Goal: Task Accomplishment & Management: Manage account settings

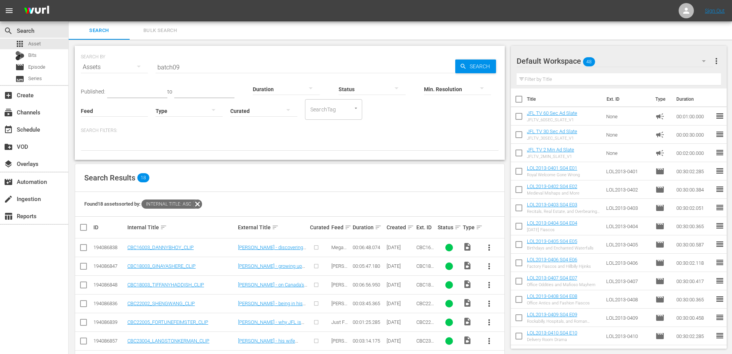
click at [198, 71] on input "batch09" at bounding box center [306, 67] width 300 height 18
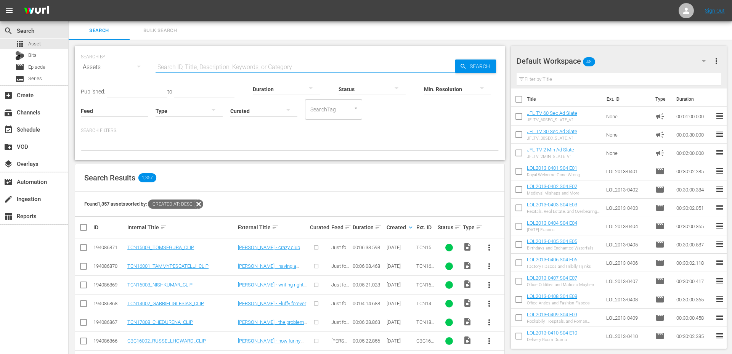
click at [271, 64] on input "text" at bounding box center [306, 67] width 300 height 18
type input "BATCH08"
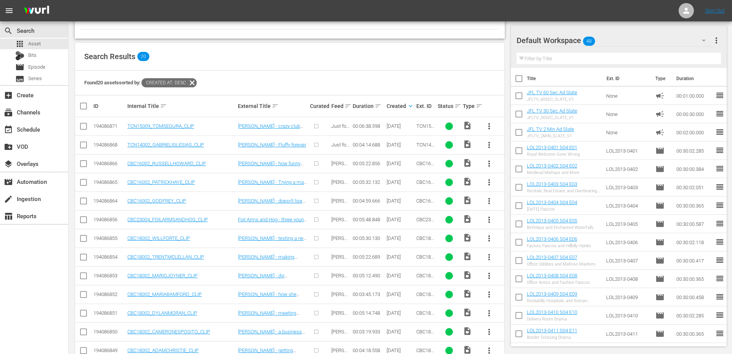
scroll to position [272, 0]
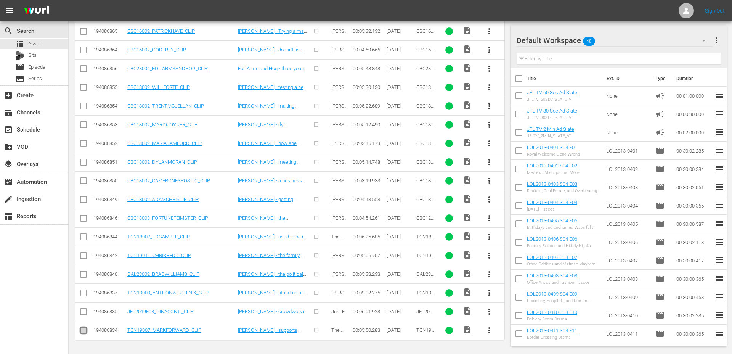
click at [80, 331] on input "checkbox" at bounding box center [83, 331] width 9 height 9
checkbox input "true"
click at [84, 311] on input "checkbox" at bounding box center [83, 312] width 9 height 9
checkbox input "true"
click at [84, 293] on input "checkbox" at bounding box center [83, 294] width 9 height 9
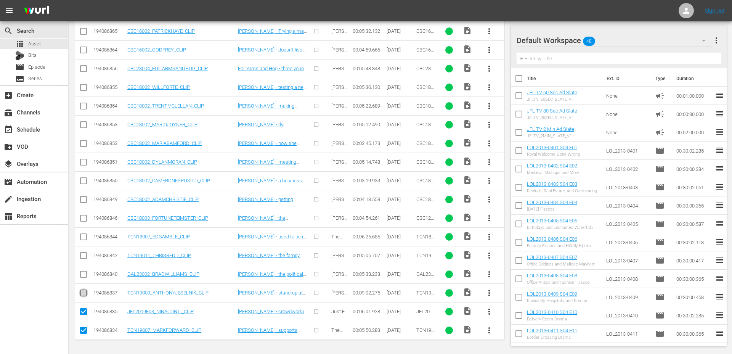
checkbox input "true"
click at [83, 274] on input "checkbox" at bounding box center [83, 275] width 9 height 9
checkbox input "true"
click at [83, 250] on td at bounding box center [83, 255] width 17 height 19
click at [83, 255] on input "checkbox" at bounding box center [83, 256] width 9 height 9
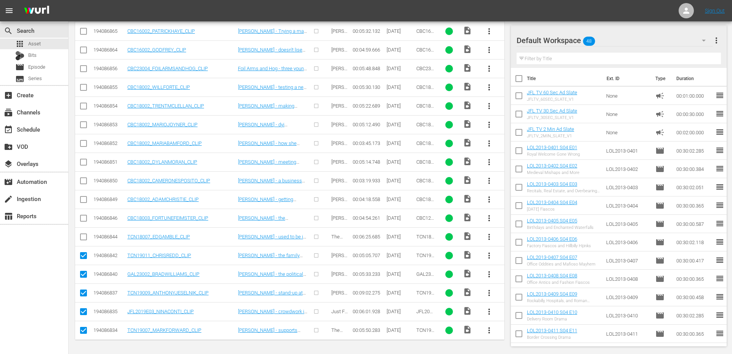
scroll to position [0, 0]
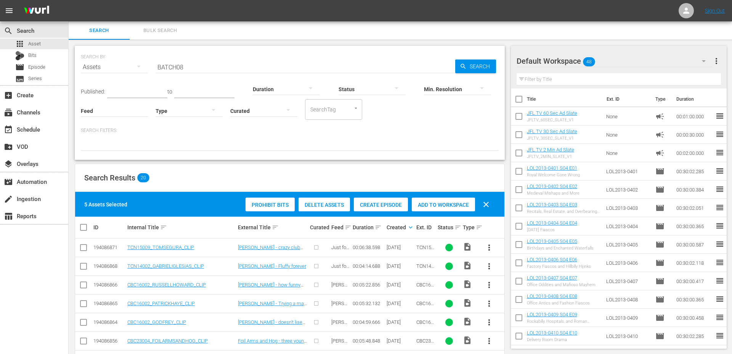
click at [362, 205] on span "Create Episode" at bounding box center [381, 205] width 54 height 6
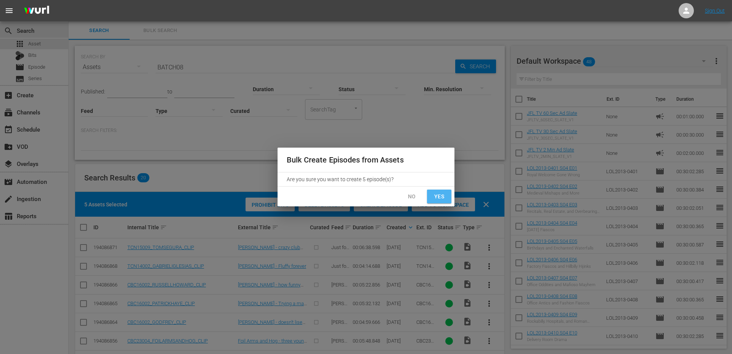
click at [446, 196] on button "Yes" at bounding box center [439, 196] width 24 height 14
checkbox input "false"
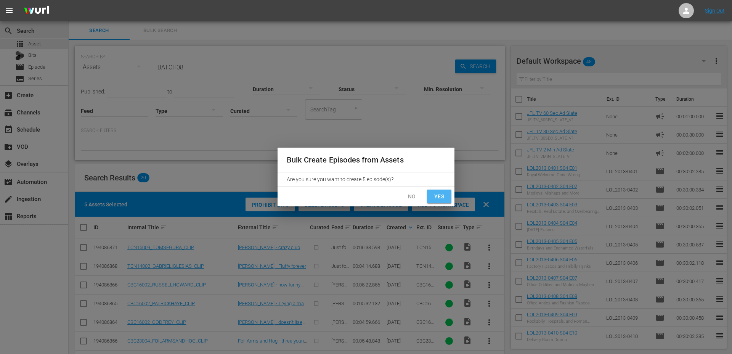
checkbox input "false"
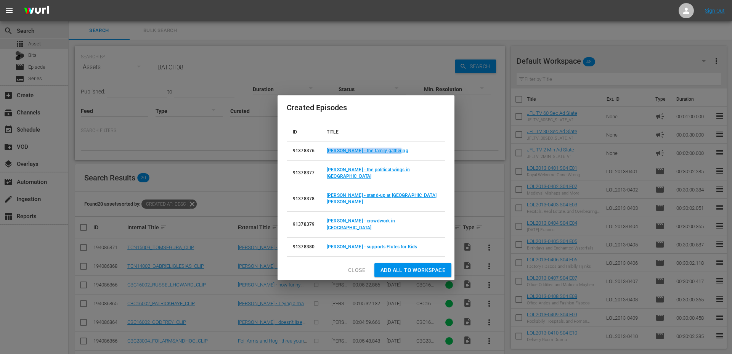
click at [357, 265] on span "Close" at bounding box center [356, 270] width 17 height 10
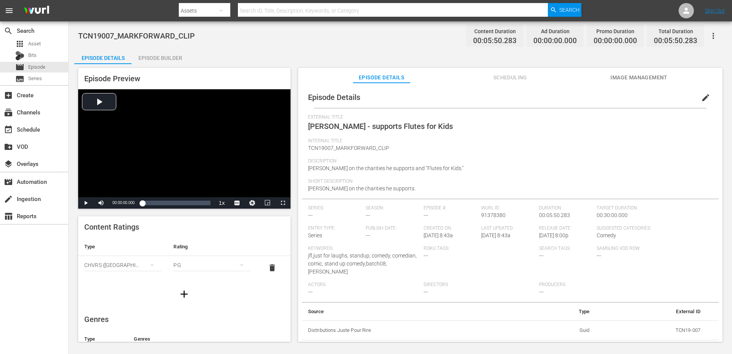
click at [165, 61] on div "Episode Builder" at bounding box center [160, 58] width 57 height 18
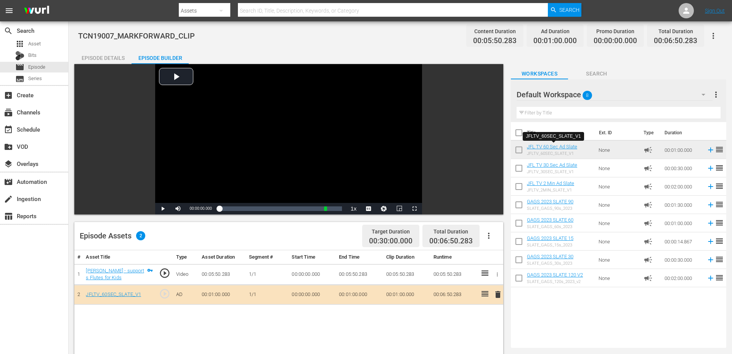
click at [121, 55] on div "Episode Details" at bounding box center [102, 58] width 57 height 18
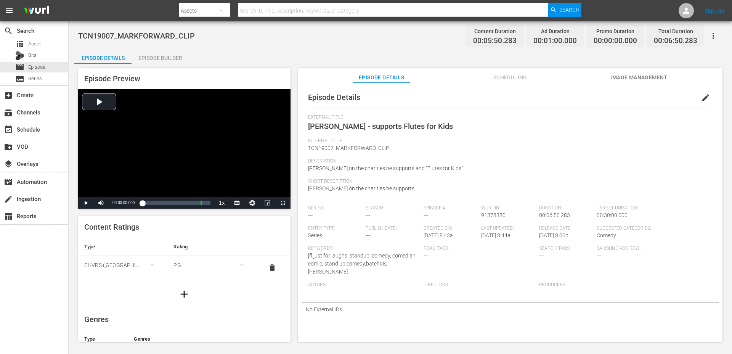
click at [180, 289] on icon "button" at bounding box center [184, 294] width 12 height 12
click at [132, 290] on div "simple table" at bounding box center [122, 288] width 77 height 21
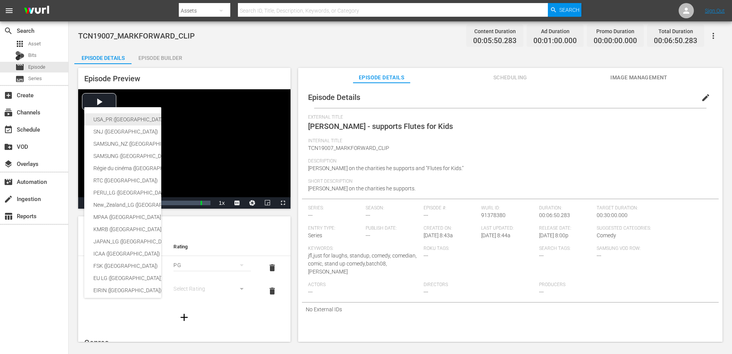
click at [128, 119] on div "USA_PR ([GEOGRAPHIC_DATA] ([GEOGRAPHIC_DATA]))" at bounding box center [186, 119] width 187 height 12
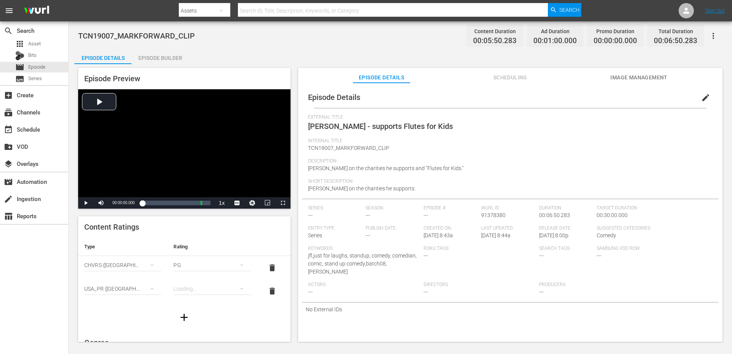
click at [188, 286] on div "simple table" at bounding box center [211, 288] width 77 height 21
click at [198, 258] on div "TVPG" at bounding box center [212, 261] width 59 height 12
click at [701, 98] on span "edit" at bounding box center [705, 97] width 9 height 9
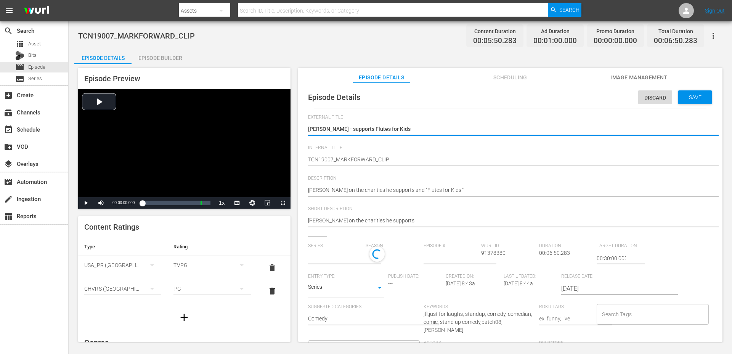
type input "No Series"
click at [338, 294] on body "menu Search By Assets Search ID, Title, Description, Keywords, or Category Sear…" at bounding box center [366, 177] width 732 height 354
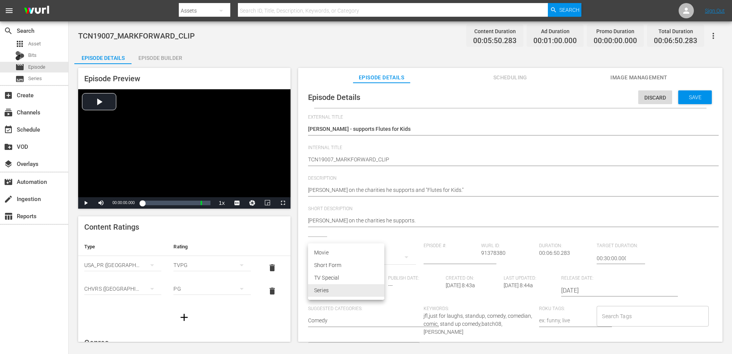
click at [345, 267] on li "Short Form" at bounding box center [346, 265] width 76 height 13
type input "SHORT_FORM_VIDEO"
click at [608, 313] on input "Search Tags" at bounding box center [646, 316] width 93 height 14
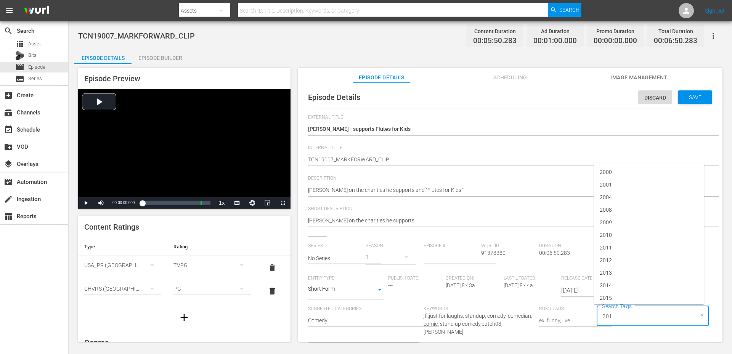
type input "2019"
type input "standupcliip"
click at [627, 333] on span "Add "standupcliip"" at bounding box center [621, 337] width 43 height 8
click at [668, 316] on icon at bounding box center [669, 315] width 7 height 7
click at [668, 316] on input "Search Tags" at bounding box center [662, 316] width 63 height 14
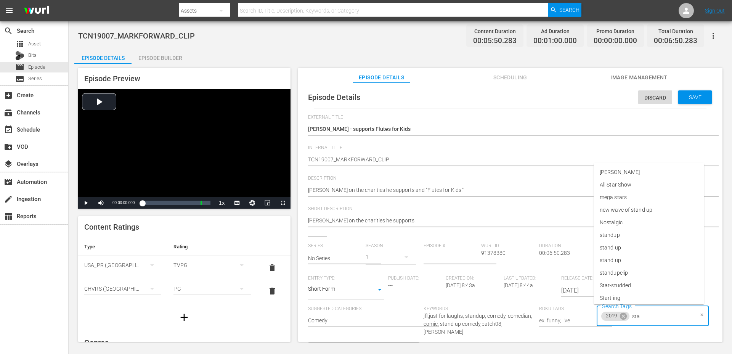
click at [668, 316] on input "sta" at bounding box center [662, 316] width 63 height 14
type input "s"
type input "clip"
click at [640, 283] on li "standupclip" at bounding box center [649, 282] width 111 height 13
type input "[PERSON_NAME]"
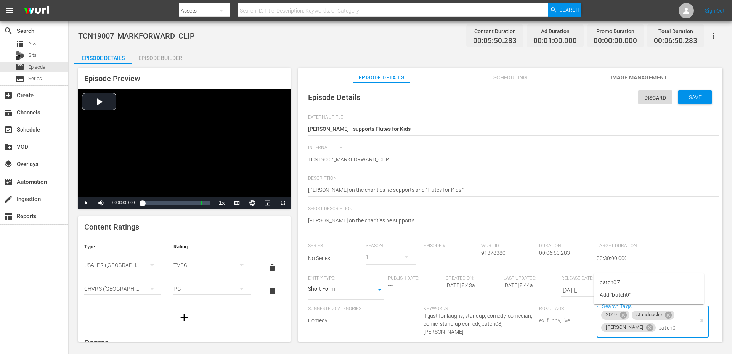
type input "batch08"
click at [687, 93] on div "Save" at bounding box center [695, 97] width 34 height 14
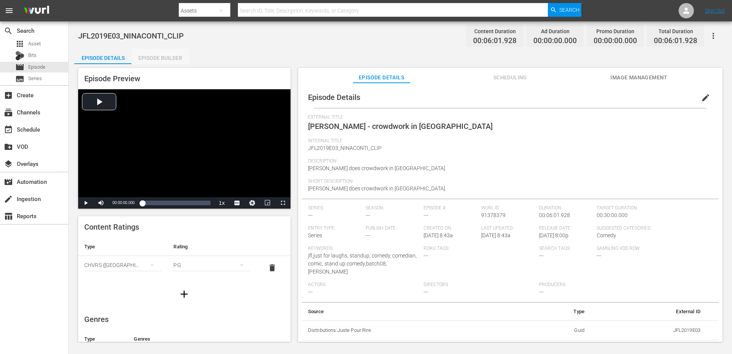
click at [148, 57] on div "Episode Builder" at bounding box center [160, 58] width 57 height 18
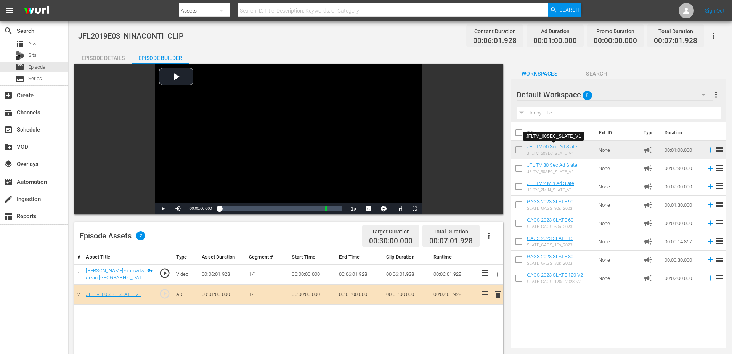
click at [111, 53] on div "Episode Details" at bounding box center [102, 58] width 57 height 18
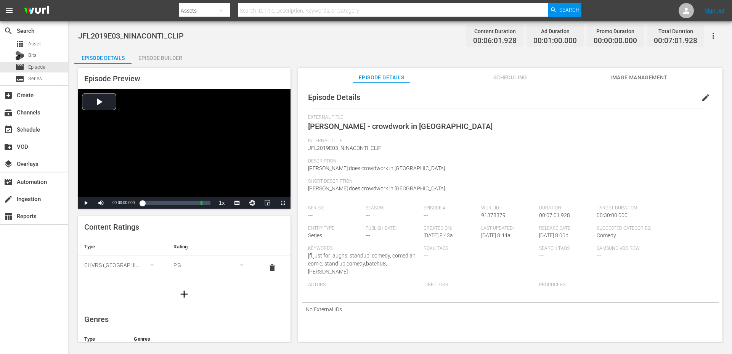
click at [181, 294] on icon "button" at bounding box center [184, 293] width 7 height 7
click at [141, 284] on div "simple table" at bounding box center [122, 288] width 77 height 21
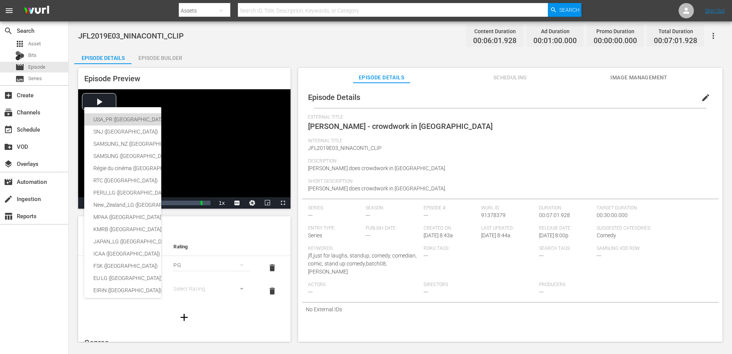
click at [136, 120] on div "USA_PR ([GEOGRAPHIC_DATA] ([GEOGRAPHIC_DATA]))" at bounding box center [186, 119] width 187 height 12
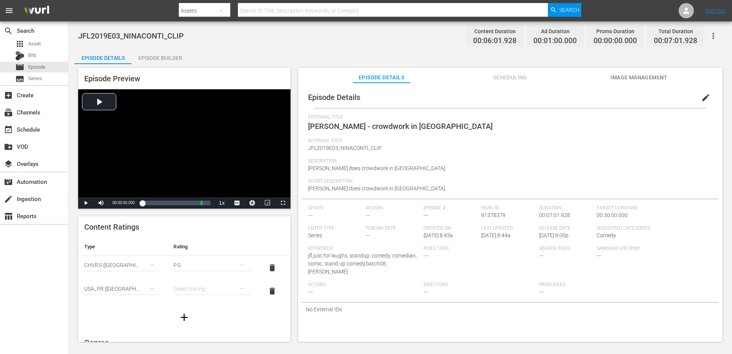
click at [192, 293] on div "simple table" at bounding box center [211, 288] width 77 height 21
click at [202, 263] on div "TVPG" at bounding box center [212, 261] width 59 height 12
click at [701, 99] on span "edit" at bounding box center [705, 97] width 9 height 9
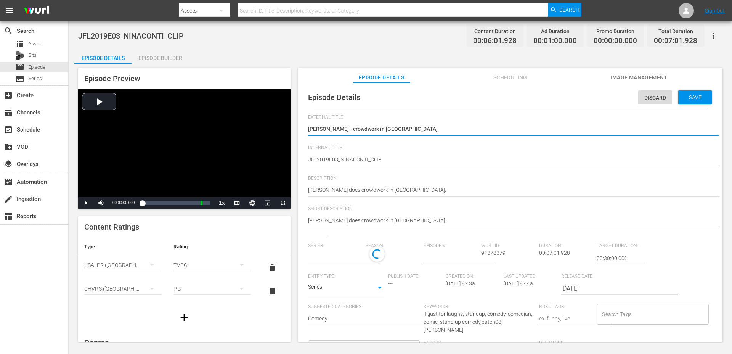
scroll to position [11, 0]
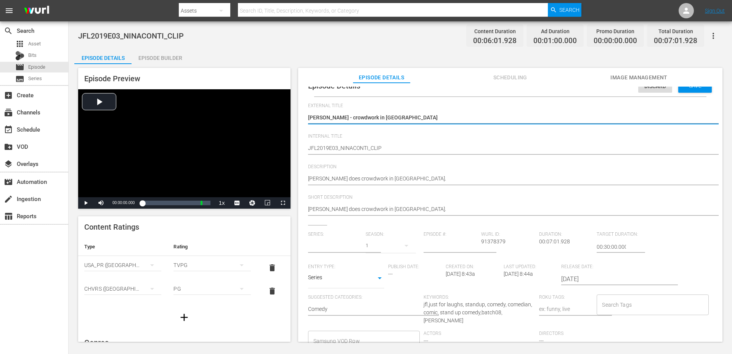
type input "No Series"
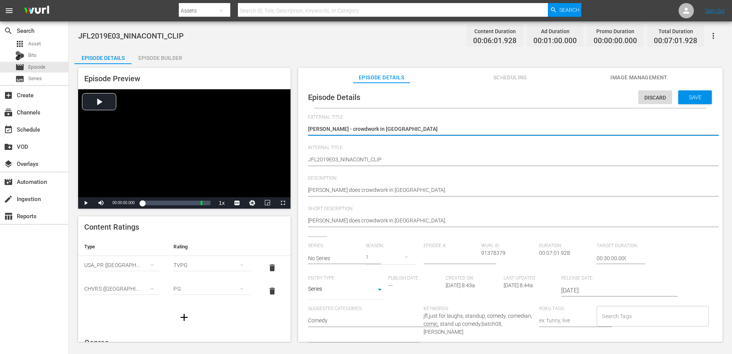
scroll to position [0, 0]
click at [324, 297] on div "Series SERIES" at bounding box center [346, 290] width 76 height 18
click at [328, 290] on body "menu Search By Assets Search ID, Title, Description, Keywords, or Category Sear…" at bounding box center [366, 177] width 732 height 354
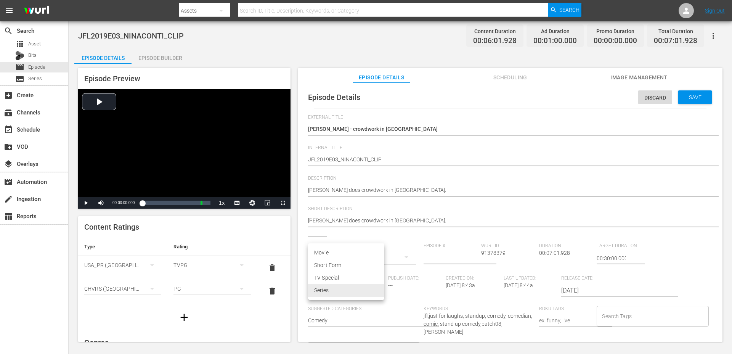
click at [331, 265] on li "Short Form" at bounding box center [346, 265] width 76 height 13
type input "SHORT_FORM_VIDEO"
click at [637, 319] on input "Search Tags" at bounding box center [646, 316] width 93 height 14
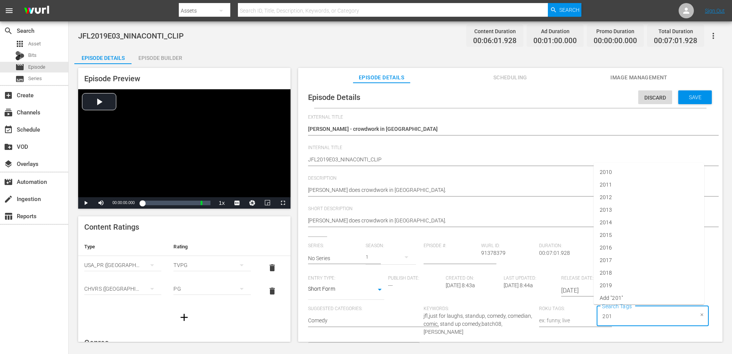
type input "2019"
type input "N"
type input "[PERSON_NAME]"
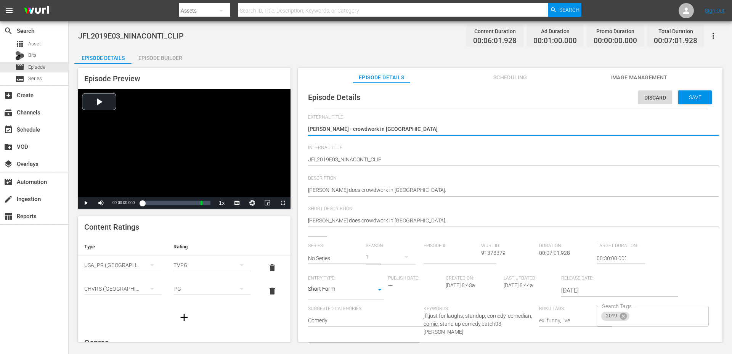
click at [354, 128] on textarea "Nina Conti - crowdwork in Australia" at bounding box center [508, 129] width 401 height 9
click at [86, 203] on span "Video Player" at bounding box center [86, 203] width 0 height 0
click at [351, 130] on textarea "Nina Conti - crowdwork in Australia" at bounding box center [508, 129] width 401 height 9
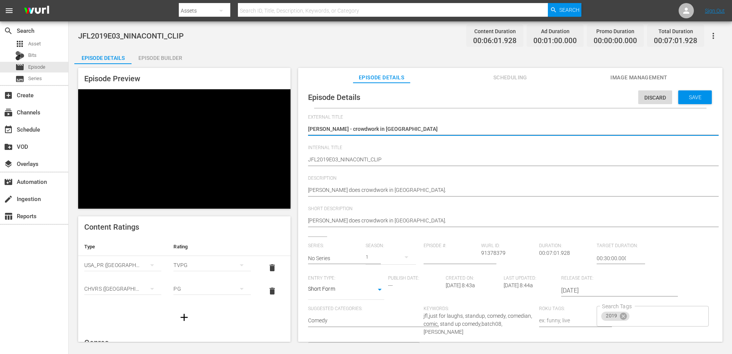
type textarea "Nina Conti - t in Australia"
type textarea "Nina Conti - ta in Australia"
type textarea "Nina Conti - tal in Australia"
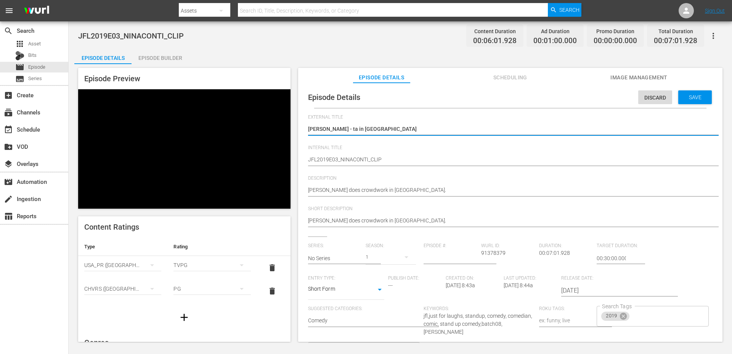
type textarea "Nina Conti - tal in Australia"
type textarea "Nina Conti - talk in Australia"
type textarea "Nina Conti - talki in Australia"
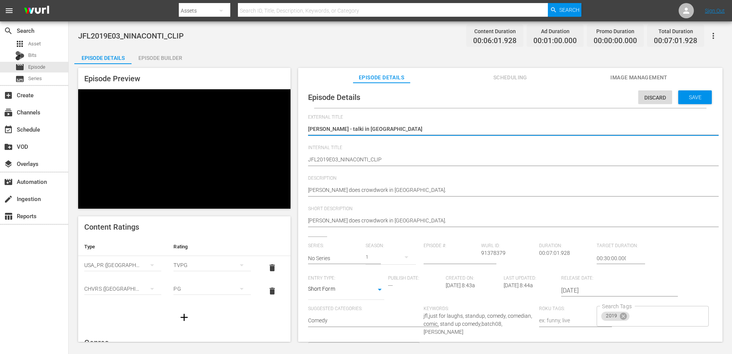
type textarea "Nina Conti - talkin in Australia"
type textarea "Nina Conti - talking in Australia"
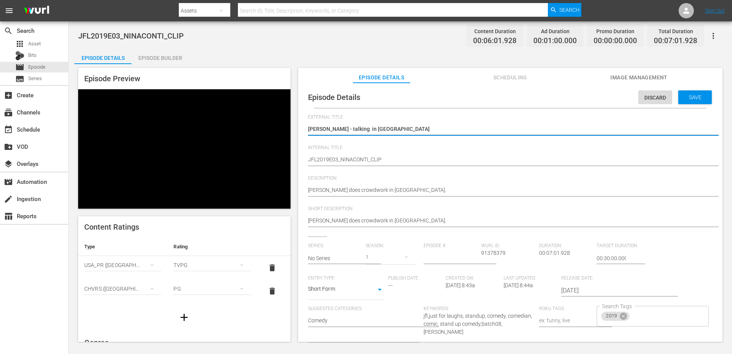
type textarea "Nina Conti - talking t in Australia"
type textarea "Nina Conti - talking to in Australia"
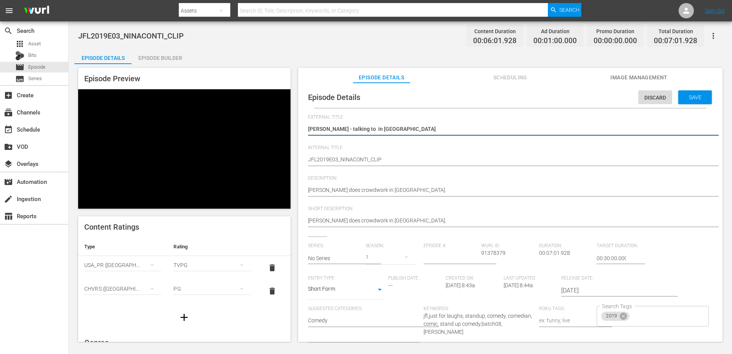
type textarea "Nina Conti - talking to t in Australia"
type textarea "Nina Conti - talking to th in Australia"
type textarea "Nina Conti - talking to the in Australia"
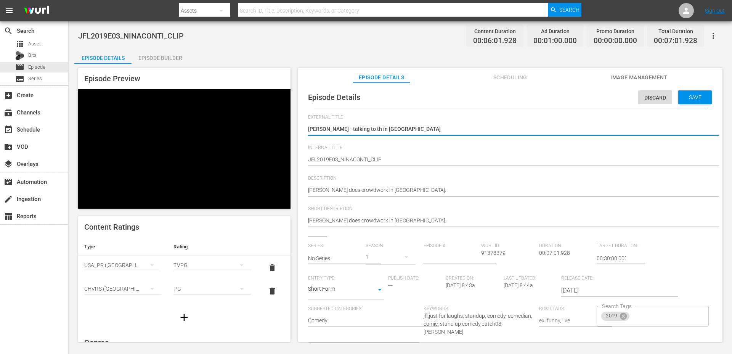
type textarea "Nina Conti - talking to the in Australia"
type textarea "Nina Conti - talking to the a in Australia"
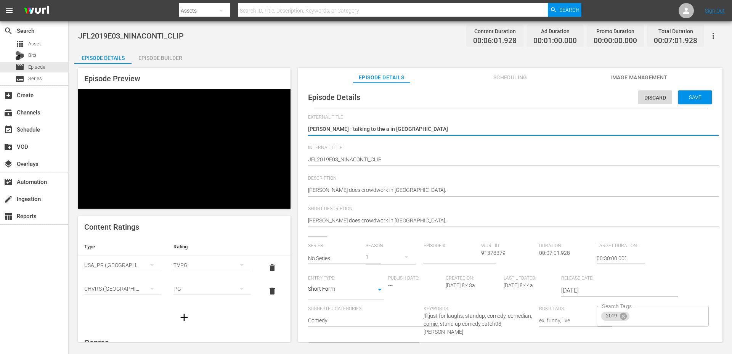
type textarea "Nina Conti - talking to the au in Australia"
type textarea "Nina Conti - talking to the aud in Australia"
type textarea "Nina Conti - talking to the audi in Australia"
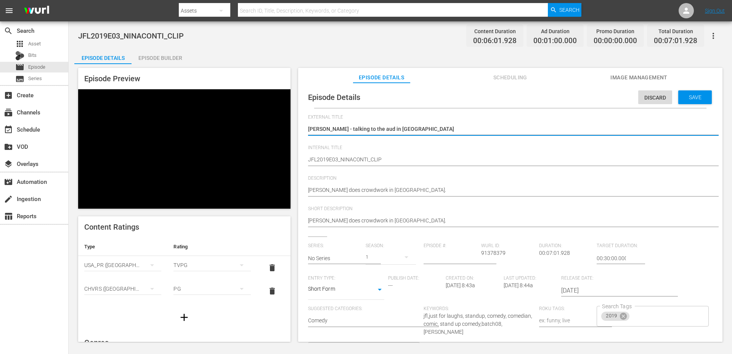
type textarea "Nina Conti - talking to the audi in Australia"
type textarea "Nina Conti - talking to the audio in Australia"
type textarea "Nina Conti - talking to the audi in Australia"
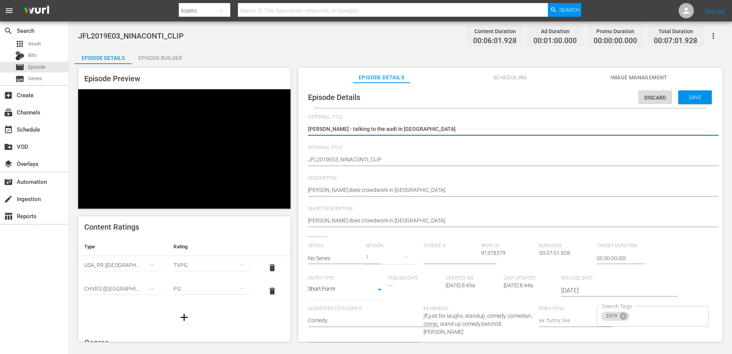
type textarea "Nina Conti - talking to the audie in Australia"
type textarea "Nina Conti - talking to the audien in Australia"
type textarea "Nina Conti - talking to the audienc in Australia"
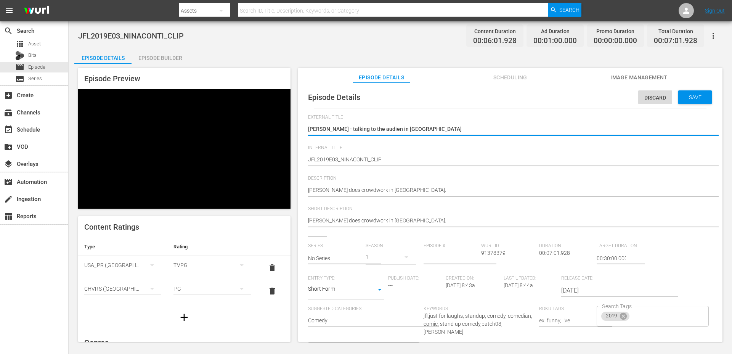
type textarea "Nina Conti - talking to the audienc in Australia"
type textarea "Nina Conti - talking to the audience in Australia"
click at [434, 120] on div "Nina Conti - crowdwork in Australia Nina Conti - crowdwork in Australia" at bounding box center [508, 129] width 401 height 18
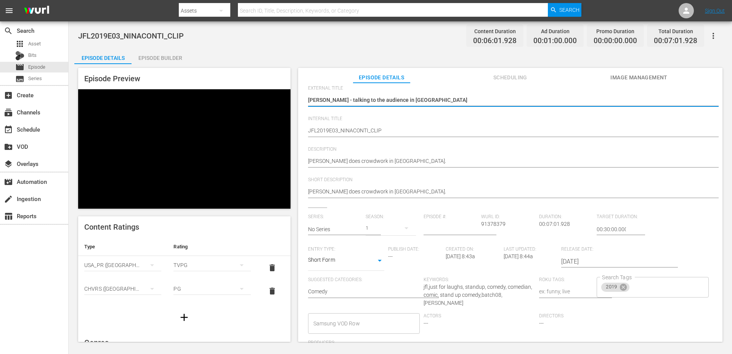
scroll to position [30, 0]
click at [655, 281] on input "Search Tags" at bounding box center [662, 286] width 63 height 14
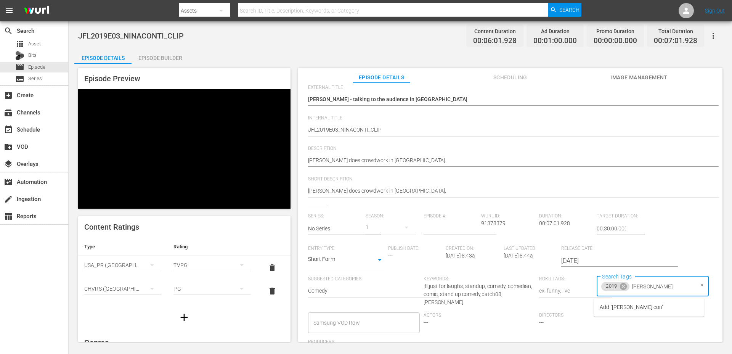
type input "[PERSON_NAME]"
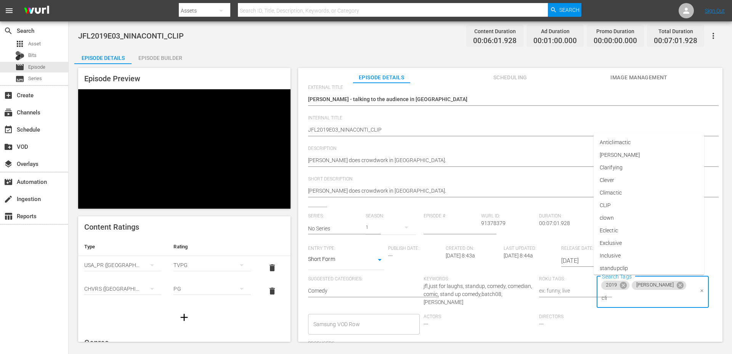
type input "clip"
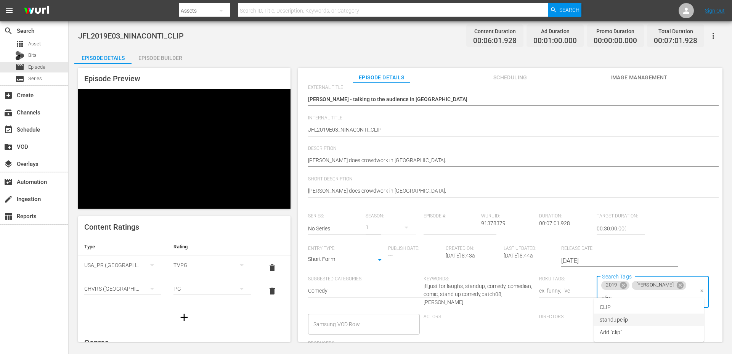
click at [649, 316] on li "standupclip" at bounding box center [649, 319] width 111 height 13
type input "batch"
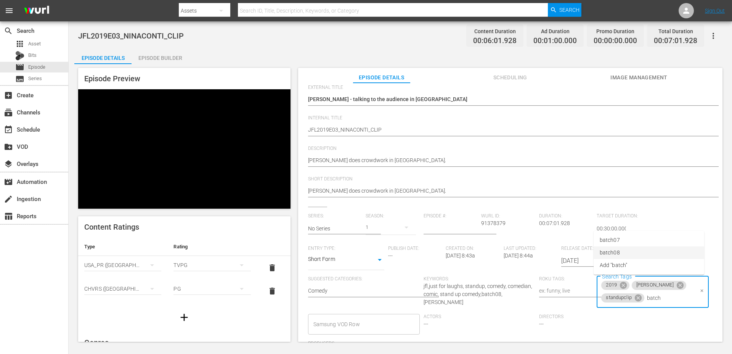
click at [631, 252] on li "batch08" at bounding box center [649, 252] width 111 height 13
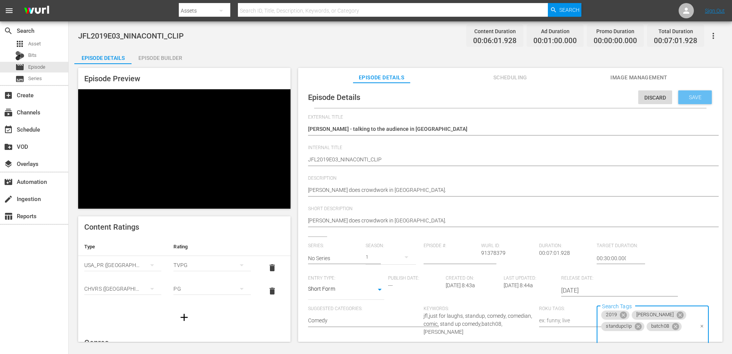
click at [685, 93] on div "Save" at bounding box center [695, 97] width 34 height 14
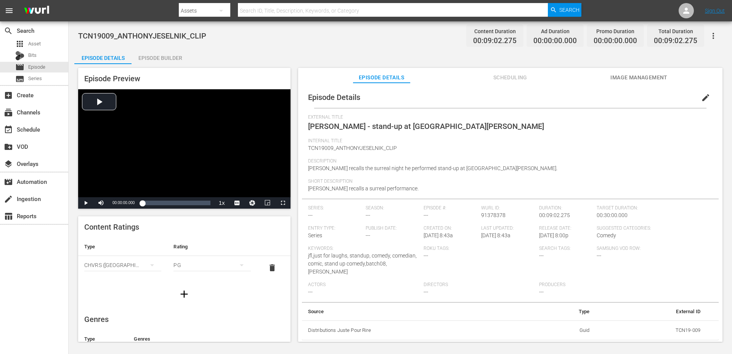
click at [172, 58] on div "Episode Builder" at bounding box center [160, 58] width 57 height 18
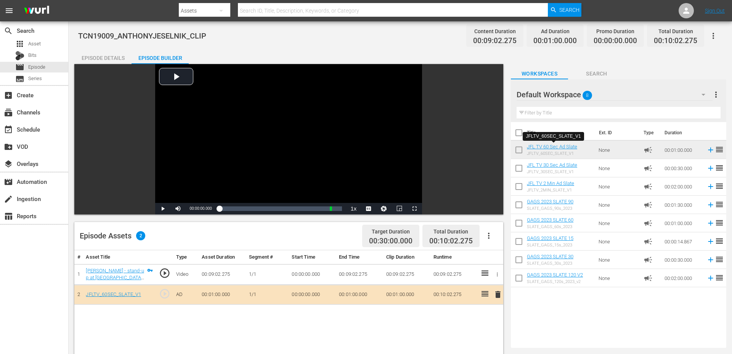
click at [103, 55] on div "Episode Details" at bounding box center [102, 58] width 57 height 18
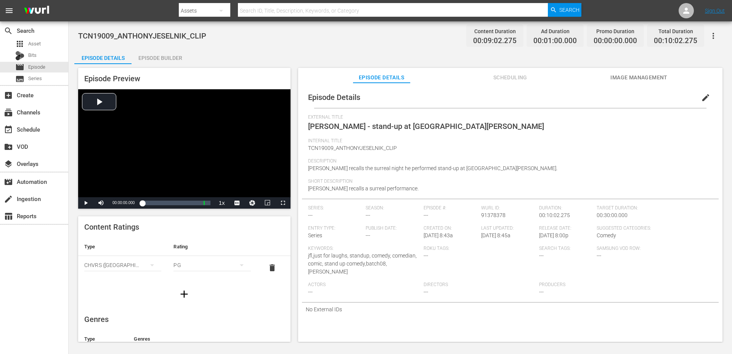
click at [180, 296] on icon "button" at bounding box center [184, 294] width 12 height 12
click at [144, 289] on button "simple table" at bounding box center [152, 288] width 18 height 18
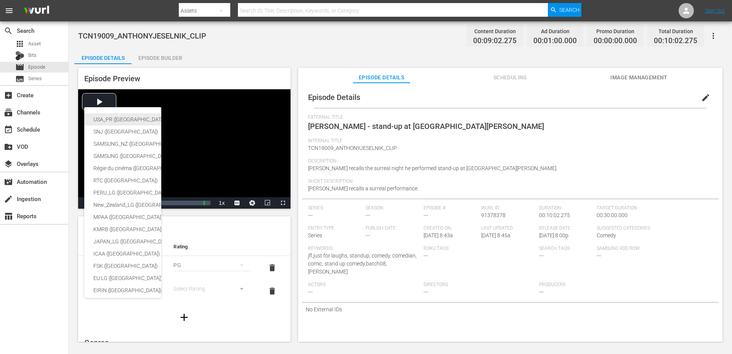
click at [138, 121] on div "USA_PR ([GEOGRAPHIC_DATA] ([GEOGRAPHIC_DATA]))" at bounding box center [186, 119] width 187 height 12
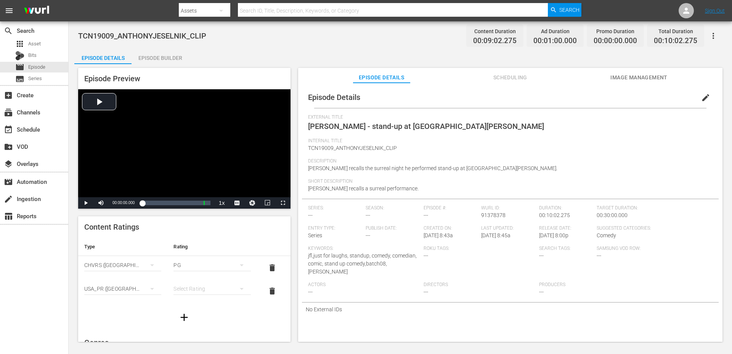
click at [185, 291] on div "simple table" at bounding box center [211, 288] width 77 height 21
click at [194, 265] on div "TVPG" at bounding box center [212, 261] width 59 height 12
click at [701, 98] on span "edit" at bounding box center [705, 97] width 9 height 9
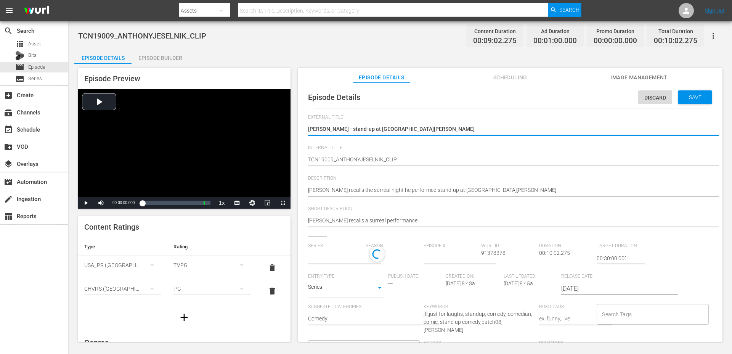
scroll to position [11, 0]
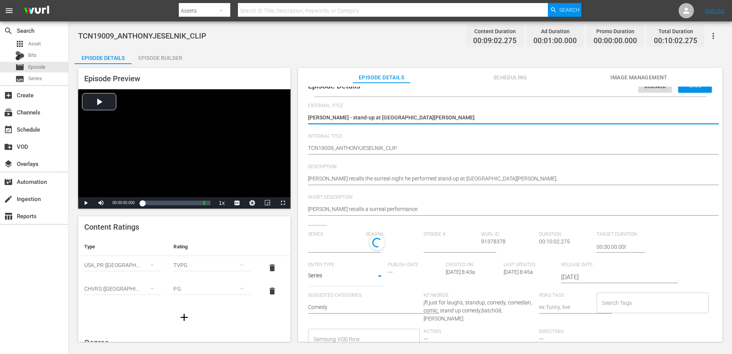
type input "No Series"
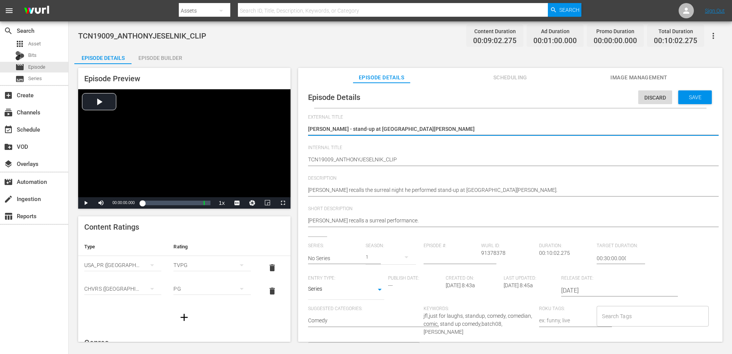
click at [353, 277] on span "Entry Type:" at bounding box center [346, 278] width 76 height 6
click at [348, 291] on body "menu Search By Assets Search ID, Title, Description, Keywords, or Category Sear…" at bounding box center [366, 177] width 732 height 354
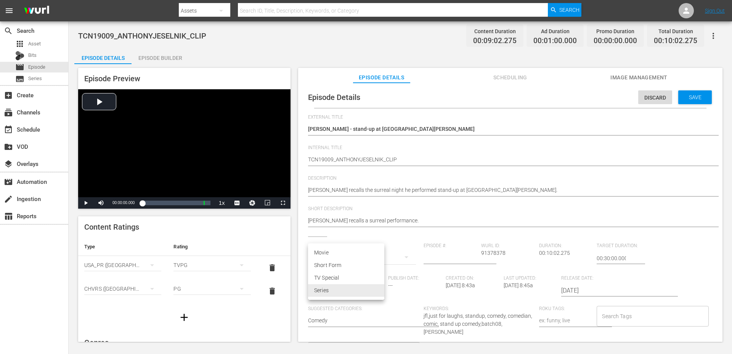
click at [345, 266] on li "Short Form" at bounding box center [346, 265] width 76 height 13
type input "SHORT_FORM_VIDEO"
click at [608, 317] on input "Search Tags" at bounding box center [646, 316] width 93 height 14
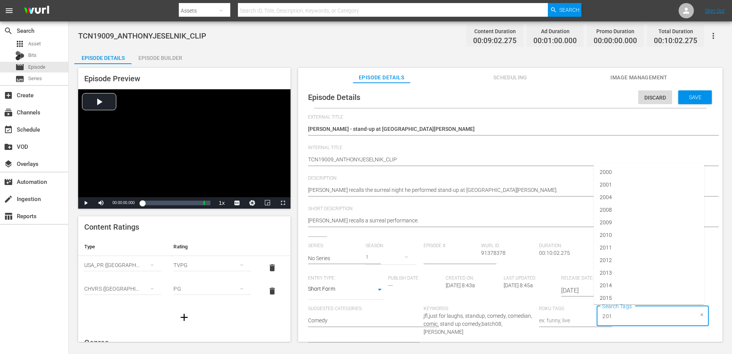
type input "2019"
type input "[PERSON_NAME]"
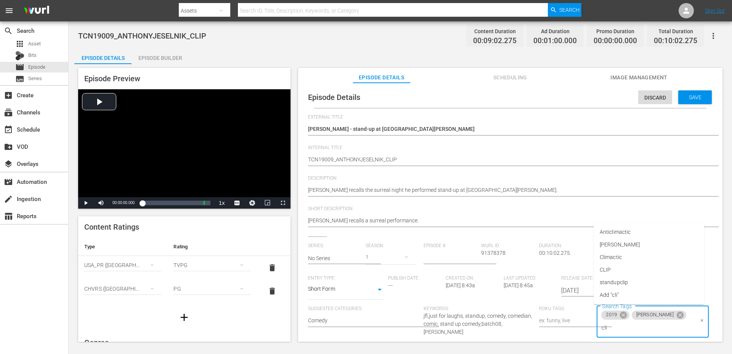
type input "clip"
type input "batch"
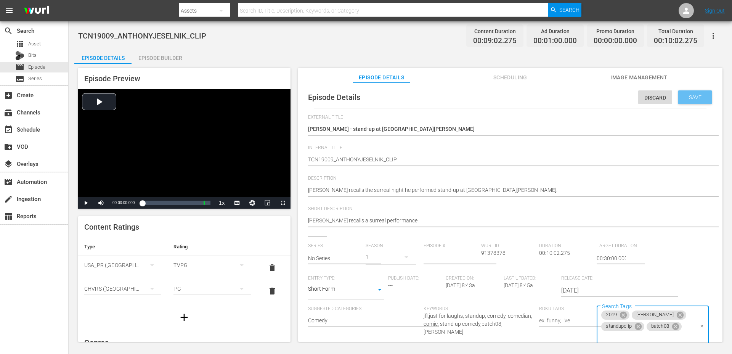
click at [694, 93] on div "Save" at bounding box center [695, 97] width 34 height 14
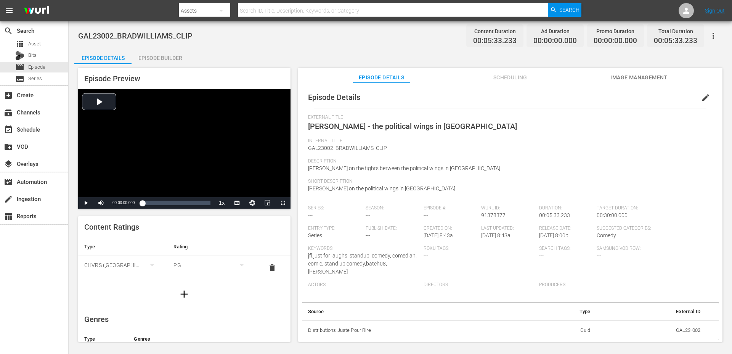
click at [169, 62] on div "Episode Builder" at bounding box center [160, 58] width 57 height 18
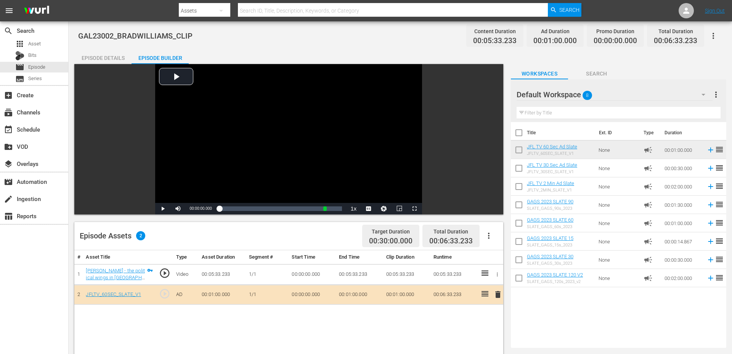
click at [113, 56] on div "Episode Details" at bounding box center [102, 58] width 57 height 18
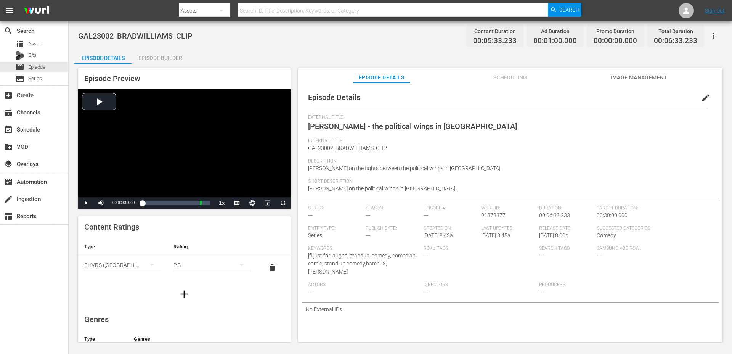
click at [187, 297] on icon "button" at bounding box center [184, 294] width 12 height 12
click at [138, 290] on div "simple table" at bounding box center [122, 288] width 77 height 21
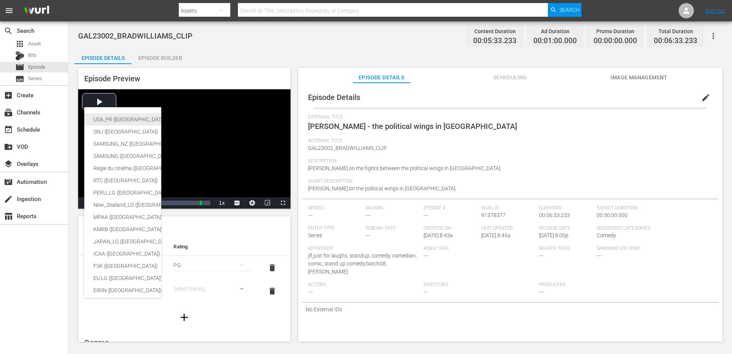
click at [132, 115] on div "USA_PR (United States of America (the))" at bounding box center [186, 119] width 187 height 12
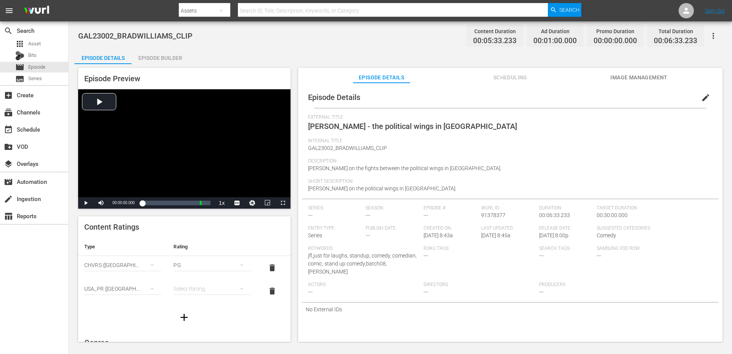
click at [189, 290] on div "simple table" at bounding box center [211, 288] width 77 height 21
click at [205, 264] on div "TVPG" at bounding box center [212, 261] width 59 height 12
click at [701, 95] on span "edit" at bounding box center [705, 97] width 9 height 9
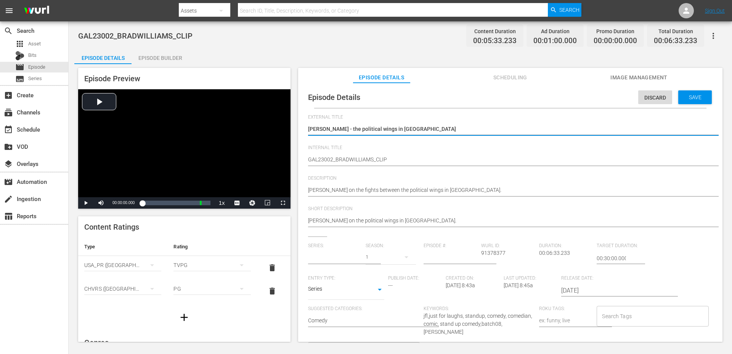
click at [331, 291] on body "menu Search By Assets Search ID, Title, Description, Keywords, or Category Sear…" at bounding box center [366, 177] width 732 height 354
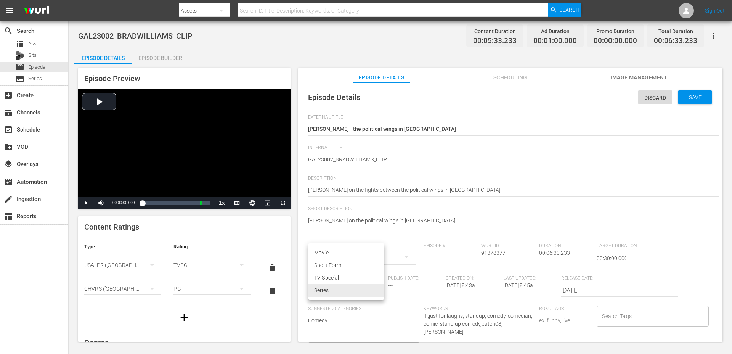
type input "No Series"
click at [333, 266] on li "Short Form" at bounding box center [346, 265] width 76 height 13
type input "SHORT_FORM_VIDEO"
click at [631, 318] on input "Search Tags" at bounding box center [646, 316] width 93 height 14
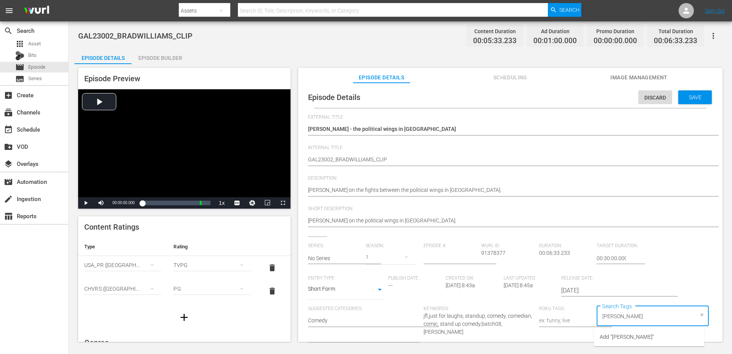
type input "brad williams"
type input "clip"
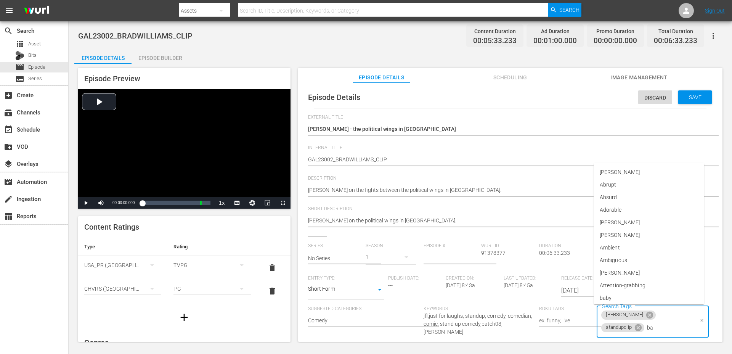
type input "bat"
type input "2023"
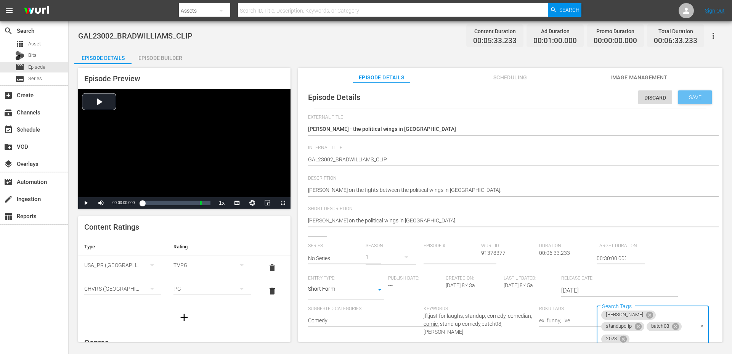
click at [700, 101] on div "Save" at bounding box center [695, 97] width 34 height 14
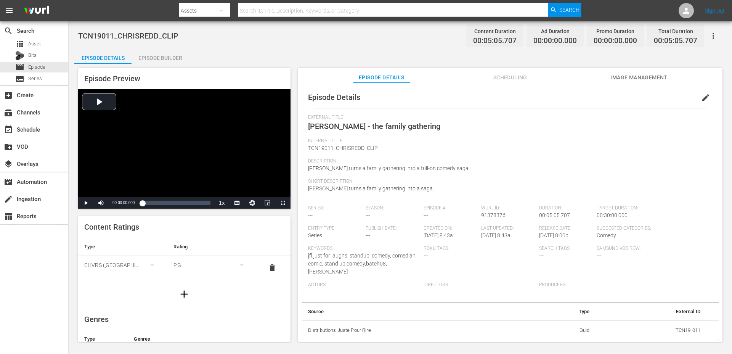
click at [160, 63] on div "Episode Builder" at bounding box center [160, 58] width 57 height 18
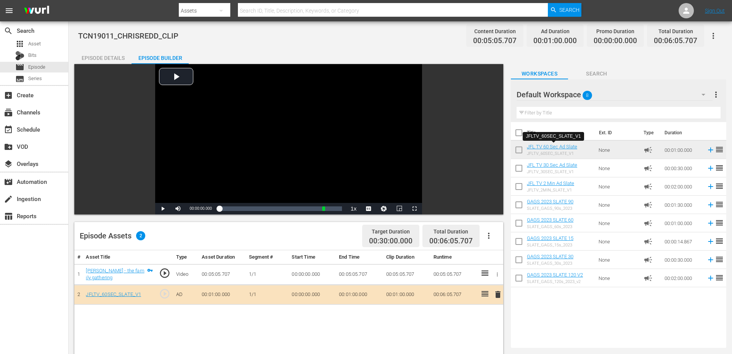
click at [122, 59] on div "Episode Details" at bounding box center [102, 58] width 57 height 18
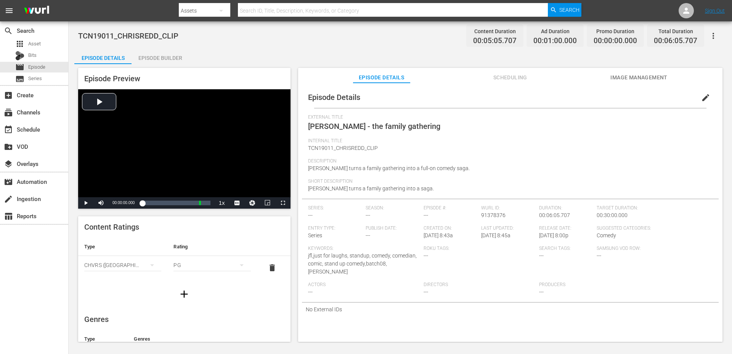
click at [178, 293] on icon "button" at bounding box center [184, 294] width 12 height 12
click at [144, 283] on button "simple table" at bounding box center [152, 288] width 18 height 18
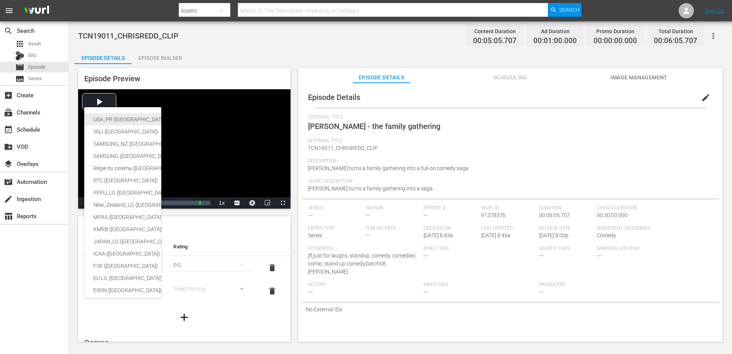
click at [134, 120] on div "USA_PR ([GEOGRAPHIC_DATA] ([GEOGRAPHIC_DATA]))" at bounding box center [186, 119] width 187 height 12
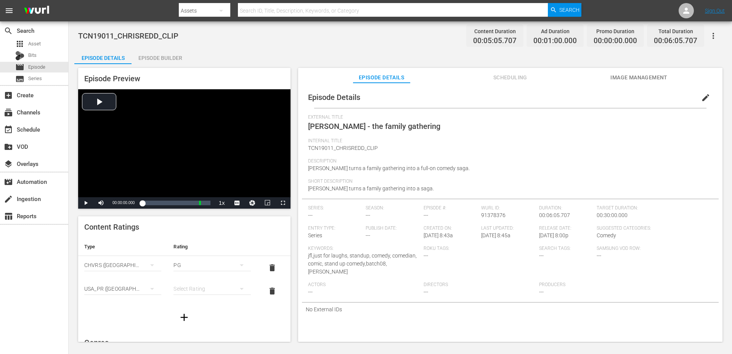
click at [197, 289] on div "simple table" at bounding box center [211, 288] width 77 height 21
click at [191, 258] on div "TVPG" at bounding box center [212, 261] width 59 height 12
click at [697, 93] on button "edit" at bounding box center [706, 97] width 18 height 18
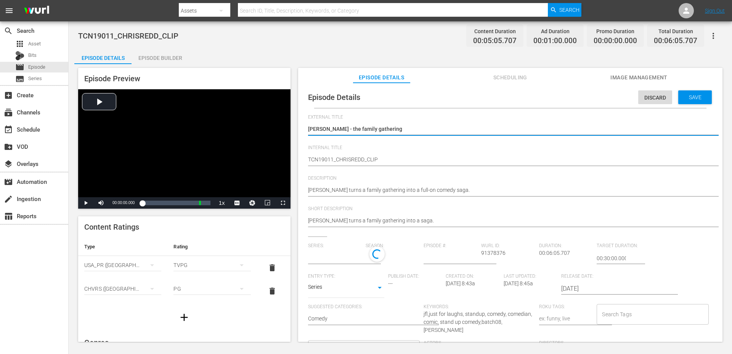
type input "No Series"
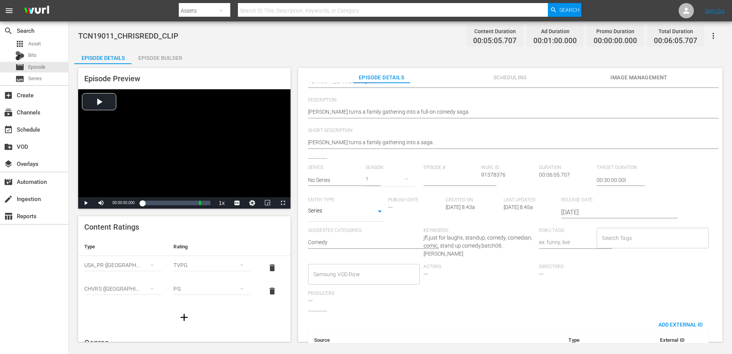
click at [361, 214] on body "menu Search By Assets Search ID, Title, Description, Keywords, or Category Sear…" at bounding box center [366, 177] width 732 height 354
click at [333, 185] on li "Short Form" at bounding box center [346, 187] width 76 height 13
type input "SHORT_FORM_VIDEO"
click at [626, 238] on input "Search Tags" at bounding box center [646, 238] width 93 height 14
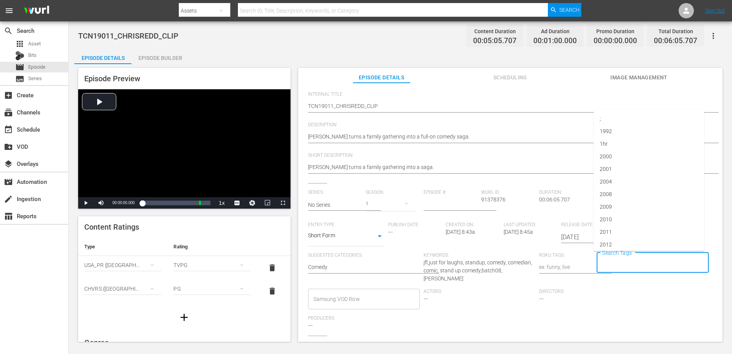
scroll to position [54, 0]
type input "2019"
type input "C"
type input "[PERSON_NAME]"
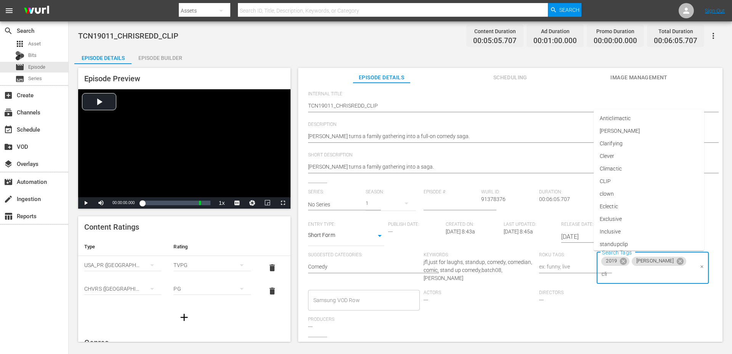
type input "clip"
type input "bat"
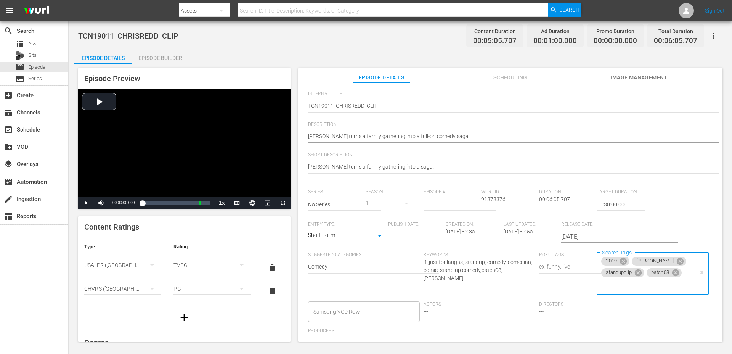
scroll to position [0, 0]
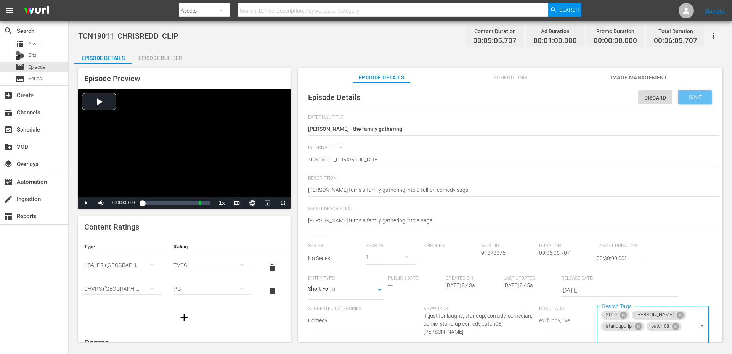
click at [697, 94] on span "Save" at bounding box center [695, 97] width 25 height 6
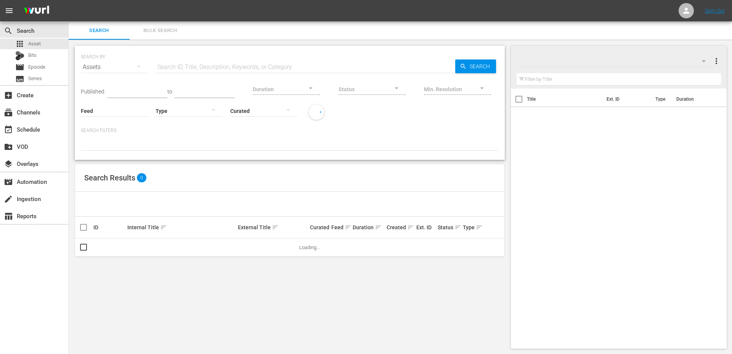
click at [212, 69] on input "text" at bounding box center [306, 67] width 300 height 18
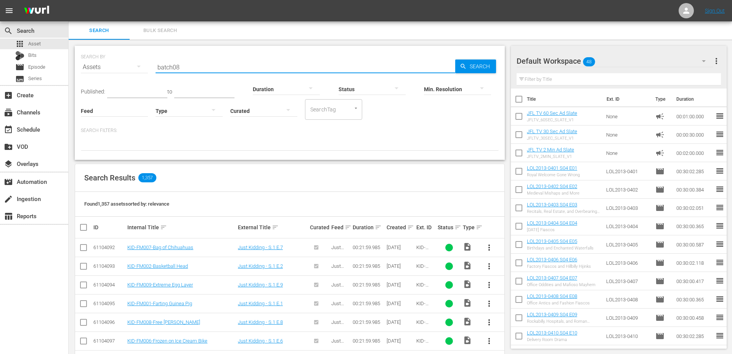
type input "batch08"
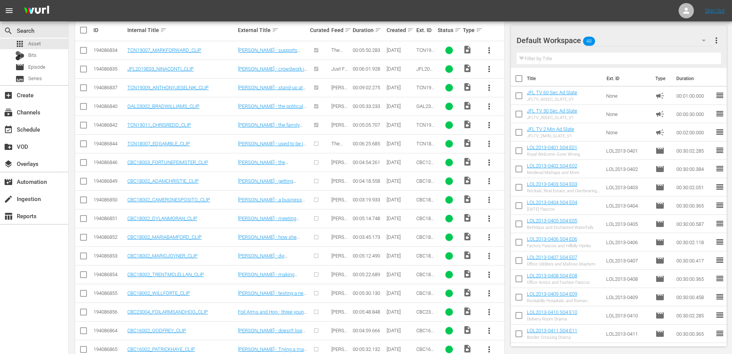
scroll to position [188, 0]
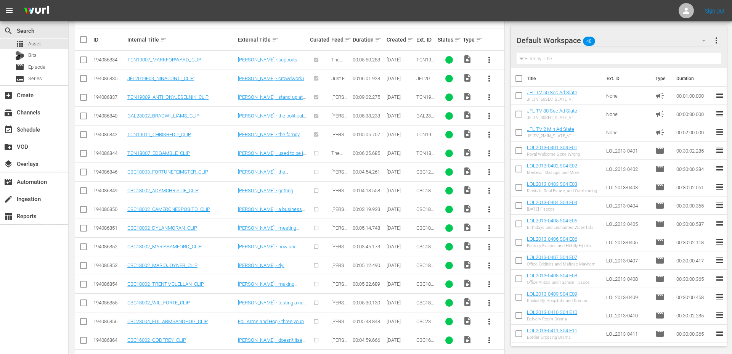
click at [85, 155] on input "checkbox" at bounding box center [83, 154] width 9 height 9
checkbox input "true"
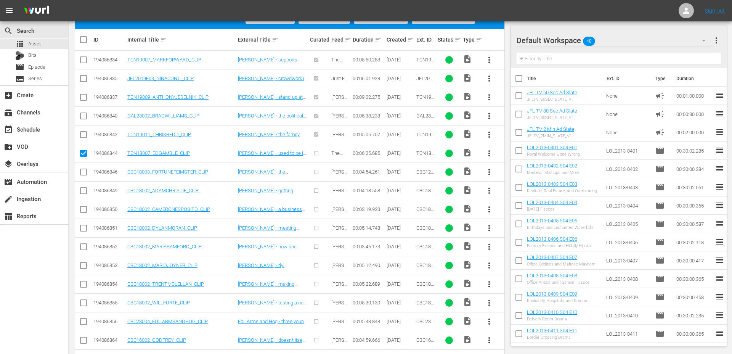
click at [83, 169] on input "checkbox" at bounding box center [83, 173] width 9 height 9
checkbox input "true"
click at [81, 191] on input "checkbox" at bounding box center [83, 192] width 9 height 9
checkbox input "true"
click at [82, 208] on input "checkbox" at bounding box center [83, 210] width 9 height 9
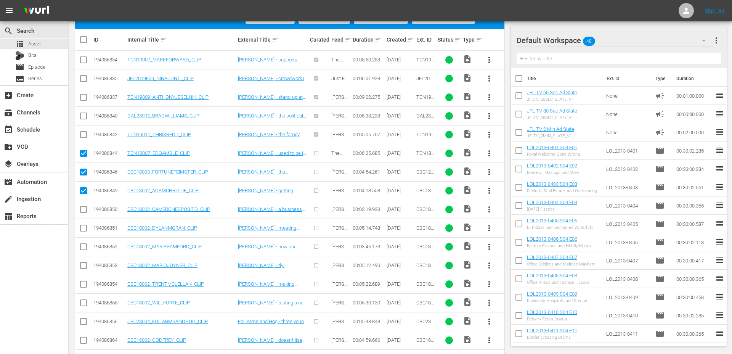
checkbox input "true"
click at [80, 228] on input "checkbox" at bounding box center [83, 229] width 9 height 9
checkbox input "true"
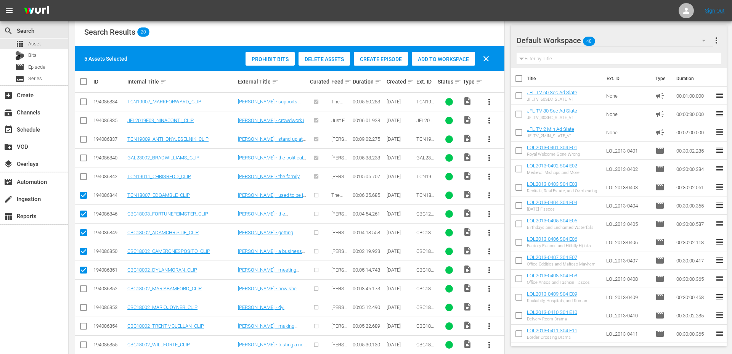
scroll to position [138, 0]
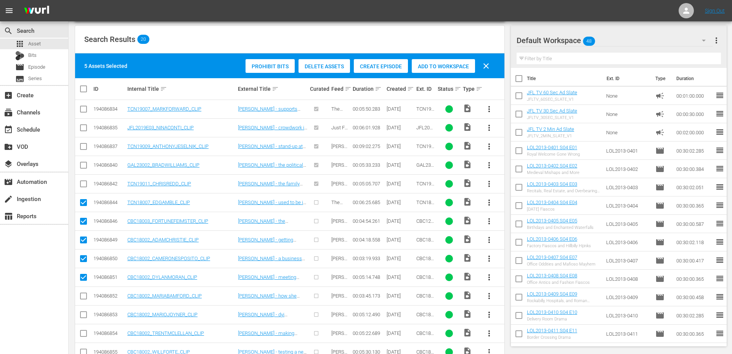
click at [379, 63] on span "Create Episode" at bounding box center [381, 66] width 54 height 6
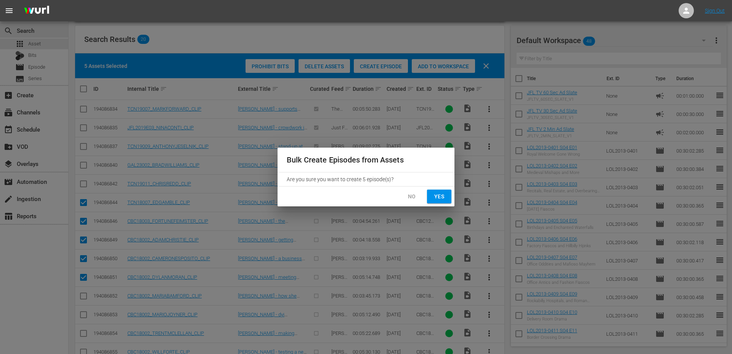
click at [445, 189] on button "Yes" at bounding box center [439, 196] width 24 height 14
checkbox input "false"
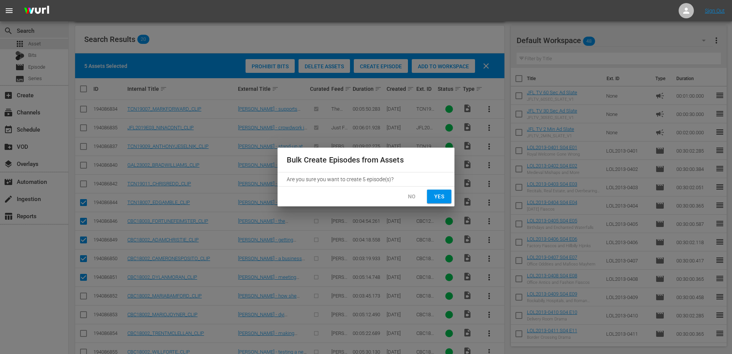
checkbox input "false"
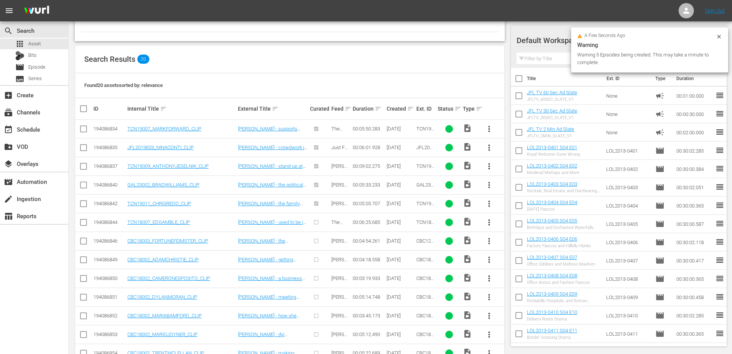
scroll to position [106, 0]
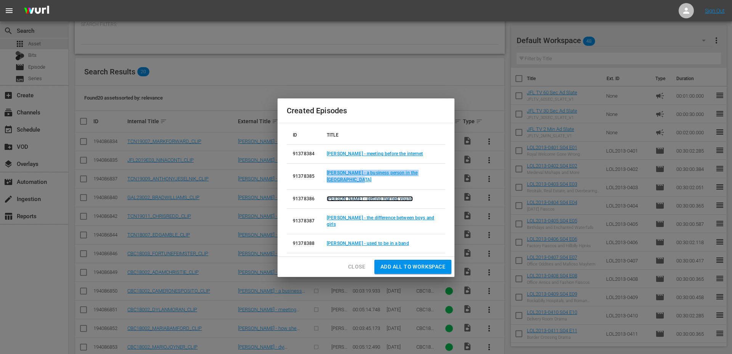
click at [366, 196] on link "[PERSON_NAME] - getting married young" at bounding box center [370, 198] width 86 height 5
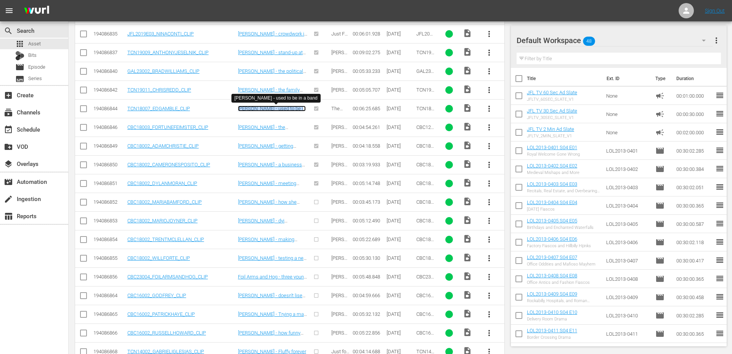
scroll to position [272, 0]
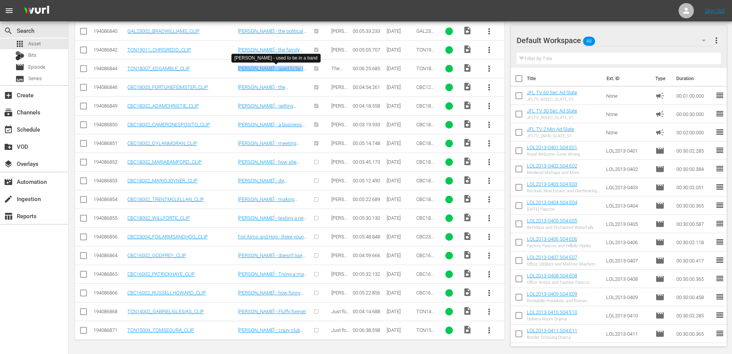
click at [83, 163] on input "checkbox" at bounding box center [83, 163] width 9 height 9
checkbox input "true"
click at [82, 179] on input "checkbox" at bounding box center [83, 182] width 9 height 9
checkbox input "true"
click at [82, 196] on input "checkbox" at bounding box center [83, 200] width 9 height 9
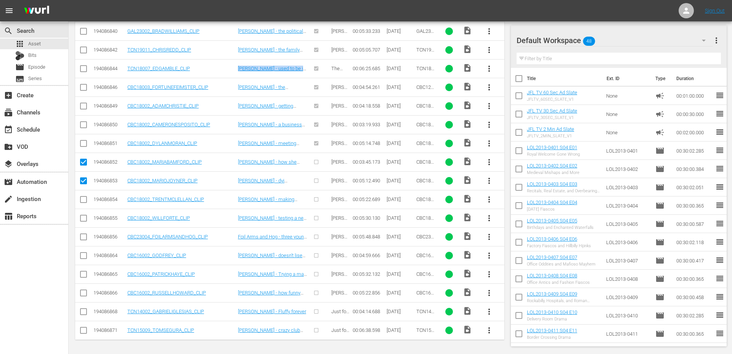
checkbox input "true"
click at [82, 216] on input "checkbox" at bounding box center [83, 219] width 9 height 9
checkbox input "true"
click at [83, 236] on input "checkbox" at bounding box center [83, 238] width 9 height 9
checkbox input "true"
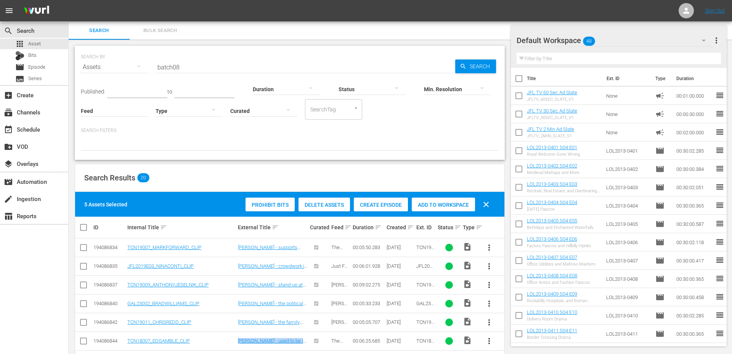
scroll to position [34, 0]
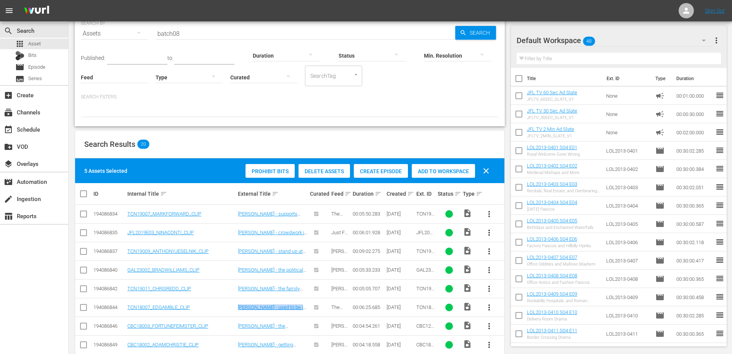
click at [384, 170] on span "Create Episode" at bounding box center [381, 171] width 54 height 6
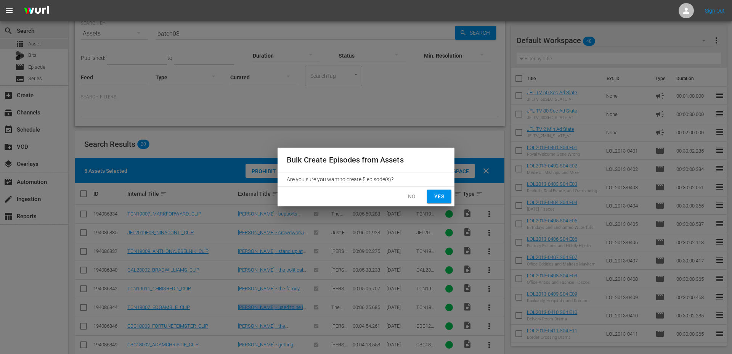
click at [442, 201] on button "Yes" at bounding box center [439, 196] width 24 height 14
checkbox input "false"
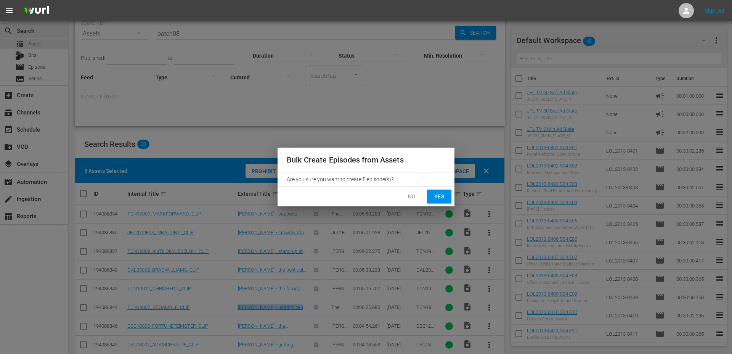
checkbox input "false"
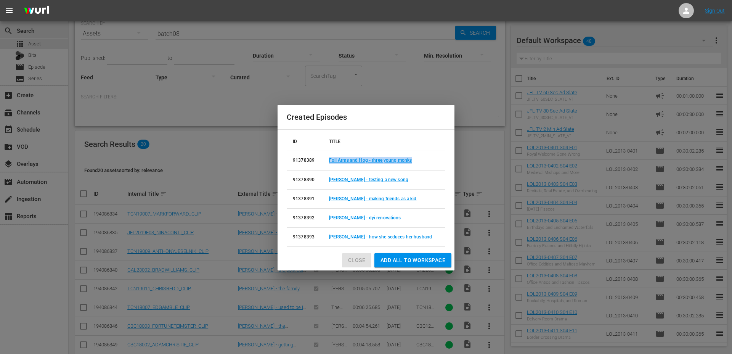
click at [358, 258] on span "Close" at bounding box center [356, 260] width 17 height 10
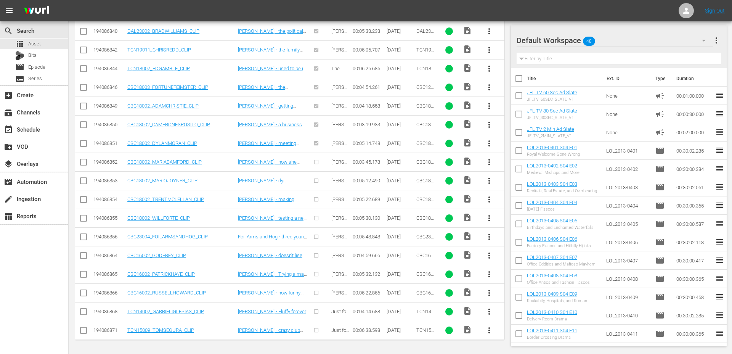
scroll to position [0, 0]
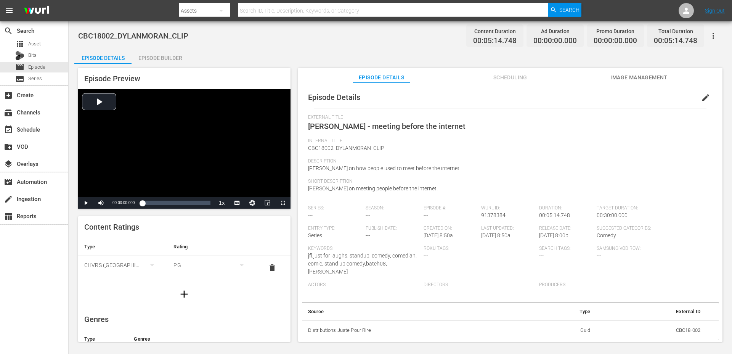
click at [171, 58] on div "Episode Builder" at bounding box center [160, 58] width 57 height 18
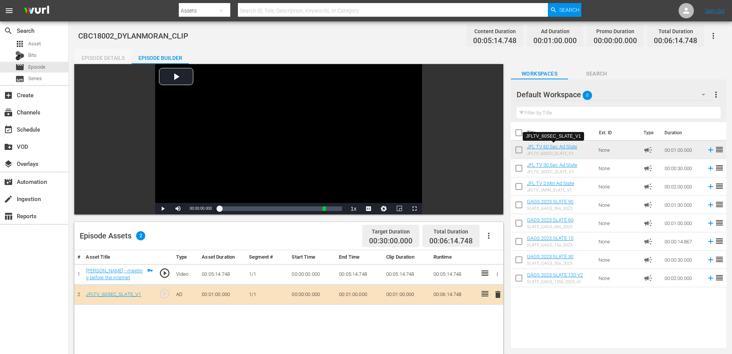
click at [114, 59] on div "Episode Details" at bounding box center [102, 58] width 57 height 18
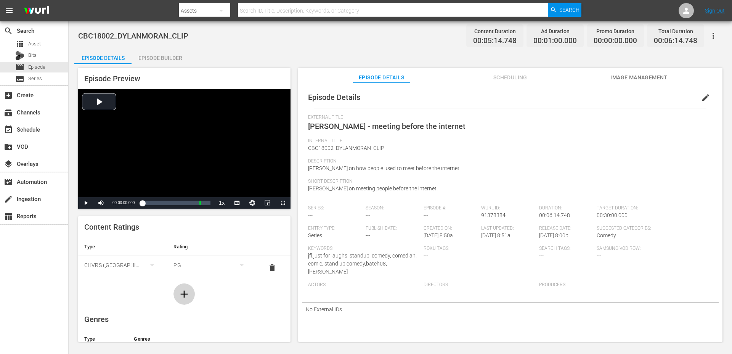
click at [180, 290] on icon "button" at bounding box center [184, 294] width 12 height 12
click at [133, 286] on div "simple table" at bounding box center [122, 288] width 77 height 21
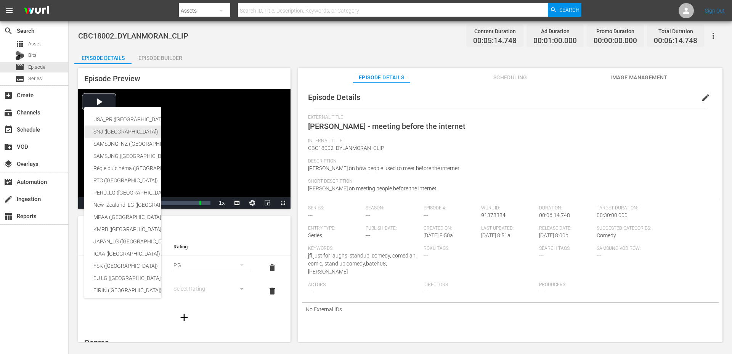
click at [127, 132] on div "SNJ ([GEOGRAPHIC_DATA])" at bounding box center [186, 131] width 187 height 12
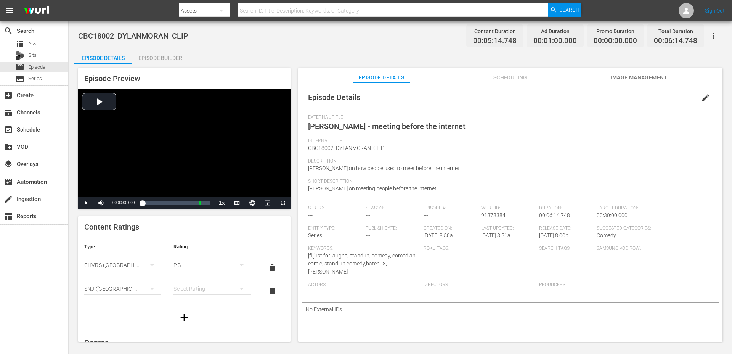
click at [126, 291] on div "SNJ ([GEOGRAPHIC_DATA])" at bounding box center [122, 288] width 77 height 21
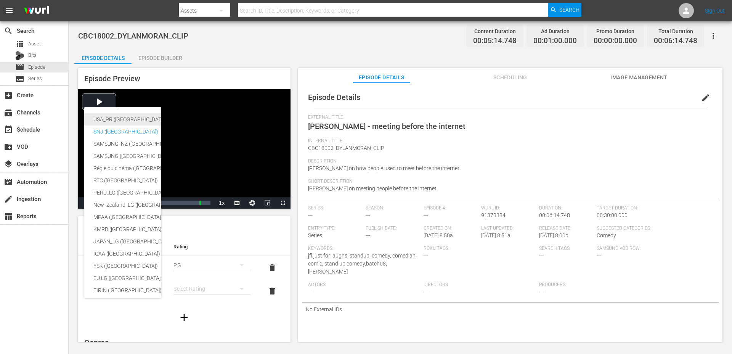
click at [133, 119] on div "USA_PR ([GEOGRAPHIC_DATA] ([GEOGRAPHIC_DATA]))" at bounding box center [186, 119] width 187 height 12
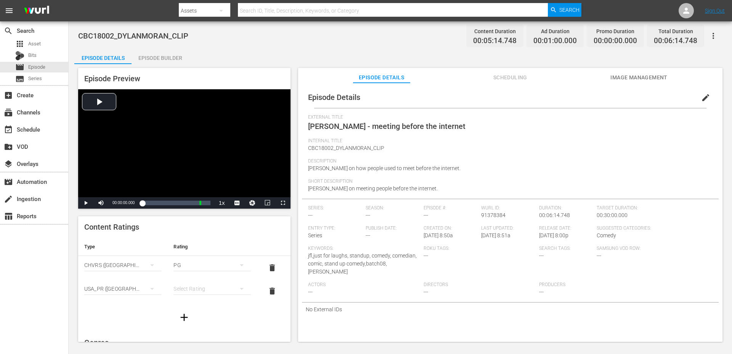
click at [183, 286] on div "simple table" at bounding box center [211, 288] width 77 height 21
click at [196, 263] on div "TVPG" at bounding box center [212, 261] width 59 height 12
click at [701, 101] on span "edit" at bounding box center [705, 97] width 9 height 9
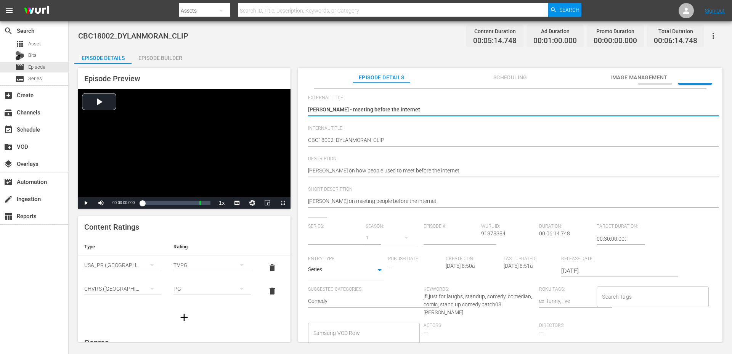
scroll to position [19, 0]
type input "No Series"
click at [322, 267] on body "menu Search By Assets Search ID, Title, Description, Keywords, or Category Sear…" at bounding box center [366, 177] width 732 height 354
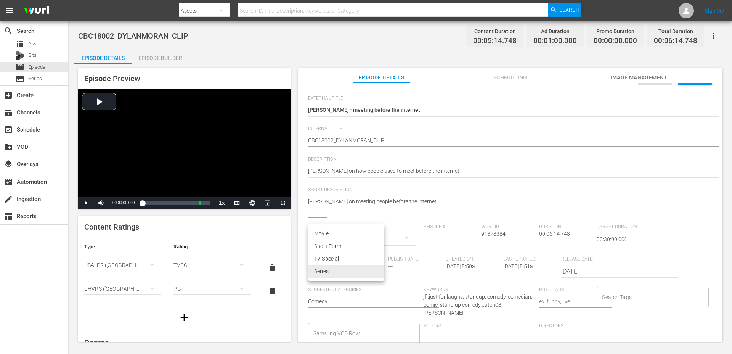
click at [331, 246] on li "Short Form" at bounding box center [346, 246] width 76 height 13
type input "SHORT_FORM_VIDEO"
click at [618, 299] on input "Search Tags" at bounding box center [646, 297] width 93 height 14
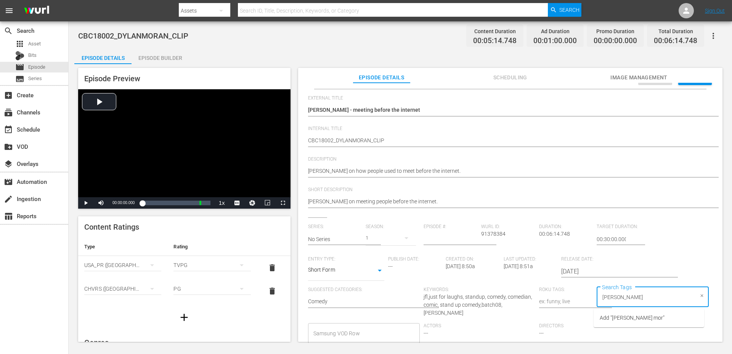
type input "[PERSON_NAME]"
type input "2018"
type input "d"
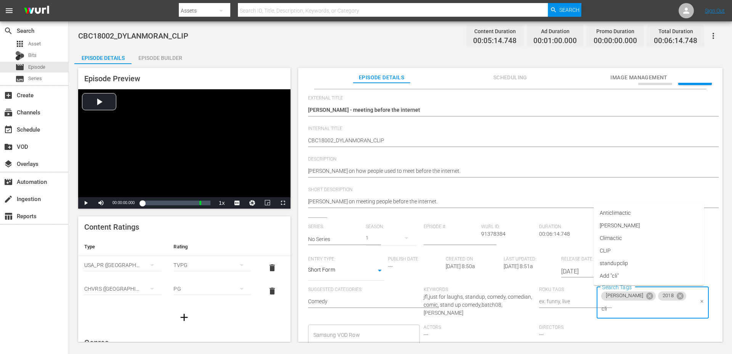
type input "clip"
type input "batch"
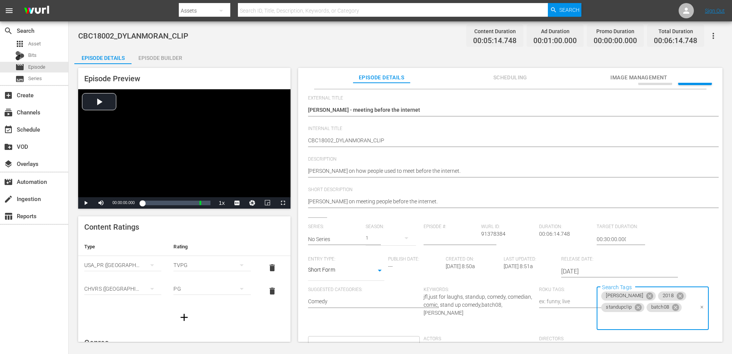
scroll to position [0, 0]
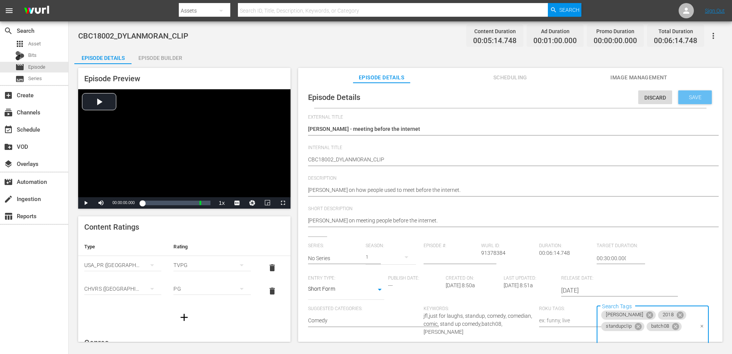
click at [690, 98] on span "Save" at bounding box center [695, 97] width 25 height 6
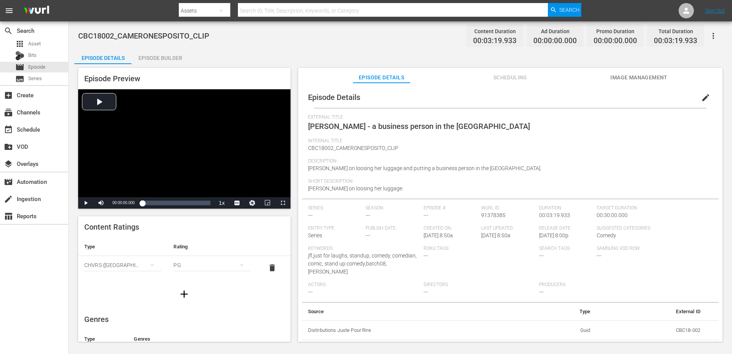
click at [176, 58] on div "Episode Builder" at bounding box center [160, 58] width 57 height 18
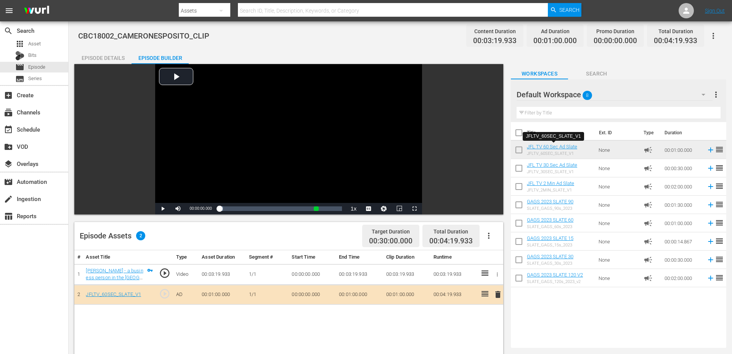
click at [117, 58] on div "Episode Details" at bounding box center [102, 58] width 57 height 18
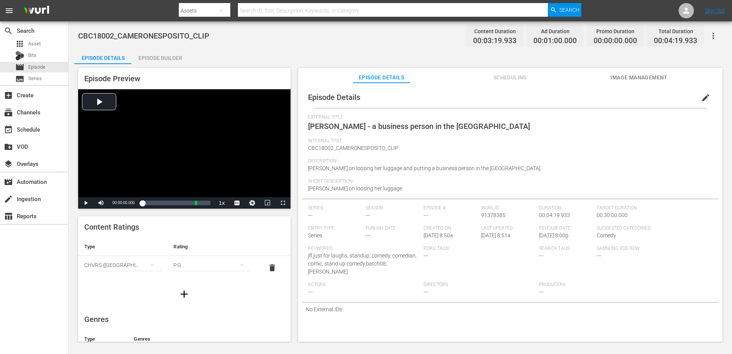
click at [183, 294] on icon "button" at bounding box center [184, 293] width 7 height 7
click at [144, 282] on button "simple table" at bounding box center [152, 288] width 18 height 18
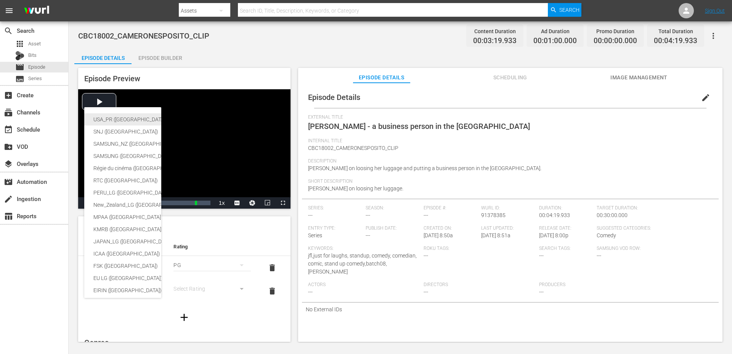
click at [127, 120] on div "USA_PR ([GEOGRAPHIC_DATA] ([GEOGRAPHIC_DATA]))" at bounding box center [186, 119] width 187 height 12
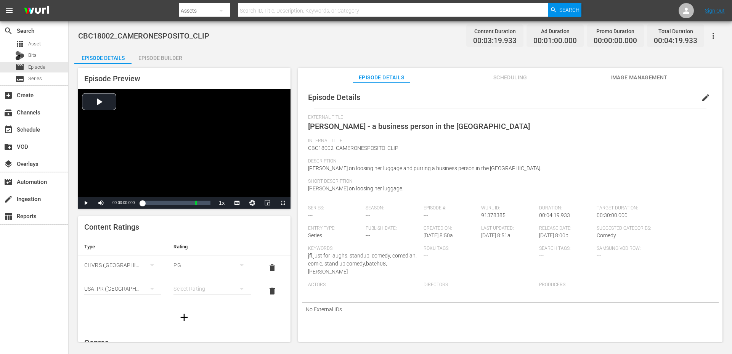
click at [189, 287] on div "simple table" at bounding box center [211, 288] width 77 height 21
click at [201, 263] on div "TVPG" at bounding box center [212, 261] width 59 height 12
click at [701, 96] on span "edit" at bounding box center [705, 97] width 9 height 9
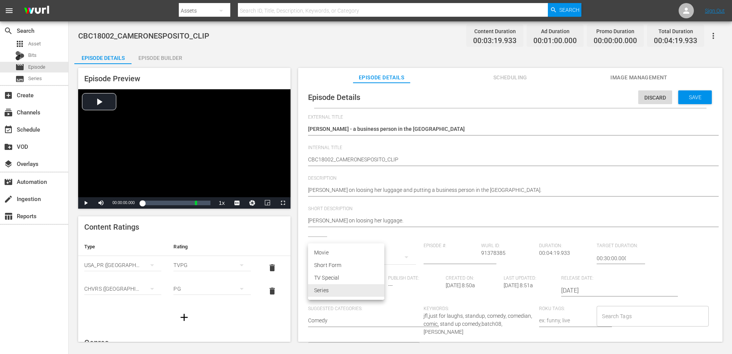
click at [337, 292] on body "menu Search By Assets Search ID, Title, Description, Keywords, or Category Sear…" at bounding box center [366, 177] width 732 height 354
type input "No Series"
click at [339, 265] on li "Short Form" at bounding box center [346, 265] width 76 height 13
type input "SHORT_FORM_VIDEO"
click at [614, 315] on input "Search Tags" at bounding box center [646, 316] width 93 height 14
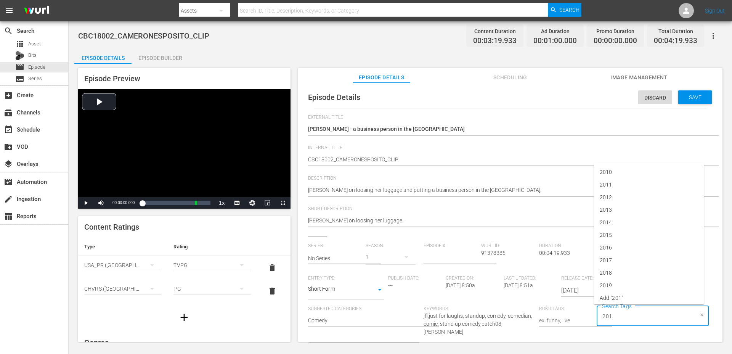
type input "2018"
type input "[PERSON_NAME]"
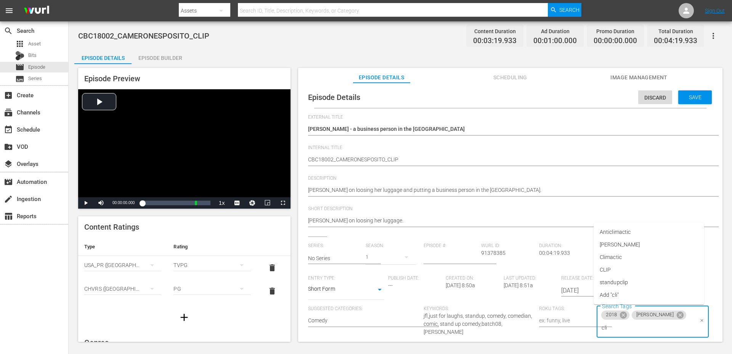
type input "clip"
click at [623, 282] on span "standupclip" at bounding box center [614, 282] width 28 height 8
type input "bat"
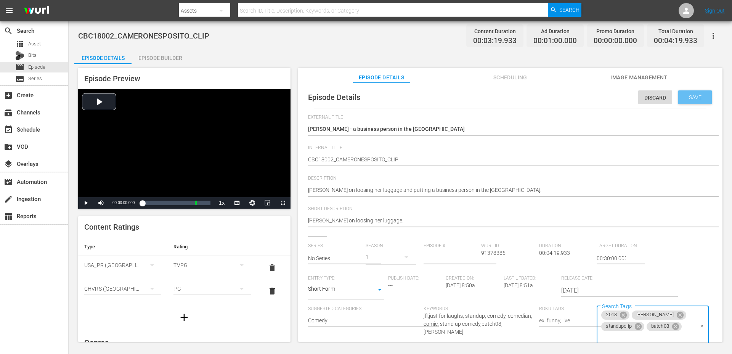
click at [695, 98] on span "Save" at bounding box center [695, 97] width 25 height 6
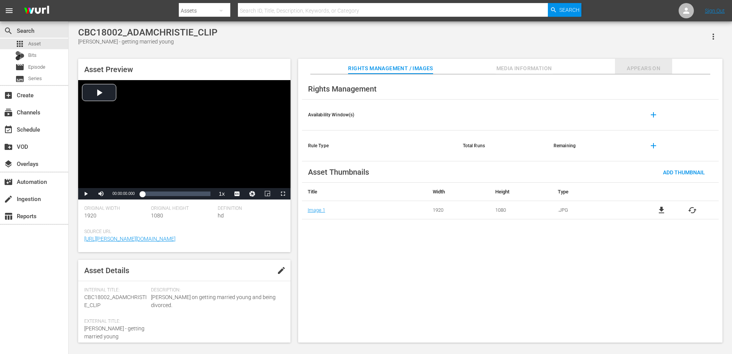
click at [657, 67] on span "Appears On" at bounding box center [643, 69] width 57 height 10
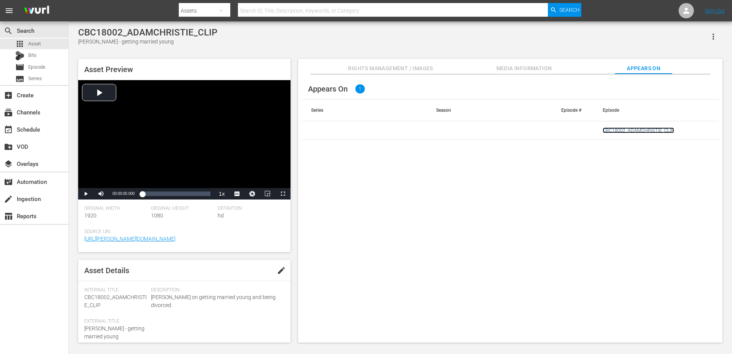
click at [619, 129] on link "CBC18002_ADAMCHRISTIE_CLIP" at bounding box center [638, 130] width 71 height 6
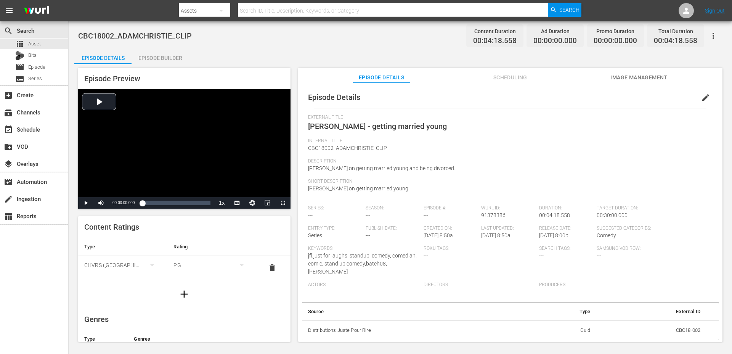
click at [170, 57] on div "Episode Builder" at bounding box center [160, 58] width 57 height 18
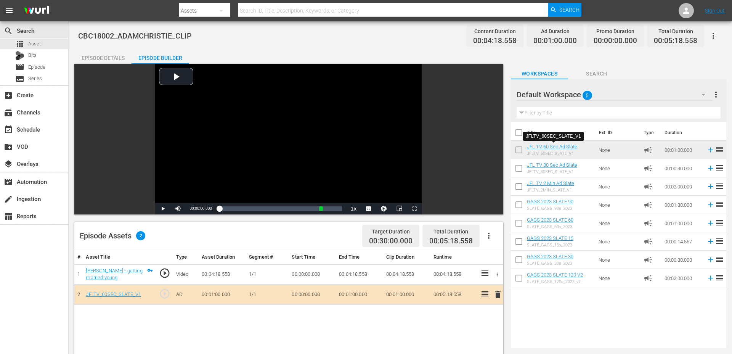
click at [112, 50] on div "Episode Details" at bounding box center [102, 58] width 57 height 18
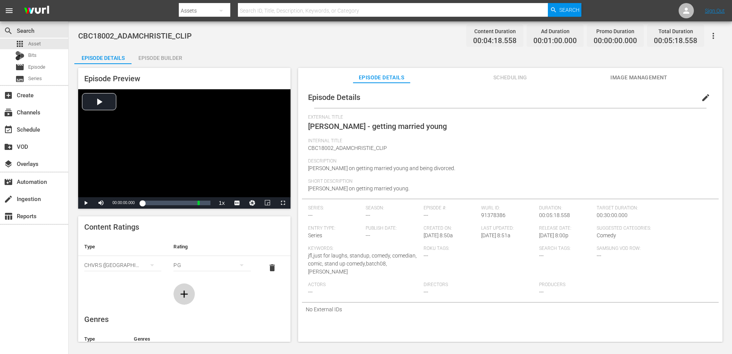
click at [180, 295] on icon "button" at bounding box center [184, 294] width 12 height 12
click at [140, 288] on div "simple table" at bounding box center [122, 288] width 77 height 21
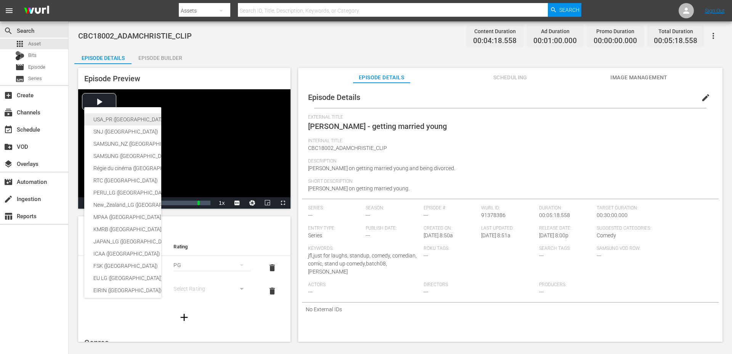
click at [131, 117] on div "USA_PR ([GEOGRAPHIC_DATA] ([GEOGRAPHIC_DATA]))" at bounding box center [186, 119] width 187 height 12
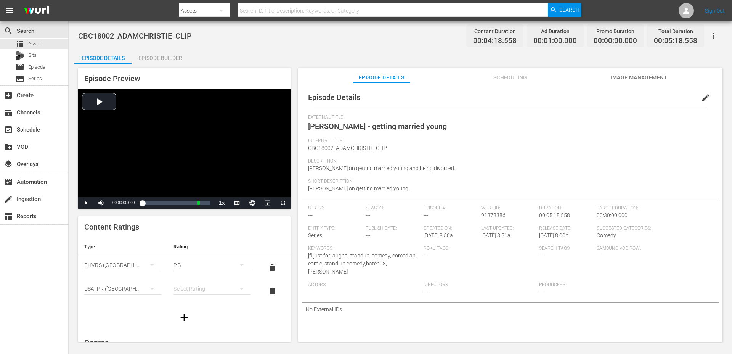
click at [187, 287] on div "simple table" at bounding box center [211, 288] width 77 height 21
click at [199, 261] on div "TVPG" at bounding box center [212, 261] width 59 height 12
click at [701, 98] on span "edit" at bounding box center [705, 97] width 9 height 9
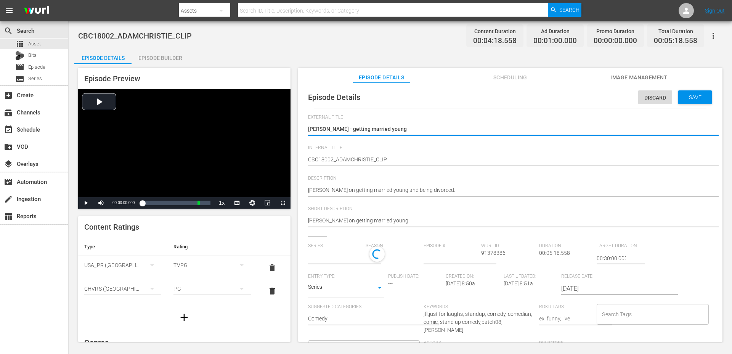
type input "No Series"
click at [341, 291] on body "menu Search By Assets Search ID, Title, Description, Keywords, or Category Sear…" at bounding box center [366, 177] width 732 height 354
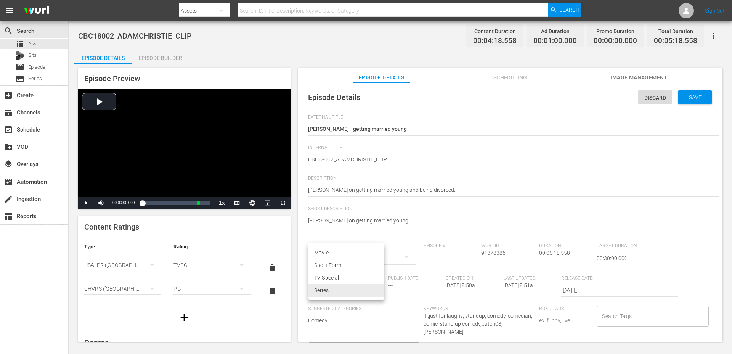
click at [327, 264] on li "Short Form" at bounding box center [346, 265] width 76 height 13
type input "SHORT_FORM_VIDEO"
click at [612, 314] on input "Search Tags" at bounding box center [646, 316] width 93 height 14
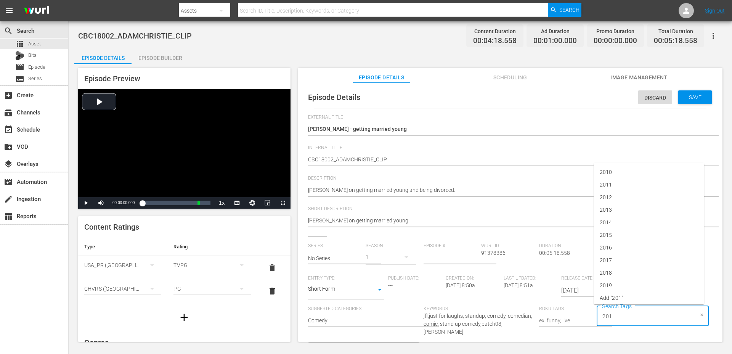
type input "2018"
type input "clip"
type input "[PERSON_NAME]"
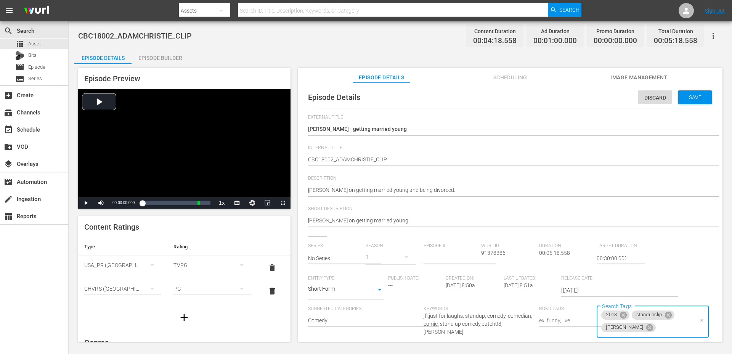
scroll to position [0, 0]
type input "bat"
click at [695, 98] on span "Save" at bounding box center [695, 97] width 25 height 6
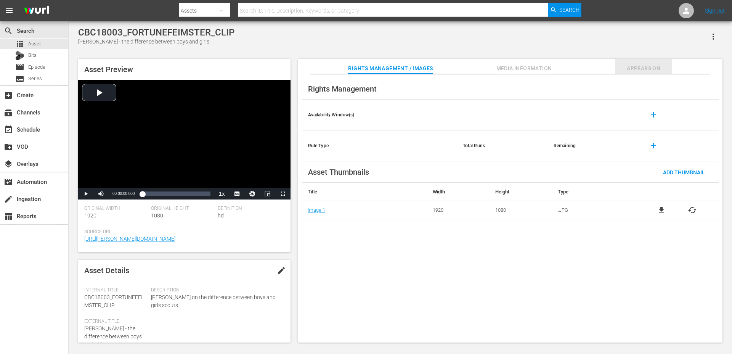
click at [639, 72] on span "Appears On" at bounding box center [643, 69] width 57 height 10
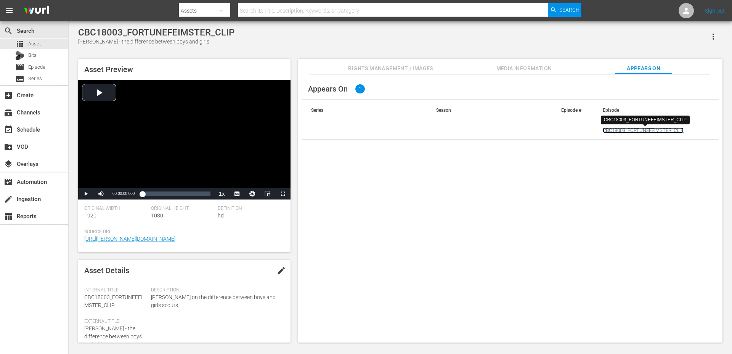
click at [626, 130] on link "CBC18003_FORTUNEFEIMSTER_CLIP" at bounding box center [643, 130] width 81 height 6
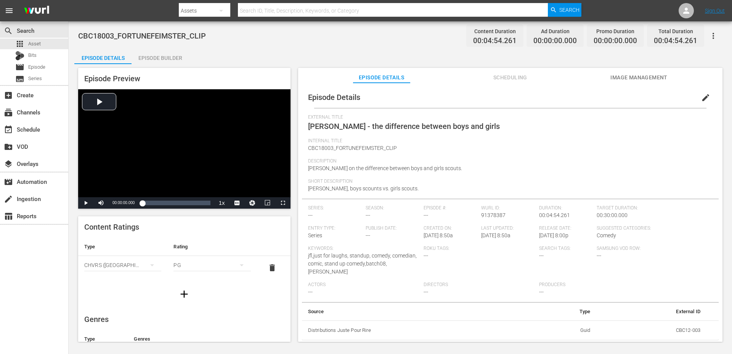
click at [162, 56] on div "Episode Builder" at bounding box center [160, 58] width 57 height 18
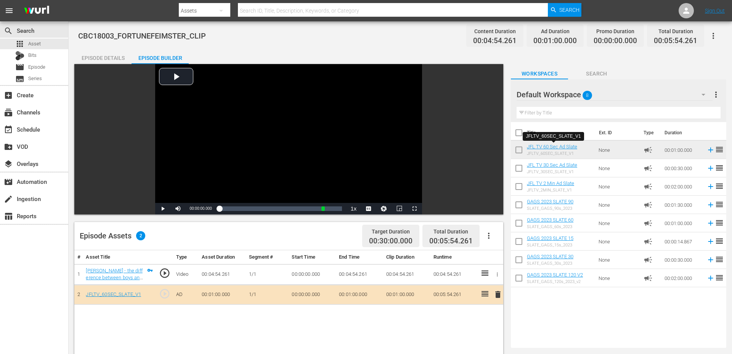
click at [113, 56] on div "Episode Details" at bounding box center [102, 58] width 57 height 18
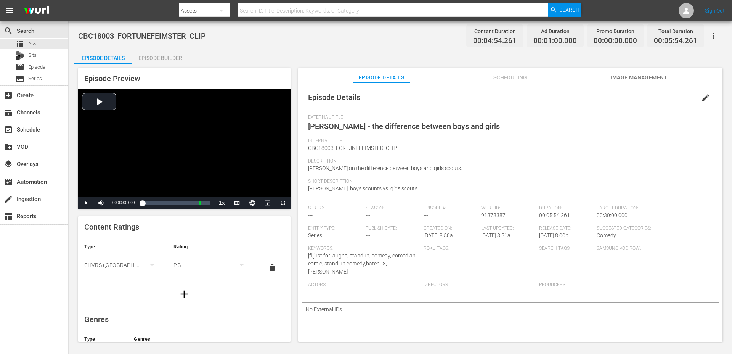
click at [180, 290] on icon "button" at bounding box center [184, 294] width 12 height 12
click at [150, 286] on icon "simple table" at bounding box center [152, 288] width 9 height 9
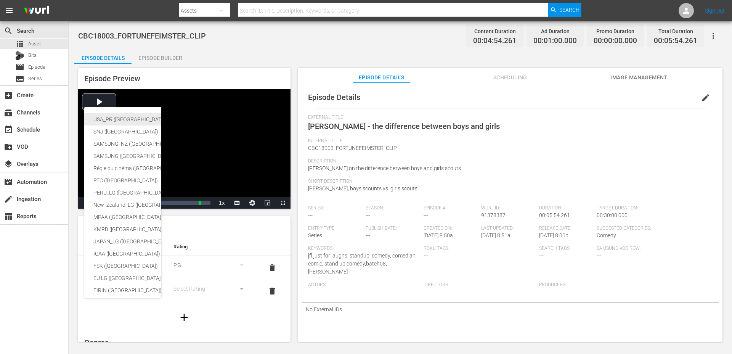
click at [142, 119] on div "USA_PR ([GEOGRAPHIC_DATA] ([GEOGRAPHIC_DATA]))" at bounding box center [186, 119] width 187 height 12
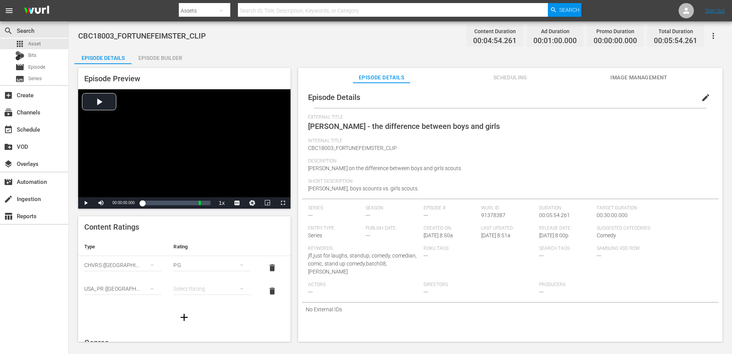
click at [180, 288] on div "simple table" at bounding box center [211, 288] width 77 height 21
click at [193, 260] on div "TVPG" at bounding box center [212, 261] width 59 height 12
click at [690, 100] on div "Episode Details edit" at bounding box center [510, 97] width 417 height 21
click at [701, 98] on span "edit" at bounding box center [705, 97] width 9 height 9
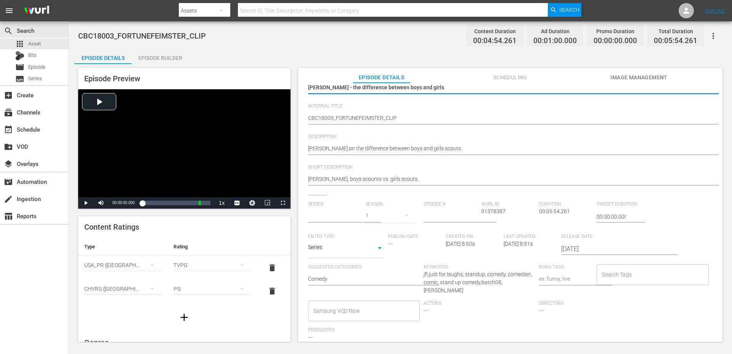
type input "No Series"
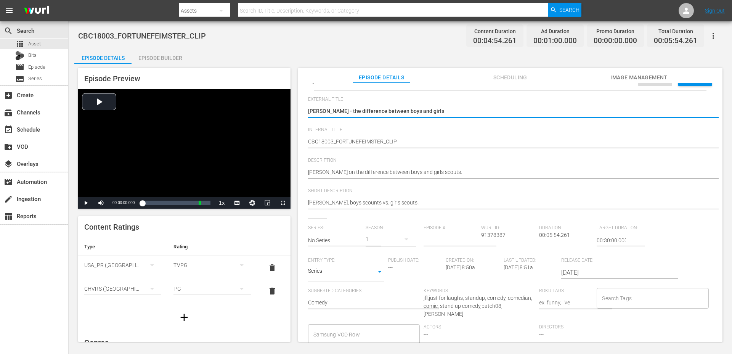
scroll to position [16, 0]
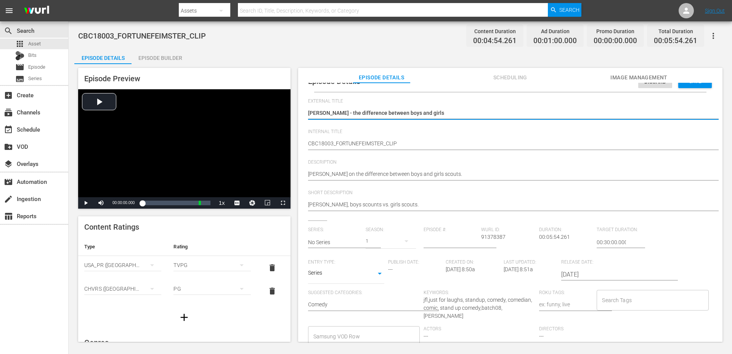
click at [351, 269] on body "menu Search By Assets Search ID, Title, Description, Keywords, or Category Sear…" at bounding box center [366, 177] width 732 height 354
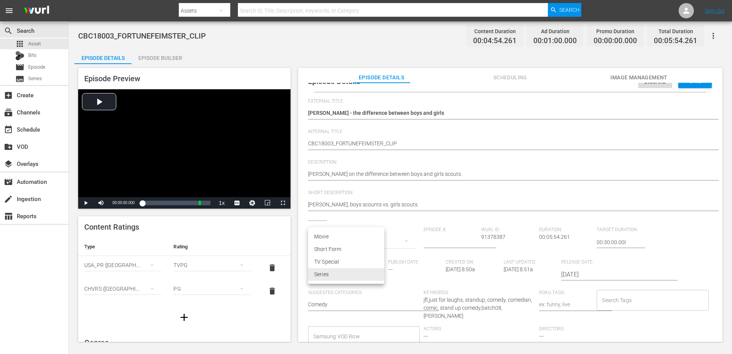
click at [342, 249] on li "Short Form" at bounding box center [346, 249] width 76 height 13
type input "SHORT_FORM_VIDEO"
click at [632, 303] on input "Search Tags" at bounding box center [646, 300] width 93 height 14
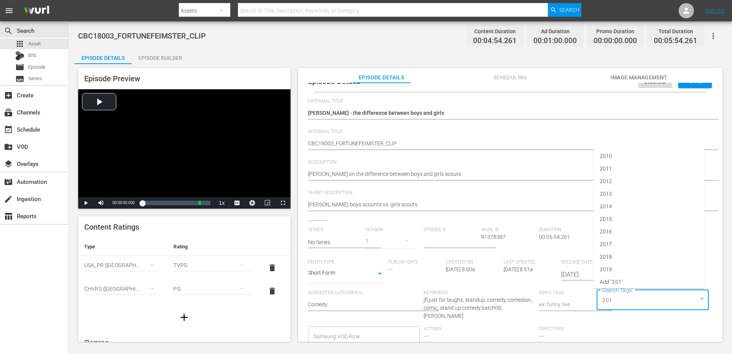
type input "2018"
type input "[PERSON_NAME]"
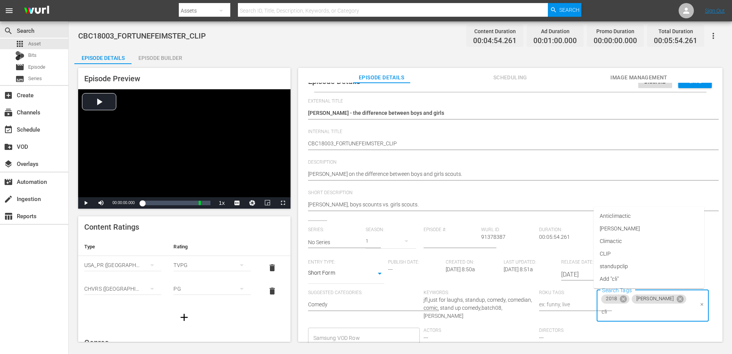
type input "clip"
type input "bat"
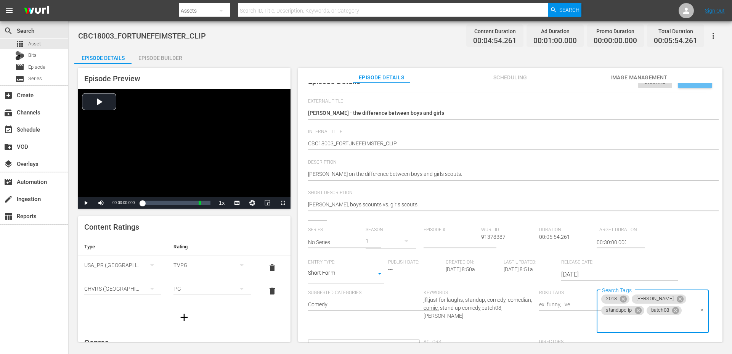
click at [699, 85] on div "Save" at bounding box center [695, 81] width 34 height 14
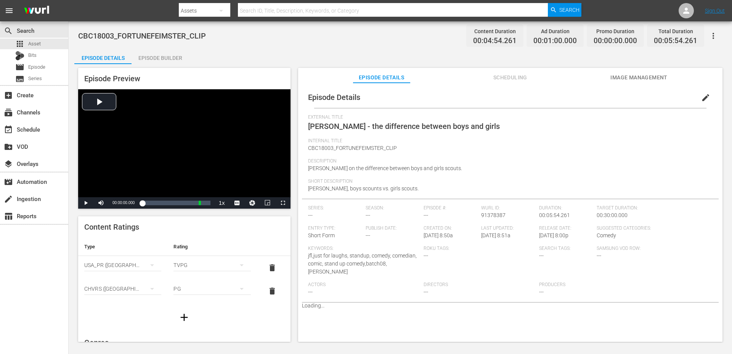
scroll to position [0, 0]
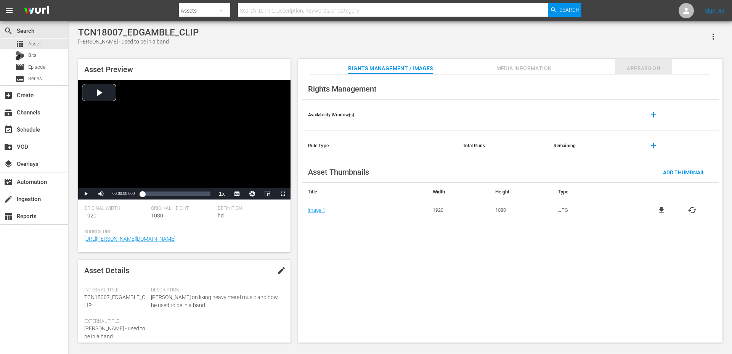
click at [644, 72] on span "Appears On" at bounding box center [643, 69] width 57 height 10
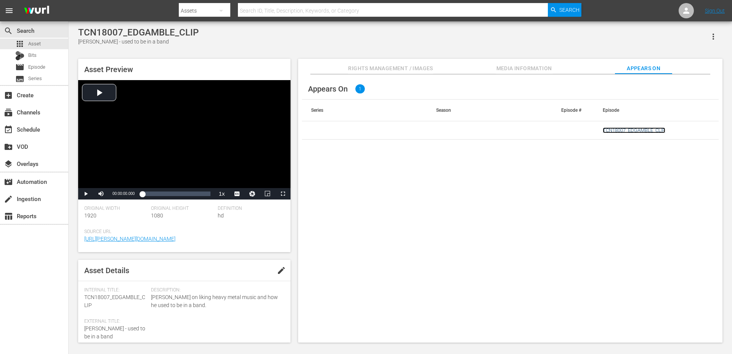
click at [631, 129] on link "TCN18007_EDGAMBLE_CLIP" at bounding box center [634, 130] width 63 height 6
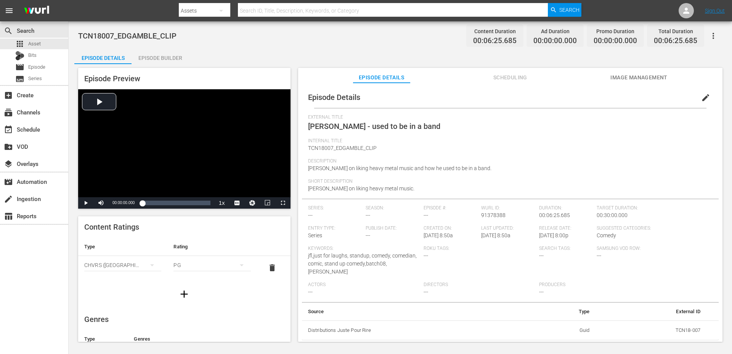
click at [148, 61] on div "Episode Builder" at bounding box center [160, 58] width 57 height 18
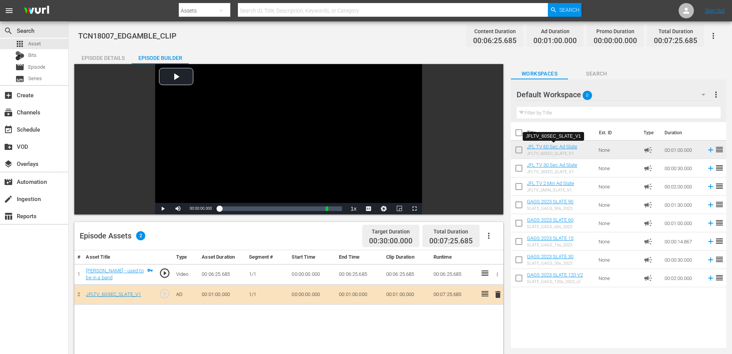
click at [104, 54] on div "Episode Details" at bounding box center [102, 58] width 57 height 18
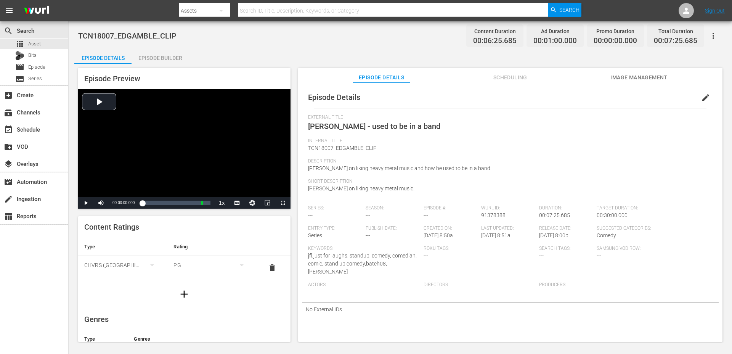
click at [177, 294] on button "button" at bounding box center [183, 293] width 21 height 21
click at [155, 289] on icon "simple table" at bounding box center [152, 288] width 9 height 9
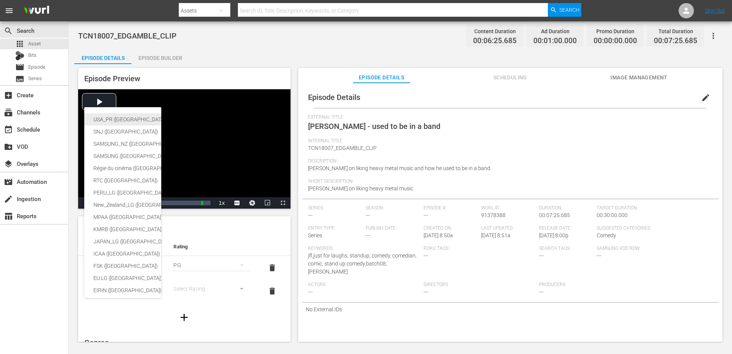
click at [126, 117] on div "USA_PR ([GEOGRAPHIC_DATA] ([GEOGRAPHIC_DATA]))" at bounding box center [186, 119] width 187 height 12
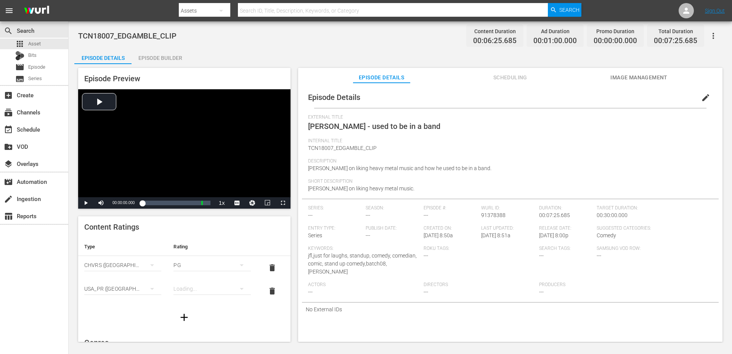
click at [192, 289] on div "simple table" at bounding box center [211, 288] width 77 height 21
click at [198, 262] on div "TVPG" at bounding box center [212, 261] width 59 height 12
click at [701, 99] on span "edit" at bounding box center [705, 97] width 9 height 9
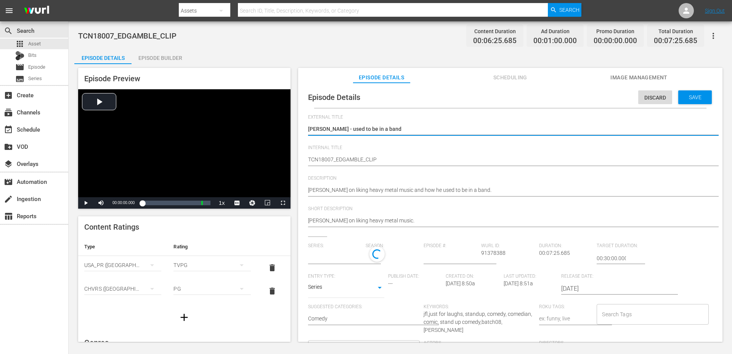
type input "No Series"
click at [333, 294] on body "menu Search By Assets Search ID, Title, Description, Keywords, or Category Sear…" at bounding box center [366, 177] width 732 height 354
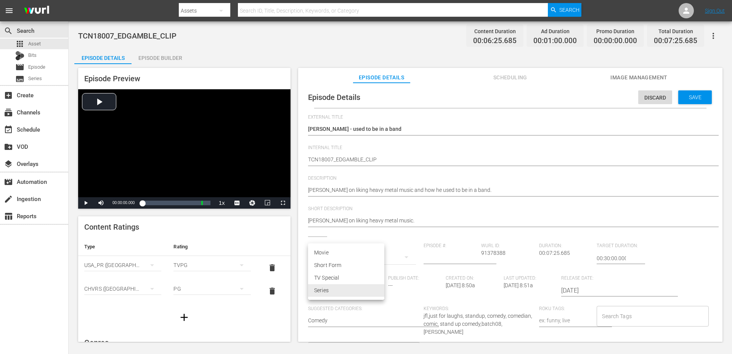
click at [334, 266] on li "Short Form" at bounding box center [346, 265] width 76 height 13
type input "SHORT_FORM_VIDEO"
click at [653, 316] on input "Search Tags" at bounding box center [646, 316] width 93 height 14
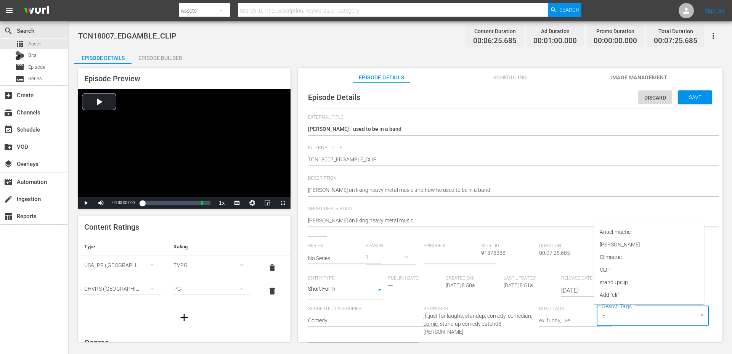
type input "clip"
click at [650, 284] on li "standupclip" at bounding box center [649, 282] width 111 height 13
type input "[PERSON_NAME]"
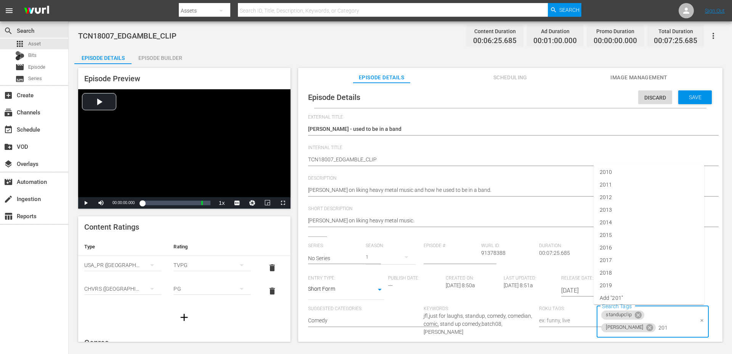
type input "2018"
type input "bat"
click at [691, 98] on span "Save" at bounding box center [695, 97] width 25 height 6
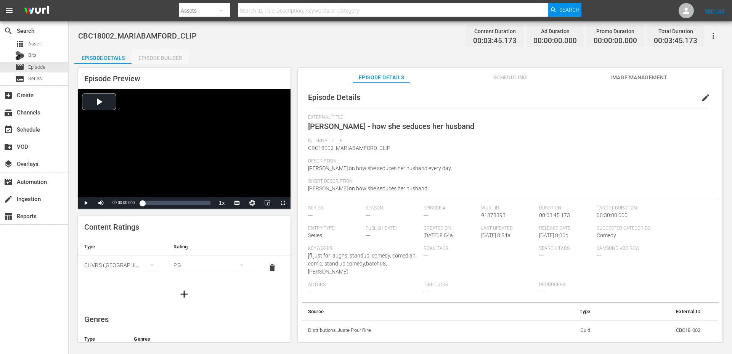
click at [148, 59] on div "Episode Builder" at bounding box center [160, 58] width 57 height 18
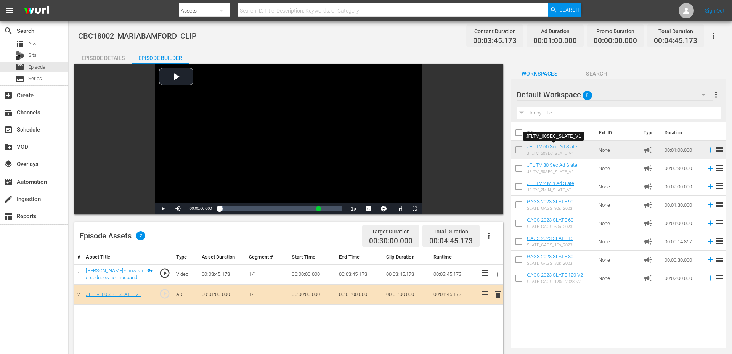
click at [108, 55] on div "Episode Details" at bounding box center [102, 58] width 57 height 18
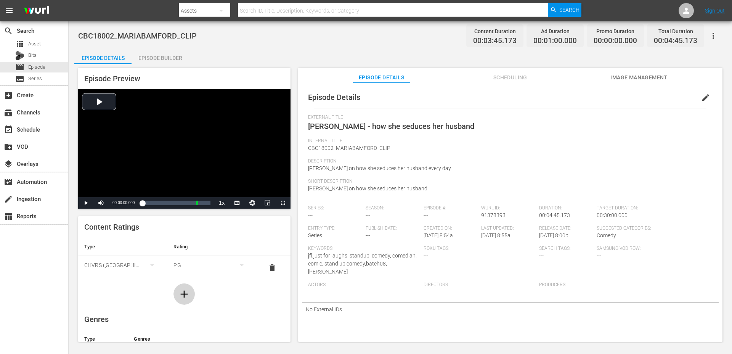
click at [185, 291] on icon "button" at bounding box center [184, 294] width 12 height 12
click at [124, 287] on div "simple table" at bounding box center [122, 288] width 77 height 21
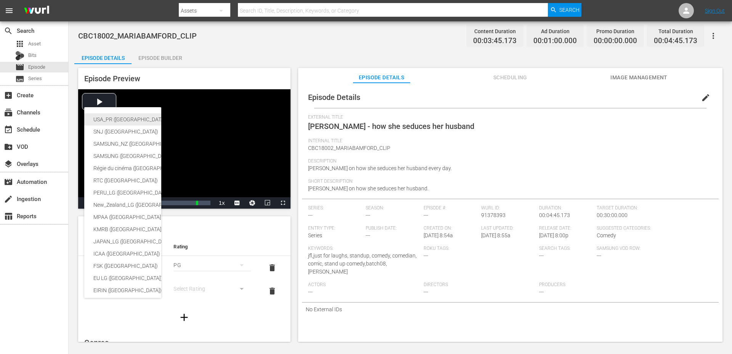
click at [128, 119] on div "USA_PR ([GEOGRAPHIC_DATA] ([GEOGRAPHIC_DATA]))" at bounding box center [186, 119] width 187 height 12
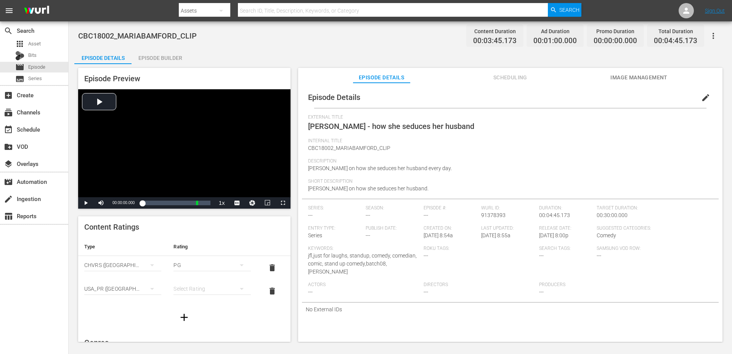
click at [182, 287] on div "simple table" at bounding box center [211, 288] width 77 height 21
click at [191, 262] on div "TVPG" at bounding box center [212, 261] width 59 height 12
click at [701, 94] on span "edit" at bounding box center [705, 97] width 9 height 9
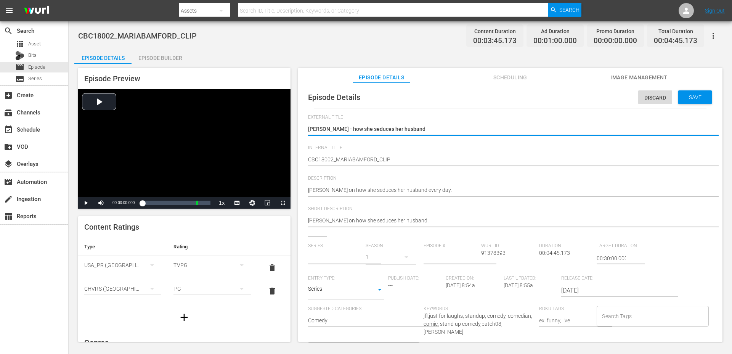
click at [341, 295] on body "menu Search By Assets Search ID, Title, Description, Keywords, or Category Sear…" at bounding box center [366, 177] width 732 height 354
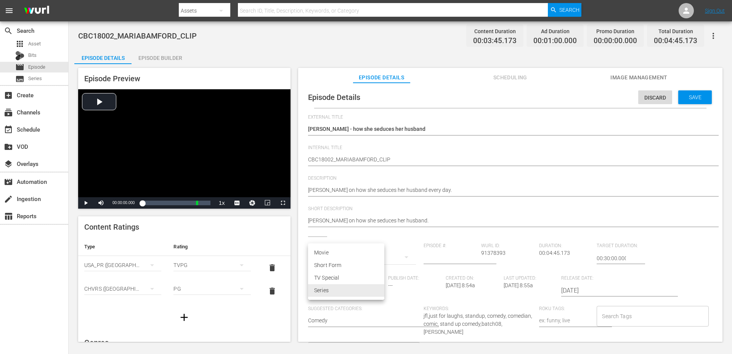
type input "No Series"
click at [339, 262] on li "Short Form" at bounding box center [346, 265] width 76 height 13
type input "SHORT_FORM_VIDEO"
click at [605, 308] on div "Search Tags" at bounding box center [653, 316] width 112 height 21
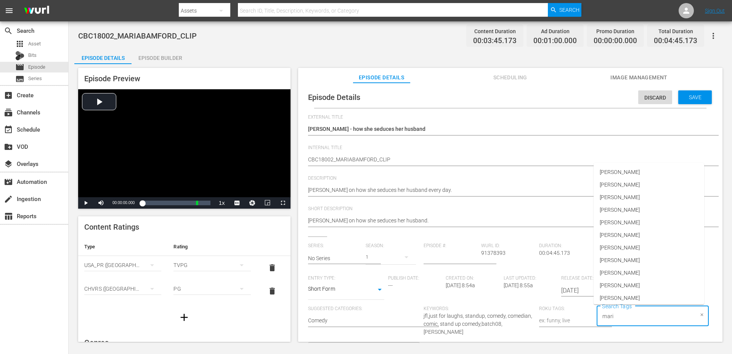
type input "maria"
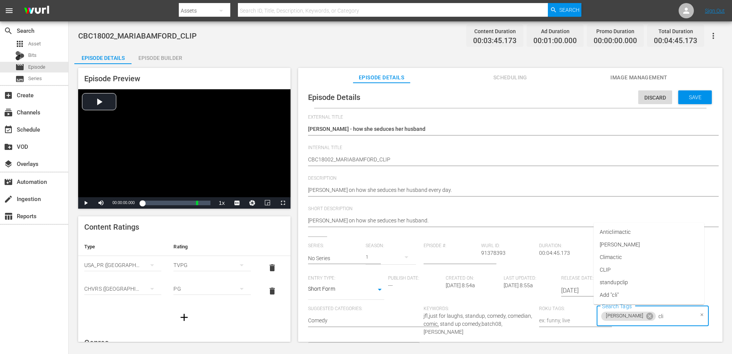
type input "clip"
click at [602, 283] on span "standupclip" at bounding box center [614, 282] width 28 height 8
type input "2018"
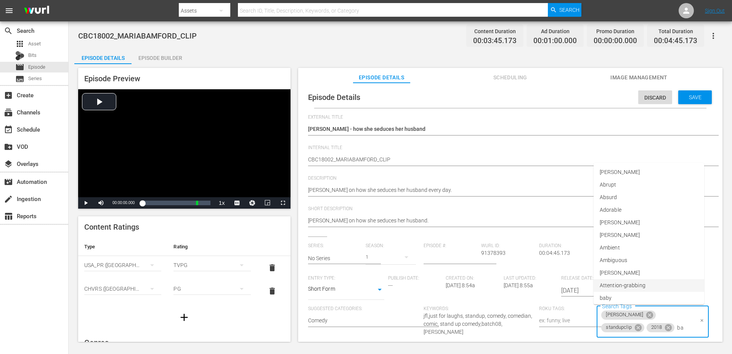
type input "bat"
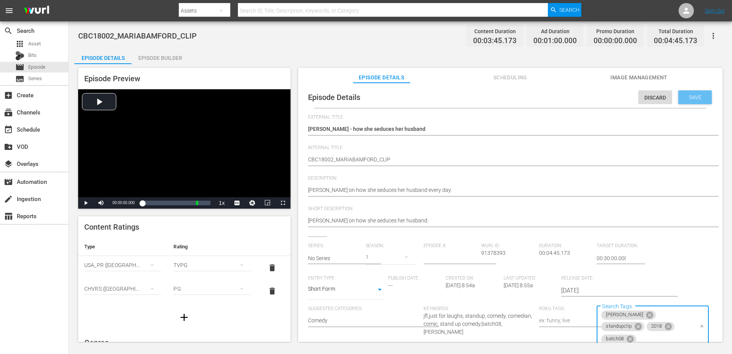
click at [692, 92] on div "Save" at bounding box center [695, 97] width 34 height 14
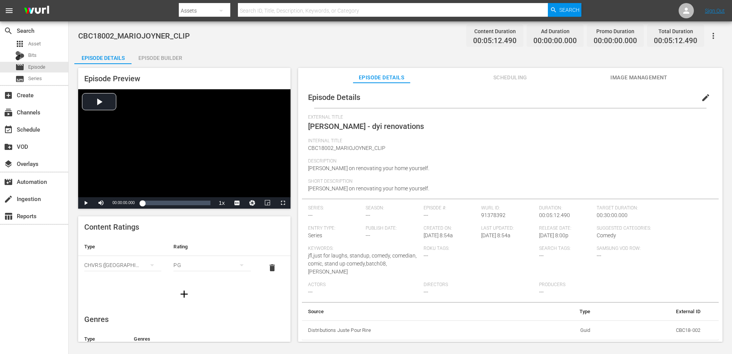
click at [152, 58] on div "Episode Builder" at bounding box center [160, 58] width 57 height 18
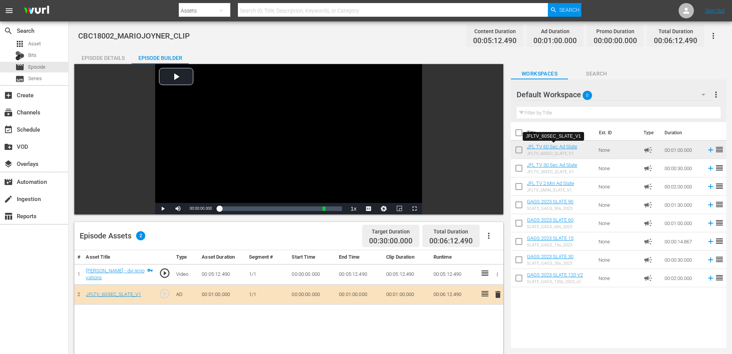
click at [120, 58] on div "Episode Details" at bounding box center [102, 58] width 57 height 18
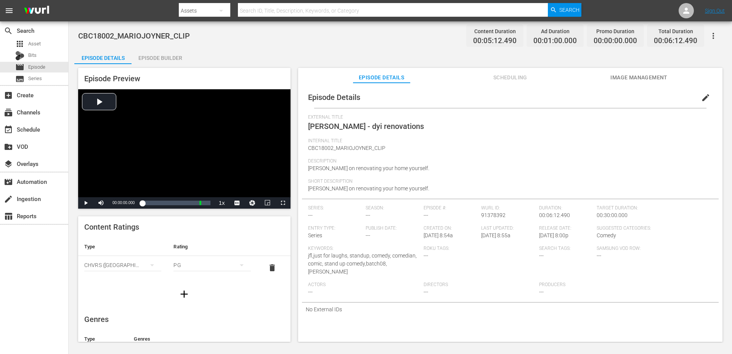
click at [180, 296] on icon "button" at bounding box center [184, 294] width 12 height 12
click at [151, 289] on icon "simple table" at bounding box center [152, 288] width 9 height 9
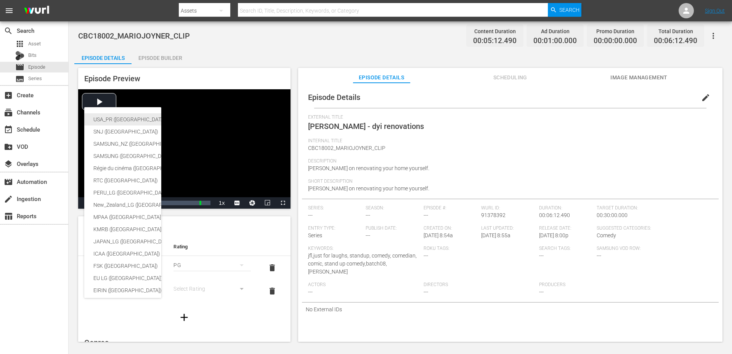
click at [128, 123] on div "USA_PR ([GEOGRAPHIC_DATA] ([GEOGRAPHIC_DATA]))" at bounding box center [186, 119] width 187 height 12
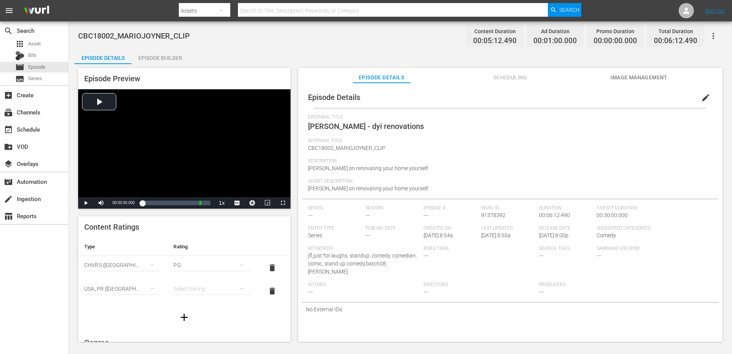
click at [206, 289] on div "simple table" at bounding box center [211, 288] width 77 height 21
click at [200, 262] on div "TVPG" at bounding box center [212, 261] width 59 height 12
click at [701, 98] on span "edit" at bounding box center [705, 97] width 9 height 9
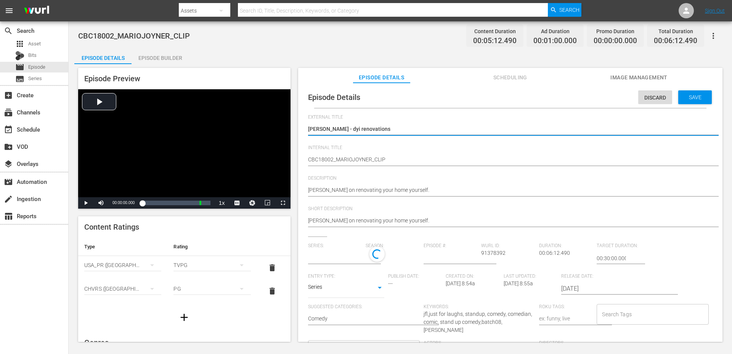
type input "No Series"
click at [356, 297] on div "Series SERIES" at bounding box center [346, 288] width 76 height 18
click at [338, 290] on body "menu Search By Assets Search ID, Title, Description, Keywords, or Category Sear…" at bounding box center [366, 177] width 732 height 354
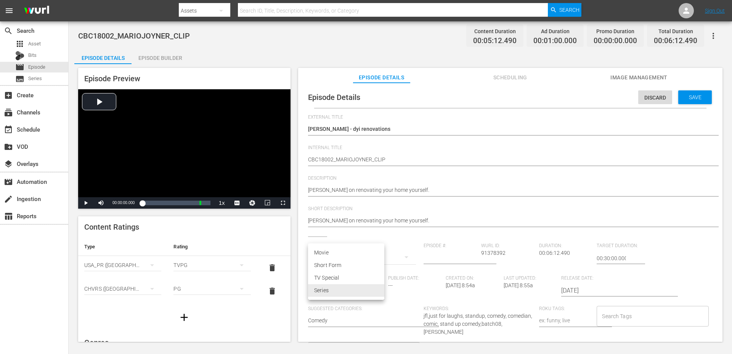
click at [336, 262] on li "Short Form" at bounding box center [346, 265] width 76 height 13
type input "SHORT_FORM_VIDEO"
click at [619, 312] on input "Search Tags" at bounding box center [646, 316] width 93 height 14
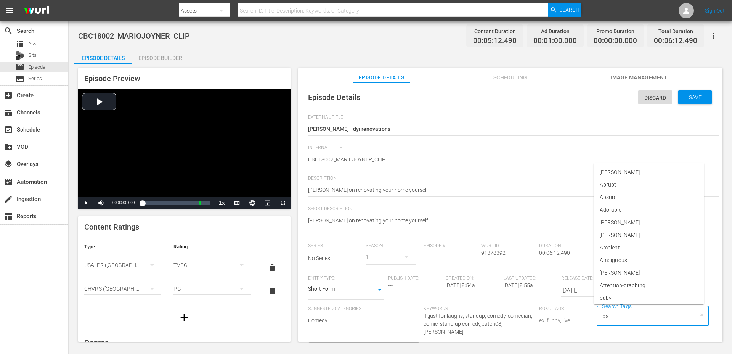
type input "bat"
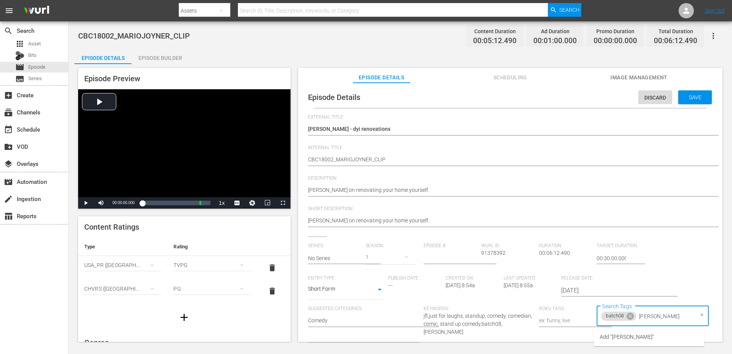
type input "[PERSON_NAME]"
type input "clip"
type input "2018"
click at [687, 90] on div "Save" at bounding box center [695, 97] width 34 height 14
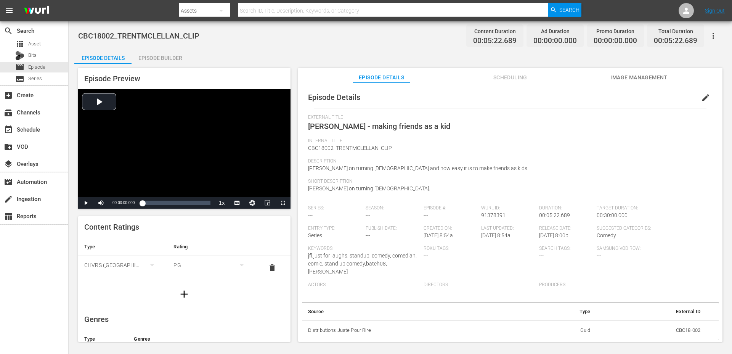
click at [156, 54] on div "Episode Builder" at bounding box center [160, 58] width 57 height 18
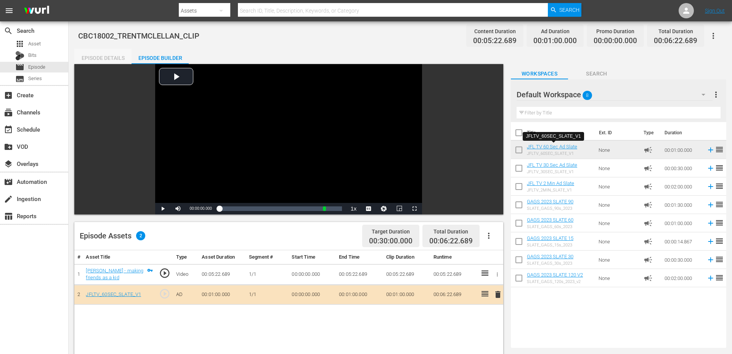
click at [117, 54] on div "Episode Details" at bounding box center [102, 58] width 57 height 18
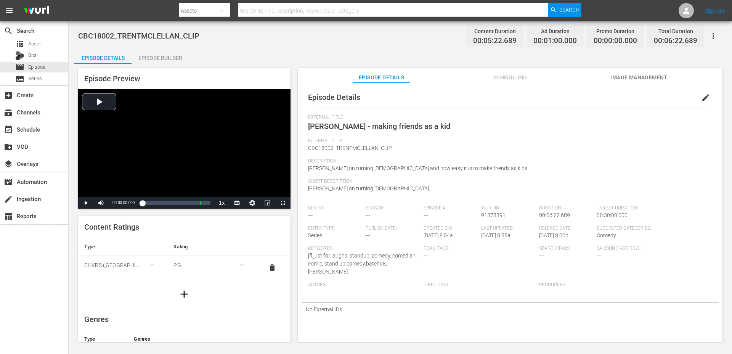
click at [180, 287] on button "button" at bounding box center [183, 293] width 21 height 21
click at [146, 291] on button "simple table" at bounding box center [152, 288] width 18 height 18
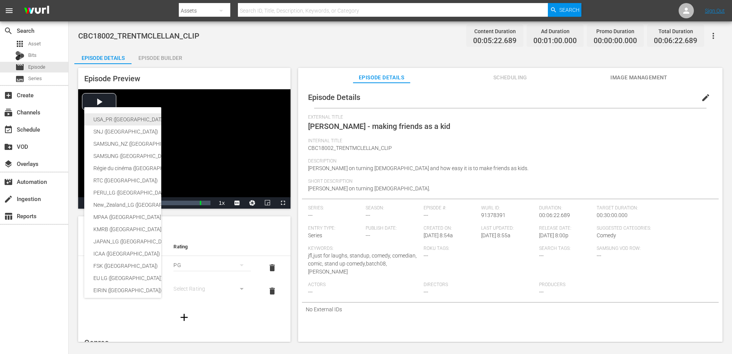
click at [140, 119] on div "USA_PR ([GEOGRAPHIC_DATA] ([GEOGRAPHIC_DATA]))" at bounding box center [186, 119] width 187 height 12
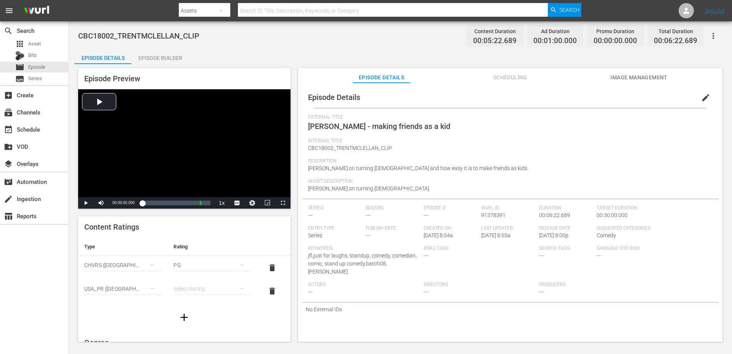
click at [180, 293] on div "simple table" at bounding box center [211, 288] width 77 height 21
click at [192, 259] on div "TVPG" at bounding box center [212, 261] width 59 height 12
click at [697, 104] on button "edit" at bounding box center [706, 97] width 18 height 18
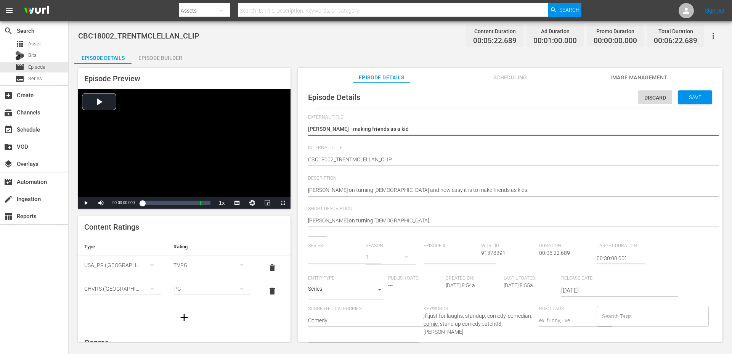
click at [321, 289] on body "menu Search By Assets Search ID, Title, Description, Keywords, or Category Sear…" at bounding box center [366, 177] width 732 height 354
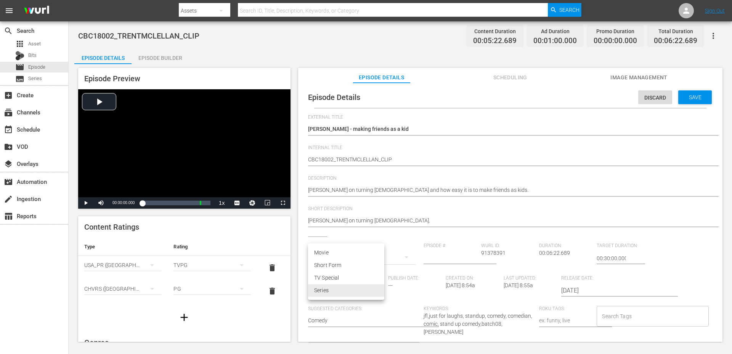
type input "No Series"
click at [325, 268] on li "Short Form" at bounding box center [346, 265] width 76 height 13
type input "SHORT_FORM_VIDEO"
click at [635, 319] on input "Search Tags" at bounding box center [646, 316] width 93 height 14
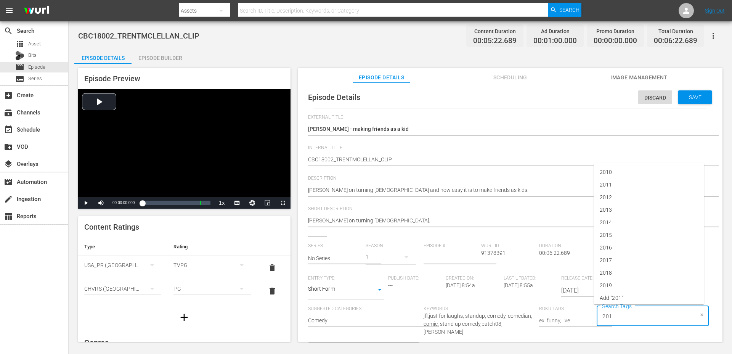
type input "2018"
type input "[PERSON_NAME]"
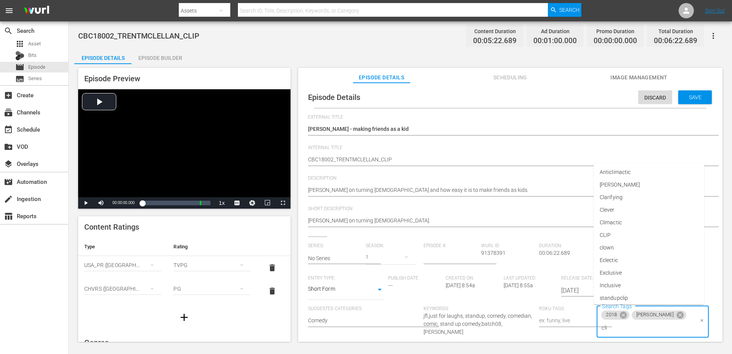
type input "clip"
type input "bat"
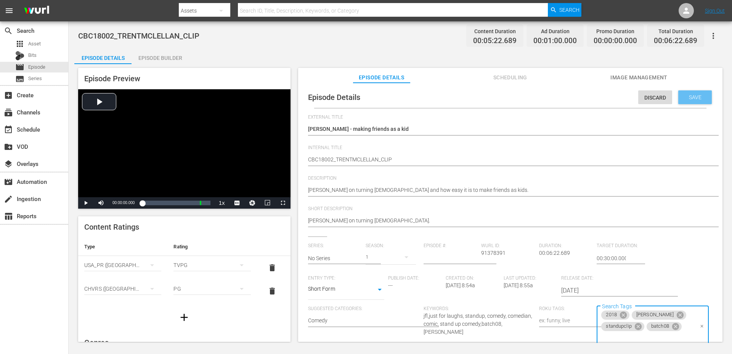
click at [693, 103] on div "Save" at bounding box center [695, 97] width 34 height 14
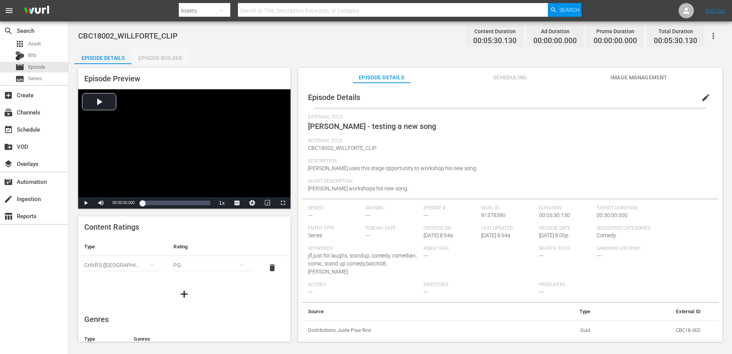
click at [154, 59] on div "Episode Builder" at bounding box center [160, 58] width 57 height 18
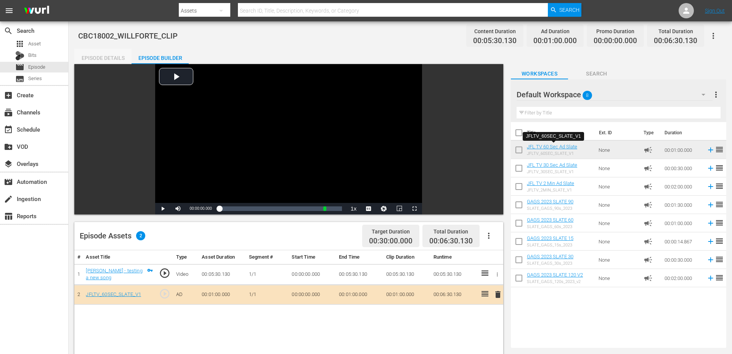
click at [120, 54] on div "Episode Details" at bounding box center [102, 58] width 57 height 18
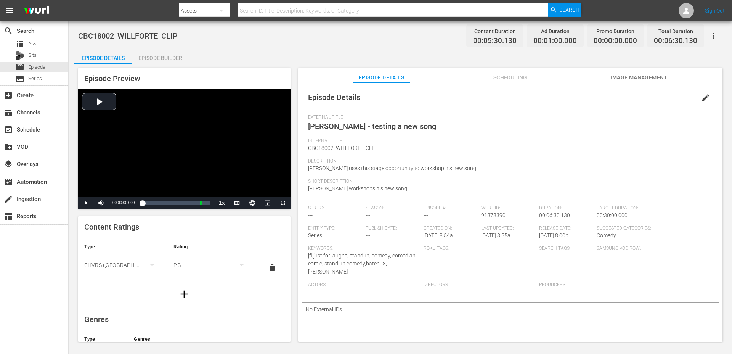
click at [183, 297] on icon "button" at bounding box center [184, 294] width 12 height 12
click at [152, 291] on icon "simple table" at bounding box center [152, 288] width 9 height 9
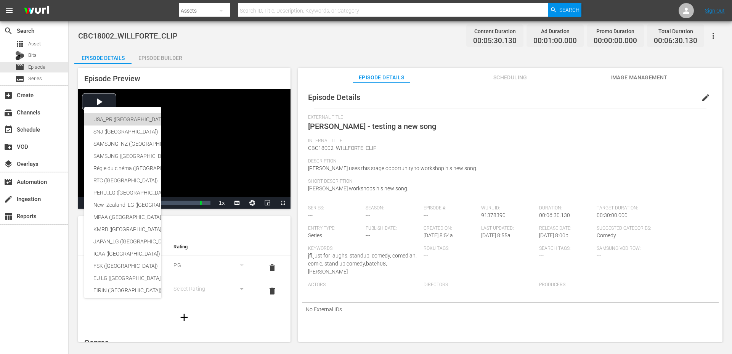
click at [135, 120] on div "USA_PR ([GEOGRAPHIC_DATA] ([GEOGRAPHIC_DATA]))" at bounding box center [186, 119] width 187 height 12
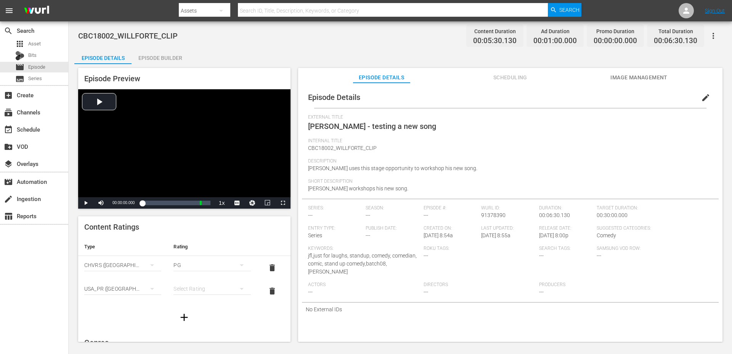
click at [183, 289] on div "simple table" at bounding box center [211, 288] width 77 height 21
click at [193, 261] on div "TVPG" at bounding box center [212, 261] width 59 height 12
click at [701, 94] on span "edit" at bounding box center [705, 97] width 9 height 9
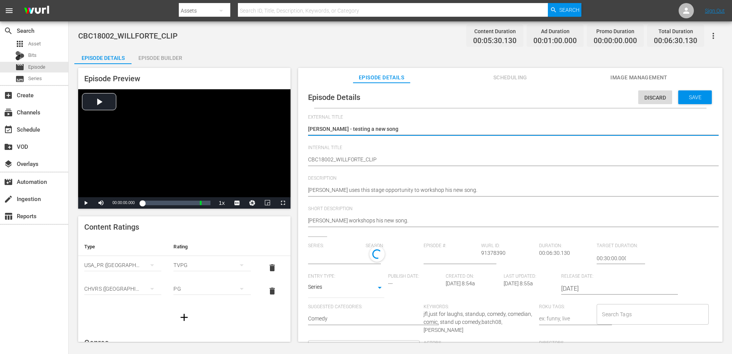
type input "No Series"
click at [347, 299] on div "Series SERIES" at bounding box center [346, 290] width 76 height 18
click at [343, 293] on body "menu Search By Assets Search ID, Title, Description, Keywords, or Category Sear…" at bounding box center [366, 177] width 732 height 354
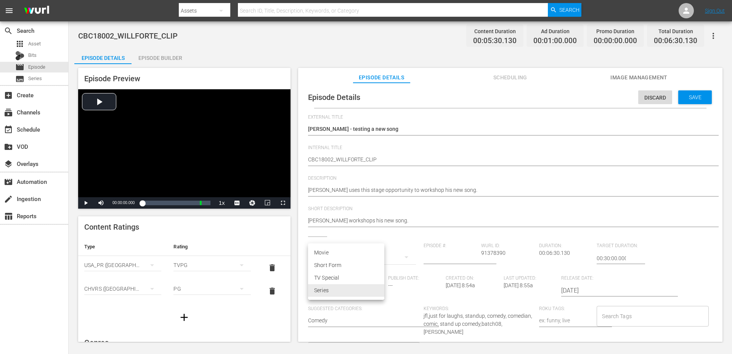
click at [337, 262] on li "Short Form" at bounding box center [346, 265] width 76 height 13
type input "SHORT_FORM_VIDEO"
click at [637, 315] on input "Search Tags" at bounding box center [646, 316] width 93 height 14
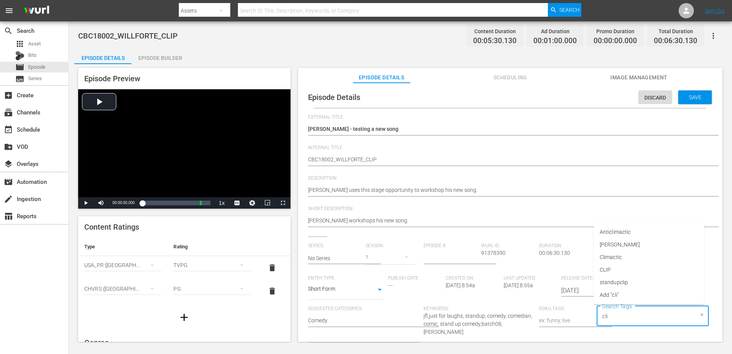
type input "clip"
type input "will for"
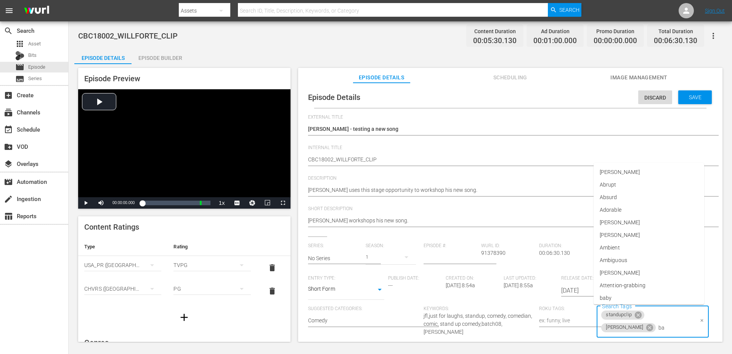
type input "bat"
type input "2018"
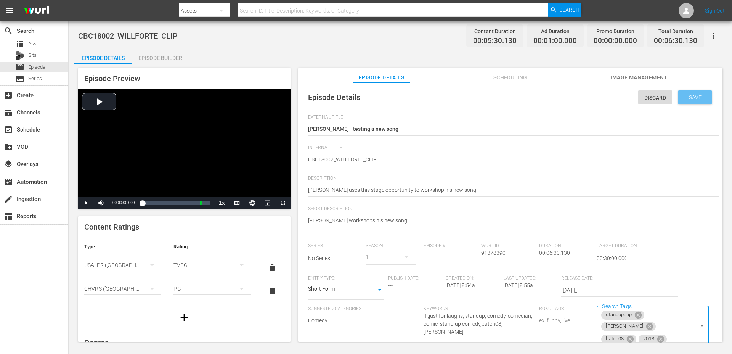
click at [685, 90] on div "Save" at bounding box center [695, 97] width 34 height 14
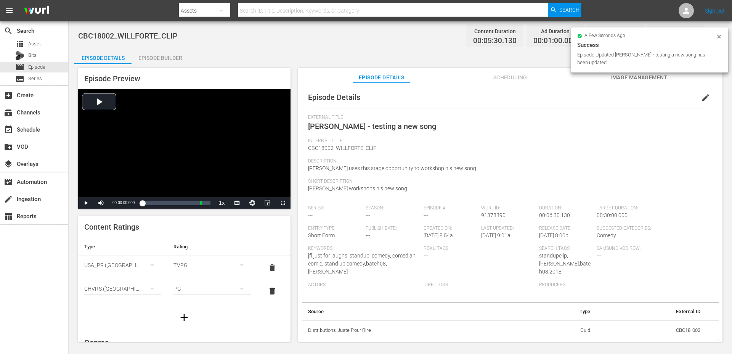
click at [462, 64] on div "Episode Preview Video Player is loading. Play Video Play Mute Current Time 00:0…" at bounding box center [400, 206] width 652 height 284
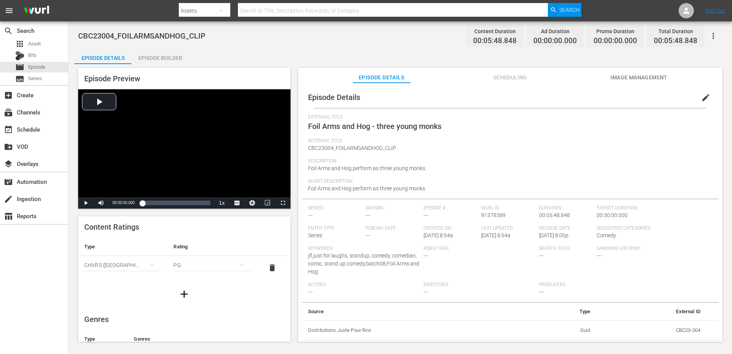
click at [165, 60] on div "Episode Builder" at bounding box center [160, 58] width 57 height 18
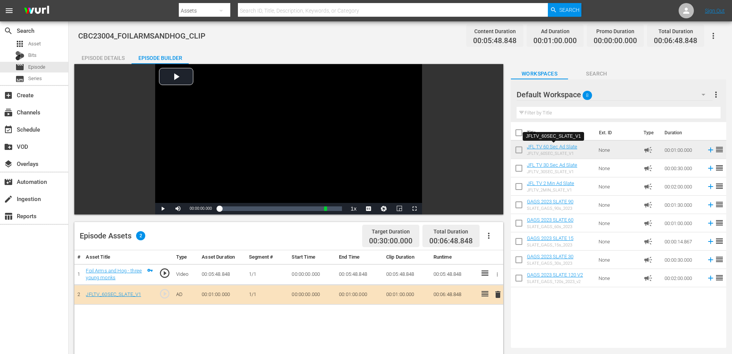
click at [125, 56] on div "Episode Details" at bounding box center [102, 58] width 57 height 18
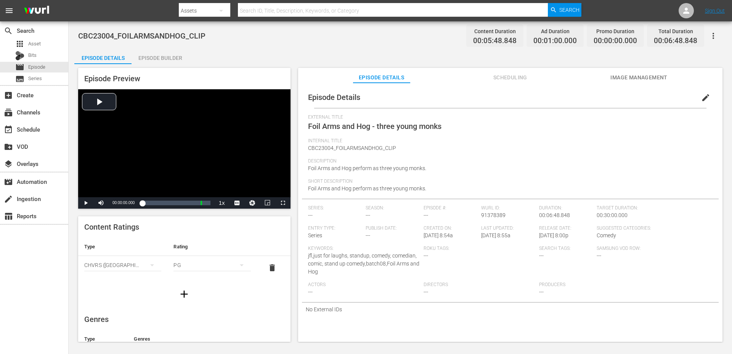
click at [181, 296] on icon "button" at bounding box center [184, 294] width 12 height 12
click at [141, 285] on div "simple table" at bounding box center [122, 288] width 77 height 21
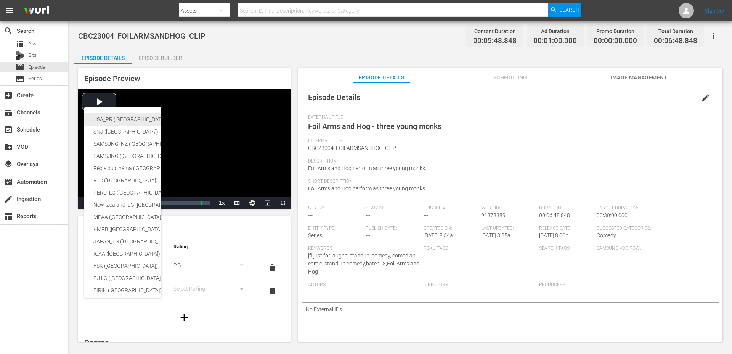
click at [128, 120] on div "USA_PR ([GEOGRAPHIC_DATA] ([GEOGRAPHIC_DATA]))" at bounding box center [186, 119] width 187 height 12
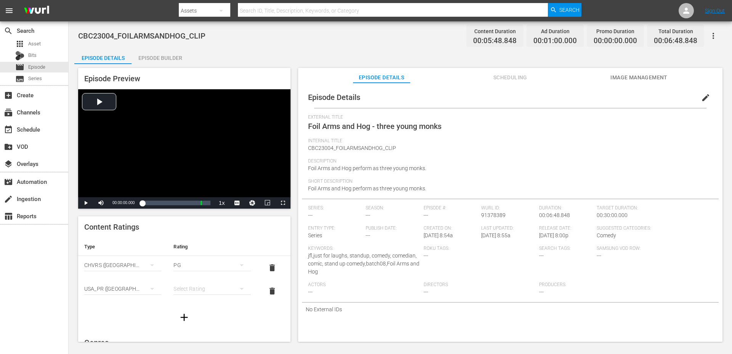
click at [189, 287] on div "simple table" at bounding box center [211, 288] width 77 height 21
click at [194, 259] on div "TVPG" at bounding box center [212, 261] width 59 height 12
click at [702, 101] on span "edit" at bounding box center [705, 97] width 9 height 9
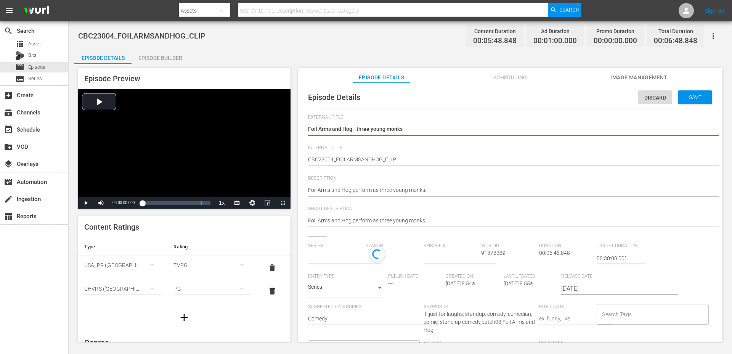
click at [328, 292] on body "menu Search By Assets Search ID, Title, Description, Keywords, or Category Sear…" at bounding box center [366, 177] width 732 height 354
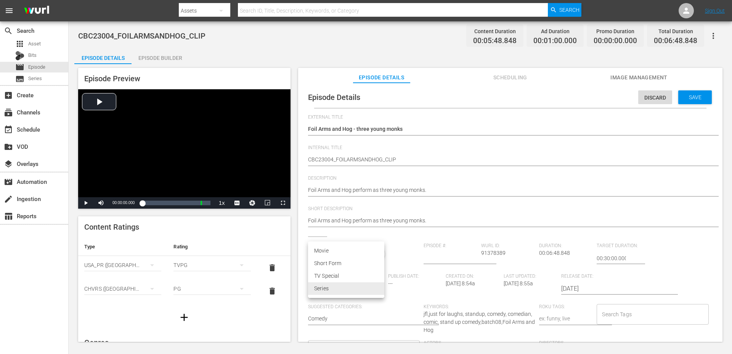
type input "No Series"
click at [334, 263] on li "Short Form" at bounding box center [346, 263] width 76 height 13
type input "SHORT_FORM_VIDEO"
click at [614, 315] on input "Search Tags" at bounding box center [646, 316] width 93 height 14
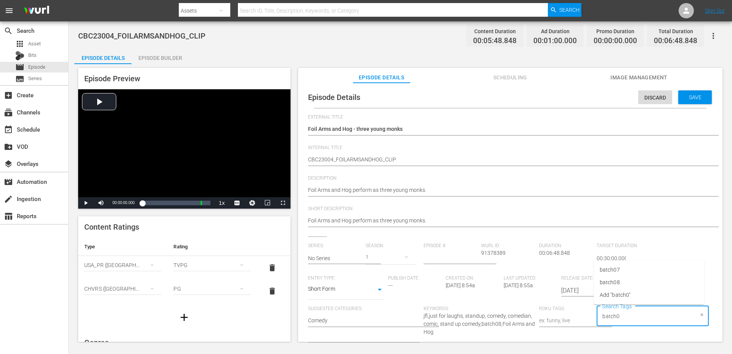
type input "batch08"
type input "foil arms and hog"
type input "clip"
type input "2023"
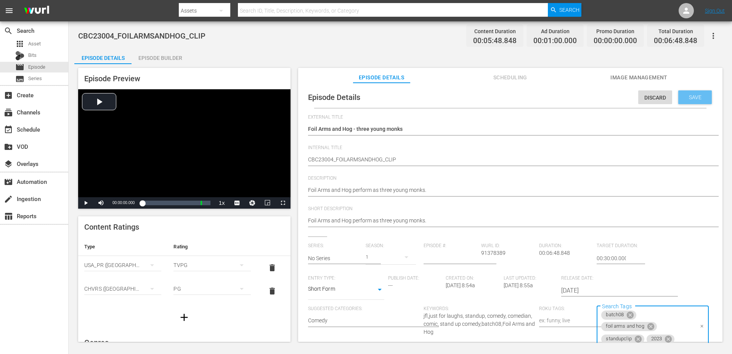
click at [685, 95] on span "Save" at bounding box center [695, 97] width 25 height 6
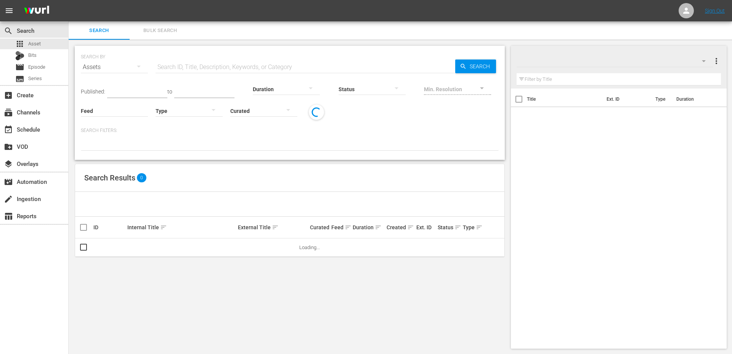
click at [189, 66] on input "text" at bounding box center [306, 67] width 300 height 18
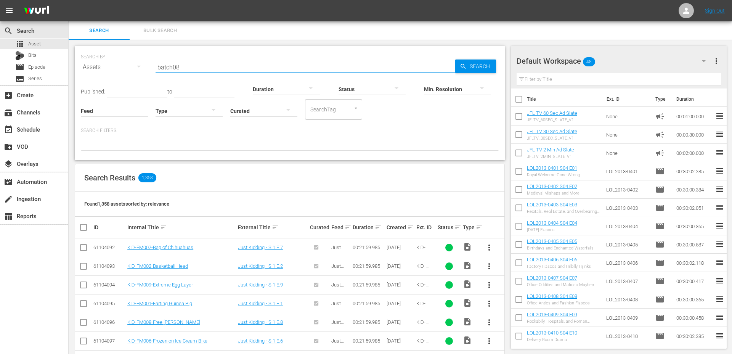
type input "batch08"
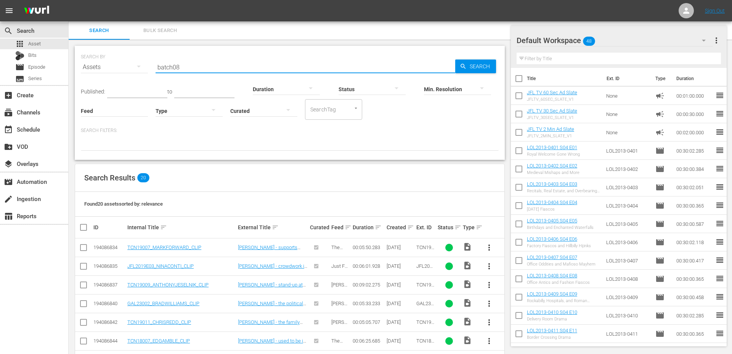
scroll to position [272, 0]
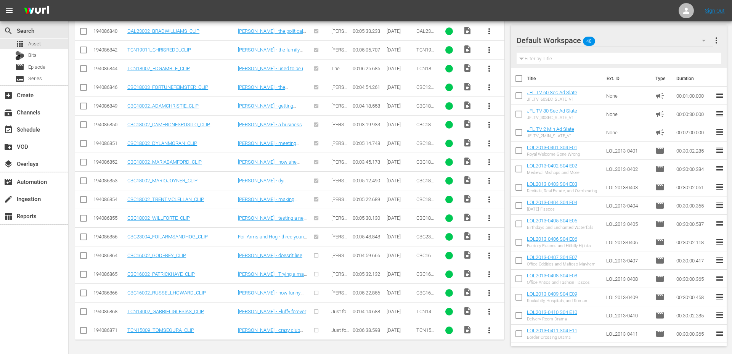
click at [84, 258] on input "checkbox" at bounding box center [83, 256] width 9 height 9
checkbox input "true"
click at [84, 268] on td at bounding box center [83, 274] width 17 height 19
click at [84, 271] on input "checkbox" at bounding box center [83, 275] width 9 height 9
checkbox input "true"
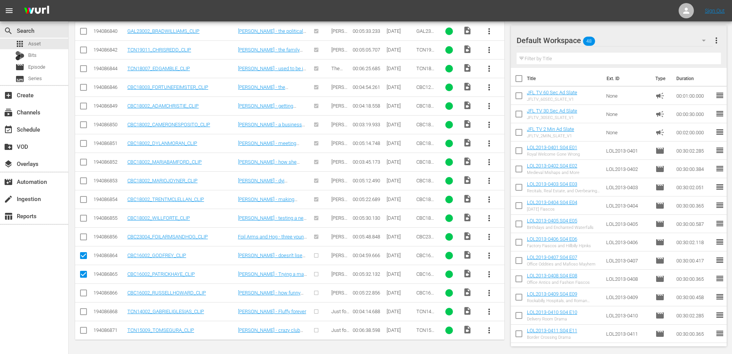
click at [84, 284] on td at bounding box center [83, 292] width 17 height 19
click at [84, 288] on icon at bounding box center [83, 292] width 9 height 9
click at [82, 315] on input "checkbox" at bounding box center [83, 312] width 9 height 9
checkbox input "true"
click at [83, 292] on input "checkbox" at bounding box center [83, 294] width 9 height 9
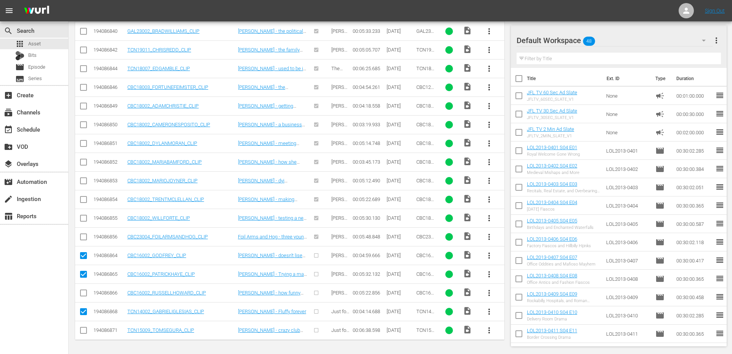
checkbox input "true"
click at [84, 332] on input "checkbox" at bounding box center [83, 331] width 9 height 9
checkbox input "true"
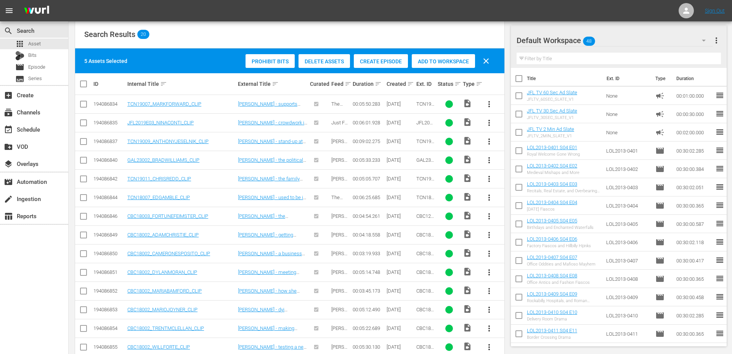
scroll to position [0, 0]
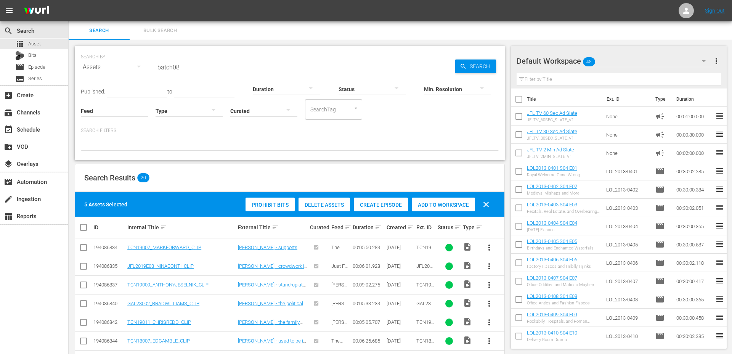
click at [390, 205] on span "Create Episode" at bounding box center [381, 205] width 54 height 6
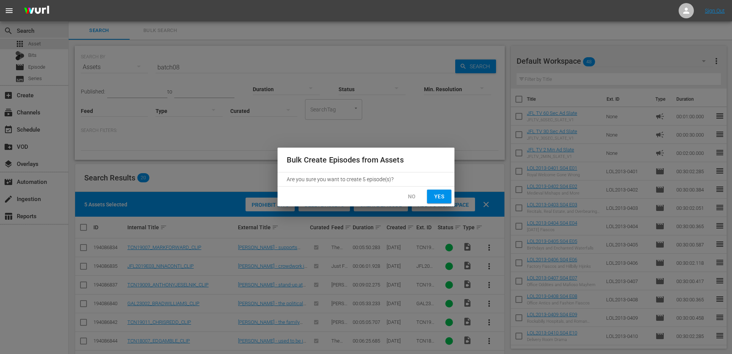
click at [435, 194] on span "Yes" at bounding box center [439, 197] width 12 height 10
checkbox input "false"
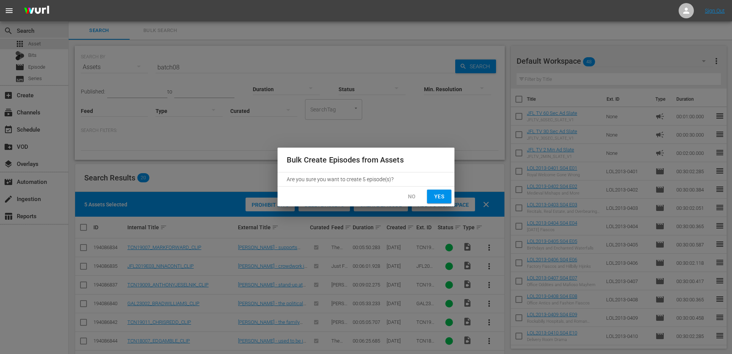
checkbox input "false"
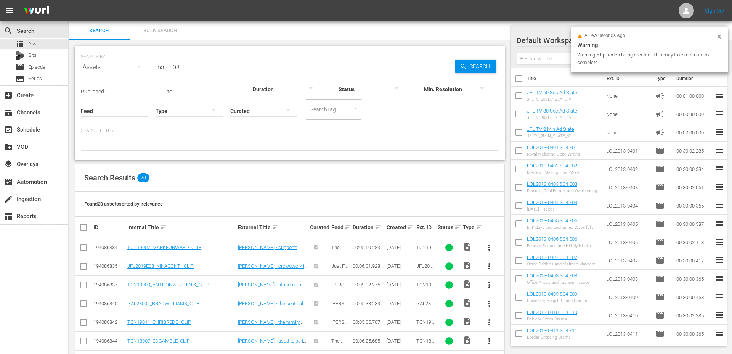
scroll to position [272, 0]
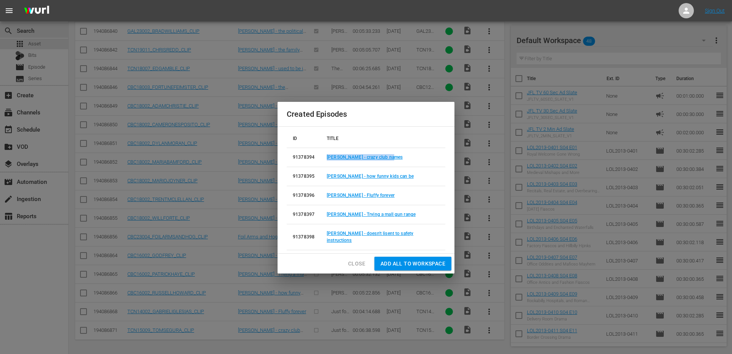
click at [362, 259] on span "Close" at bounding box center [356, 264] width 17 height 10
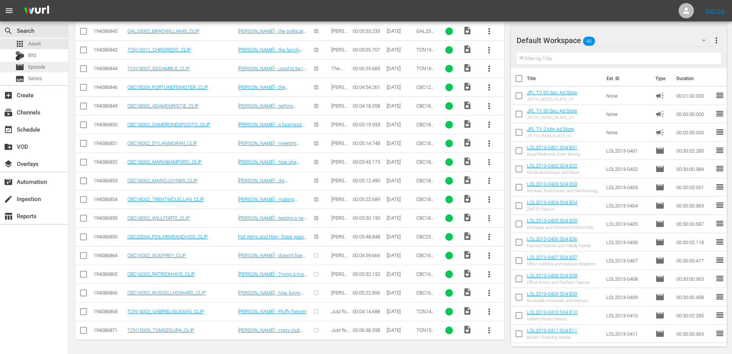
click at [46, 67] on div "movie Episode" at bounding box center [34, 67] width 68 height 11
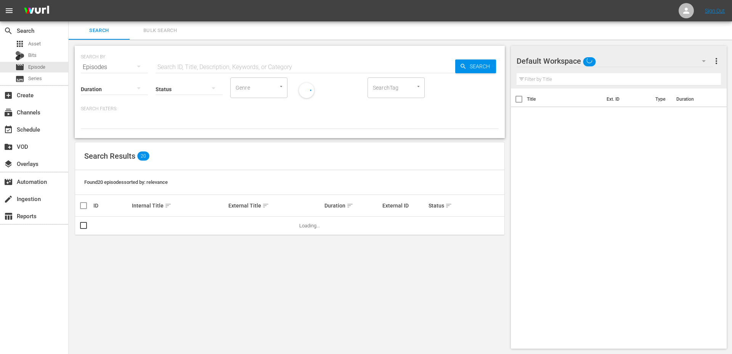
click at [390, 92] on input "SearchTag" at bounding box center [385, 88] width 29 height 14
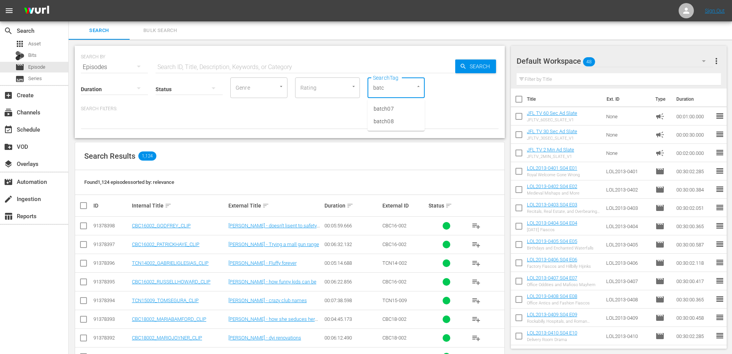
type input "batch"
click at [384, 117] on span "batch08" at bounding box center [384, 121] width 20 height 8
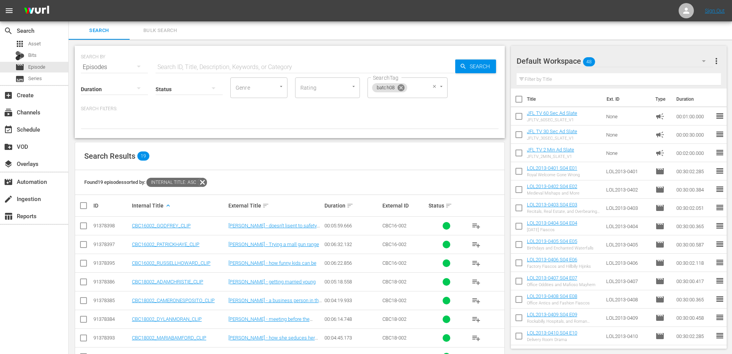
click at [402, 88] on icon at bounding box center [401, 87] width 7 height 7
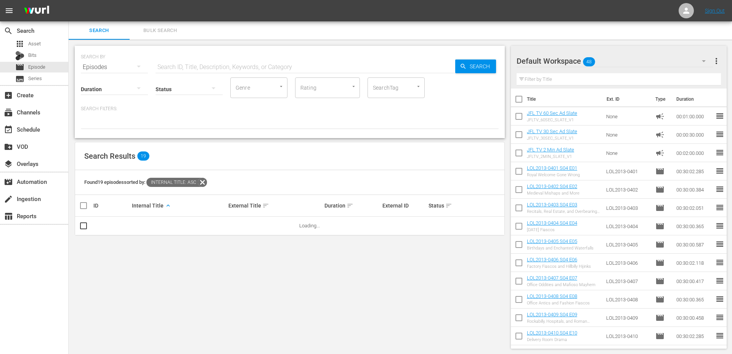
click at [280, 71] on input "text" at bounding box center [306, 67] width 300 height 18
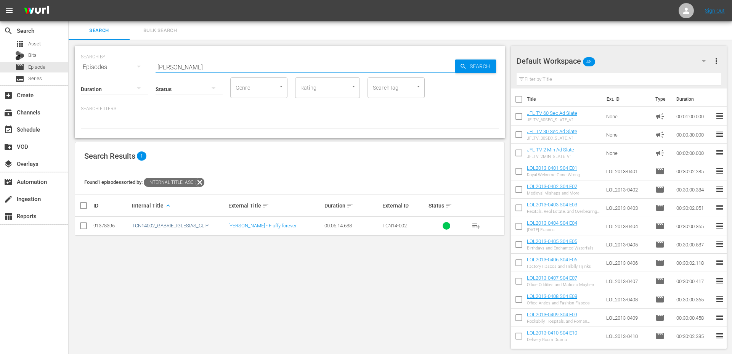
type input "gabriel"
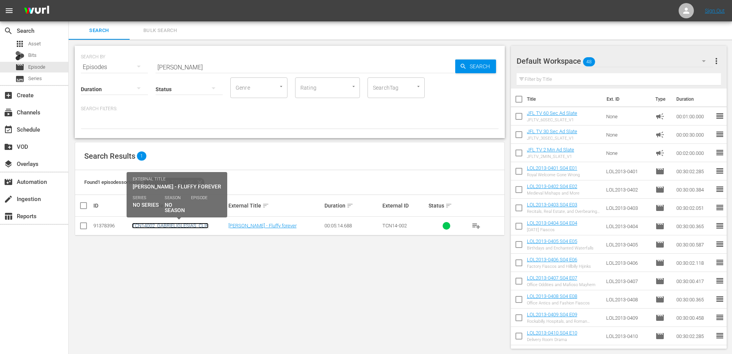
click at [144, 224] on link "TCN14002_GABRIELIGLESIAS_CLIP" at bounding box center [170, 226] width 77 height 6
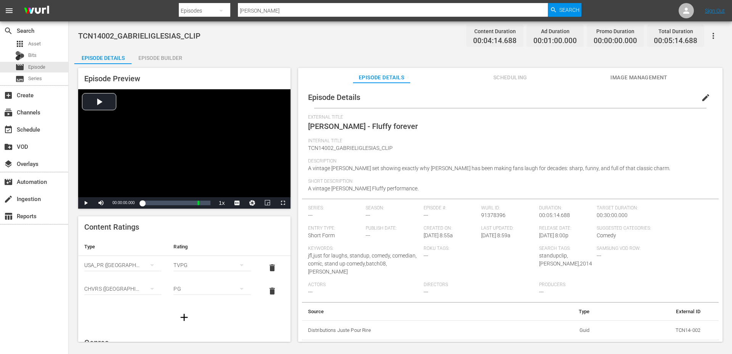
click at [701, 97] on span "edit" at bounding box center [705, 97] width 9 height 9
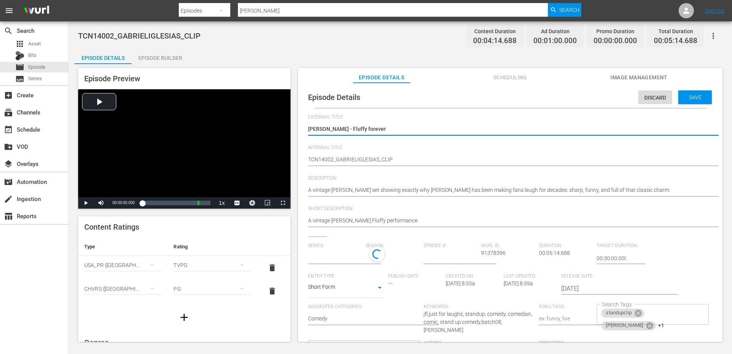
type input "No Series"
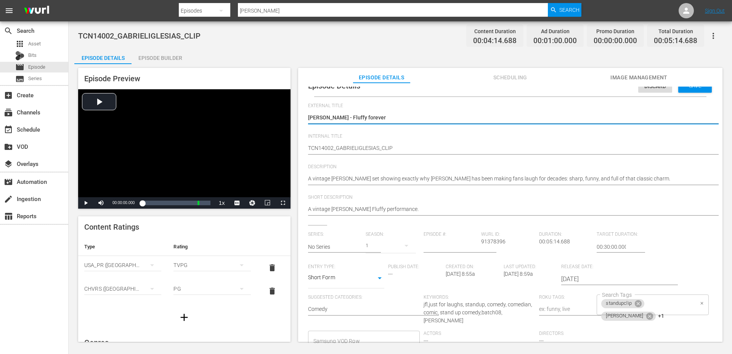
click at [676, 305] on div "Series: No Series Season: 1 Episode #: Wurl ID: 91378396 Duration: 00:05:14.688…" at bounding box center [510, 304] width 404 height 146
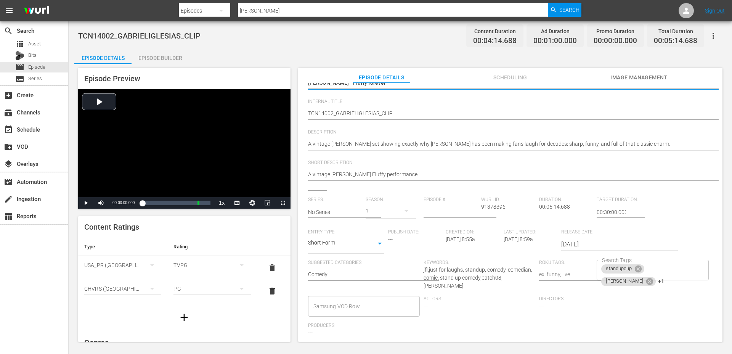
scroll to position [50, 0]
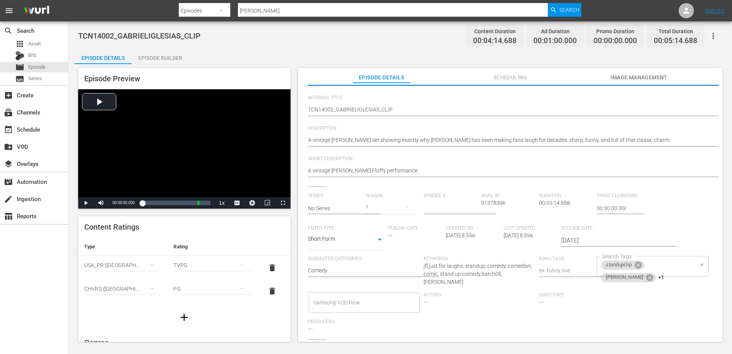
click at [665, 271] on div "standupclip gabriel iglesias +1 Search Tags" at bounding box center [653, 266] width 112 height 21
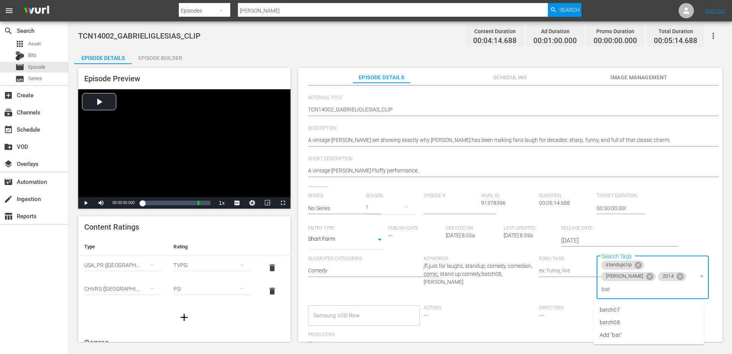
type input "batc"
click at [647, 322] on li "batch08" at bounding box center [649, 322] width 111 height 13
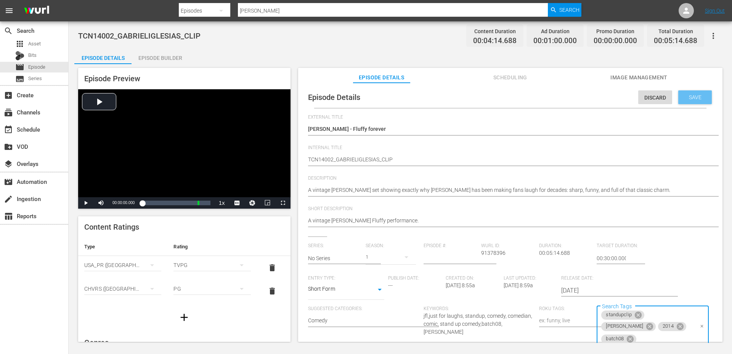
click at [690, 94] on span "Save" at bounding box center [695, 97] width 25 height 6
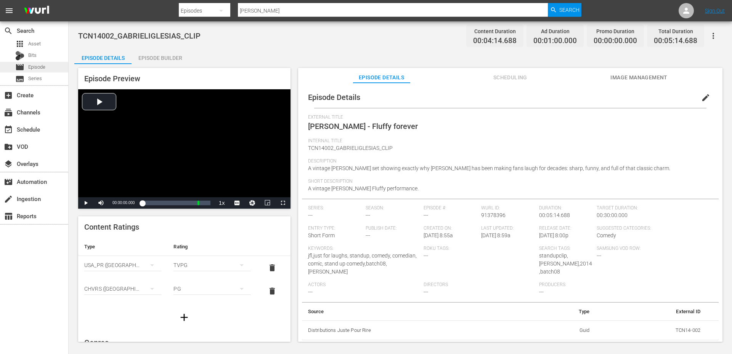
click at [43, 65] on span "Episode" at bounding box center [36, 67] width 17 height 8
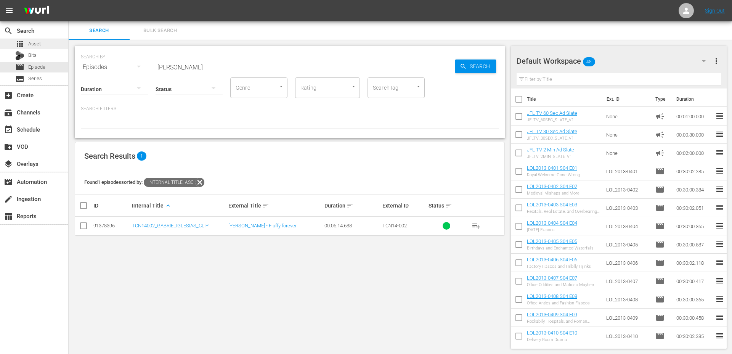
click at [43, 47] on div "apps Asset" at bounding box center [34, 44] width 68 height 11
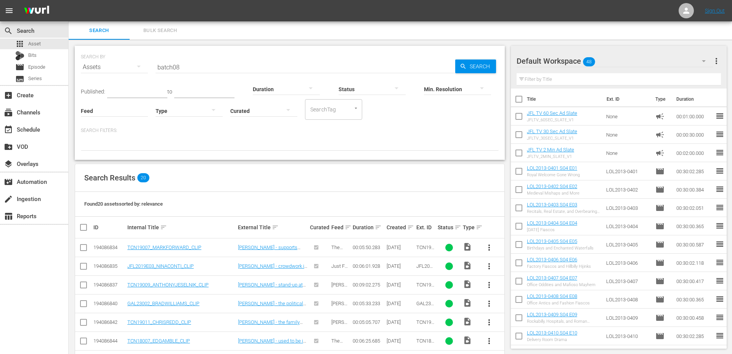
click at [379, 69] on input "batch08" at bounding box center [306, 67] width 300 height 18
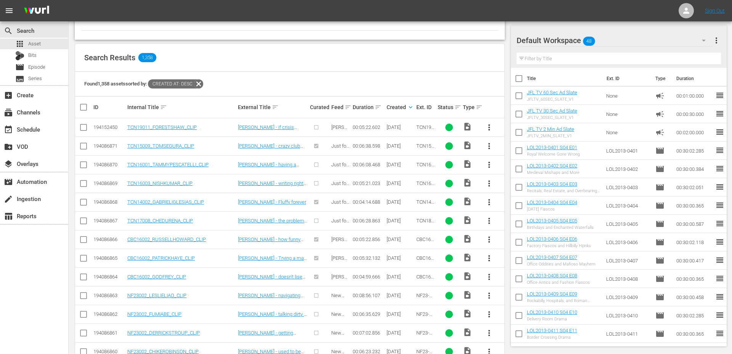
scroll to position [121, 0]
click at [187, 126] on link "TCN19011_FORESTSHAW_CLIP" at bounding box center [161, 127] width 69 height 6
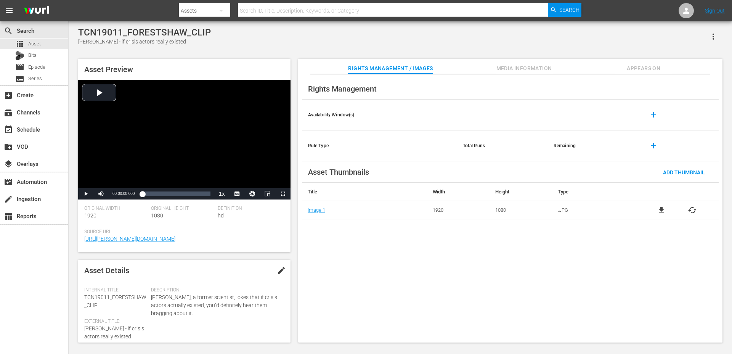
click at [281, 270] on span "edit" at bounding box center [281, 270] width 9 height 9
click at [119, 305] on div "Internal Title: TCN19011_FORESTSHAW_CLIP" at bounding box center [115, 298] width 63 height 22
click at [119, 300] on span "TCN19011_FORESTSHAW_CLIP" at bounding box center [115, 301] width 62 height 14
click at [120, 296] on span "TCN19011_FORESTSHAW_CLIP" at bounding box center [115, 301] width 62 height 14
click at [242, 268] on span "Discard" at bounding box center [234, 271] width 34 height 6
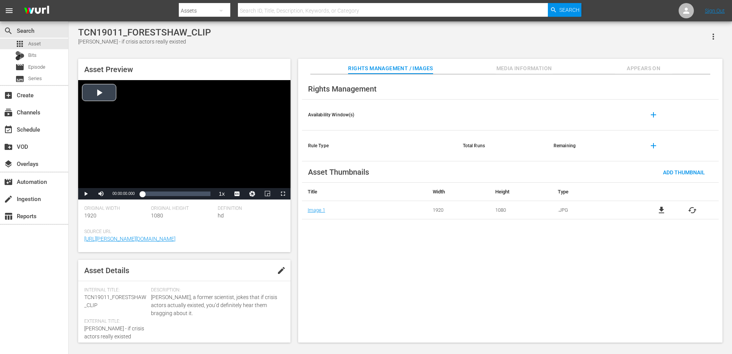
click at [107, 91] on div "Video Player" at bounding box center [184, 134] width 212 height 108
click at [86, 194] on span "Video Player" at bounding box center [86, 194] width 0 height 0
click at [277, 271] on span "edit" at bounding box center [281, 270] width 9 height 9
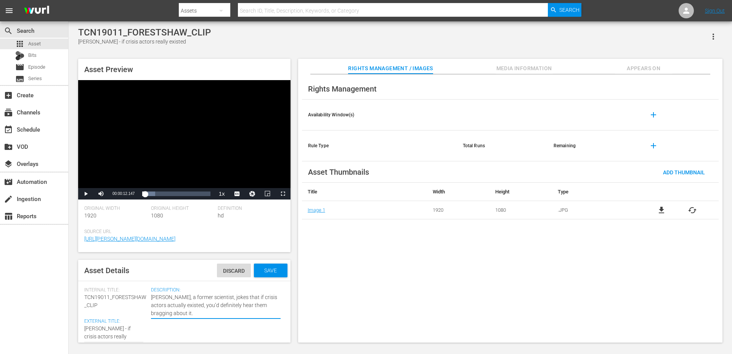
type textarea "Forrest Shaw, a former scientist, jokes that if crisis actors actually existed,…"
click at [267, 271] on span "Save" at bounding box center [270, 270] width 25 height 6
click at [523, 64] on span "Media Information" at bounding box center [524, 69] width 57 height 10
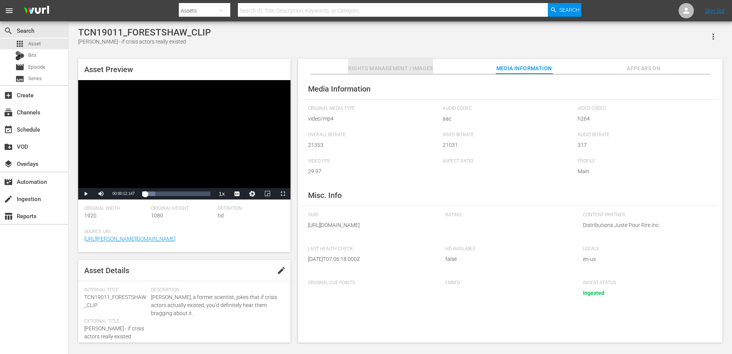
click at [396, 64] on span "Rights Management / Images" at bounding box center [390, 69] width 85 height 10
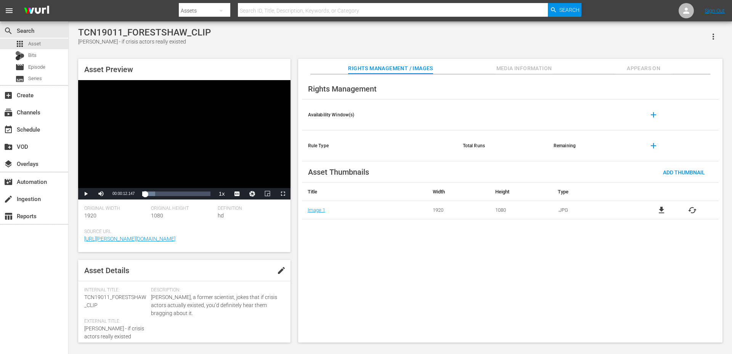
click at [709, 35] on icon "button" at bounding box center [713, 36] width 9 height 9
click at [569, 45] on div "TCN19011_FORESTSHAW_CLIP Forest Shaw - if crisis actors really existed" at bounding box center [400, 36] width 644 height 19
click at [39, 46] on span "Asset" at bounding box center [34, 44] width 13 height 8
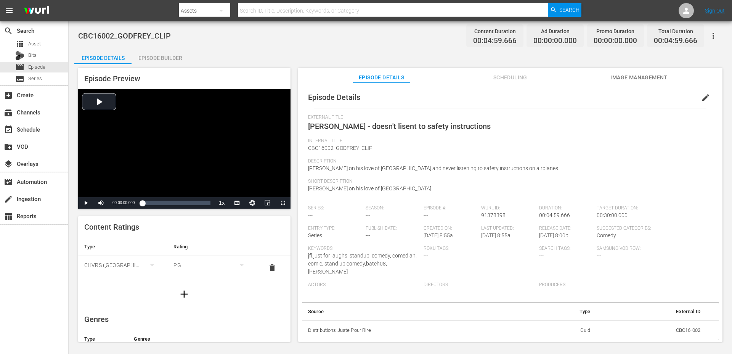
click at [156, 57] on div "Episode Builder" at bounding box center [160, 58] width 57 height 18
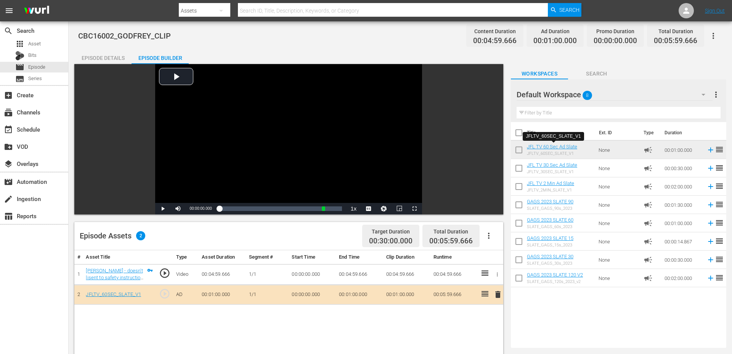
click at [106, 58] on div "Episode Details" at bounding box center [102, 58] width 57 height 18
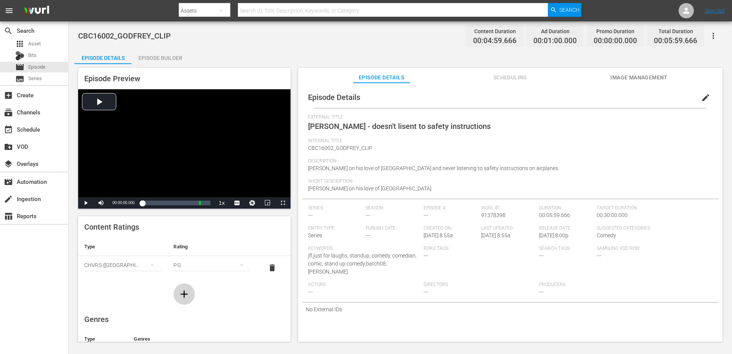
click at [183, 289] on icon "button" at bounding box center [184, 294] width 12 height 12
click at [138, 284] on div "simple table" at bounding box center [122, 288] width 77 height 21
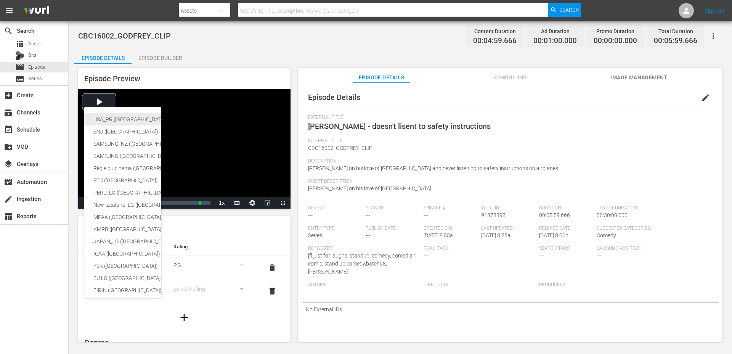
click at [133, 119] on div "USA_PR ([GEOGRAPHIC_DATA] ([GEOGRAPHIC_DATA]))" at bounding box center [186, 119] width 187 height 12
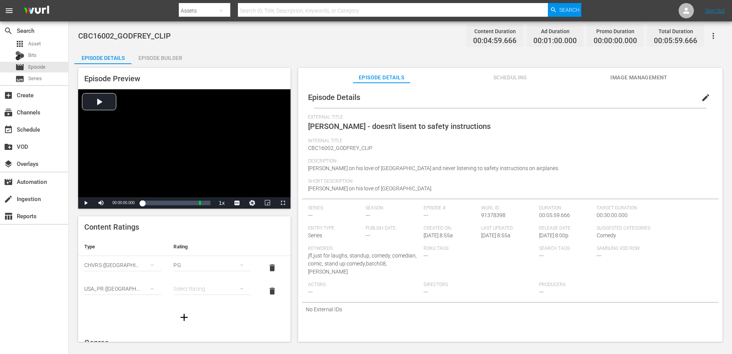
click at [187, 290] on div "simple table" at bounding box center [211, 288] width 77 height 21
click at [198, 259] on div "TVPG" at bounding box center [212, 261] width 59 height 12
click at [701, 93] on span "edit" at bounding box center [705, 97] width 9 height 9
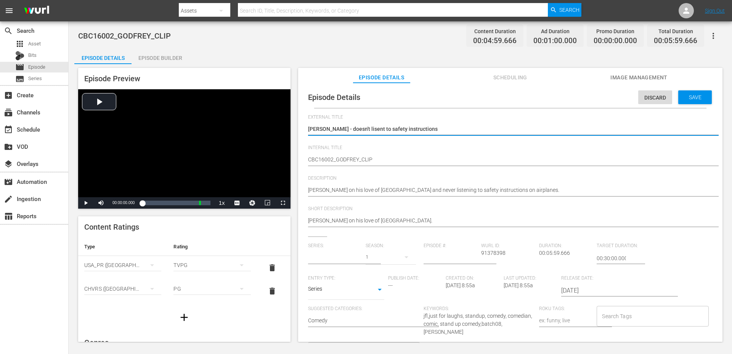
type input "No Series"
click at [318, 291] on body "menu Search By Assets Search ID, Title, Description, Keywords, or Category Sear…" at bounding box center [366, 177] width 732 height 354
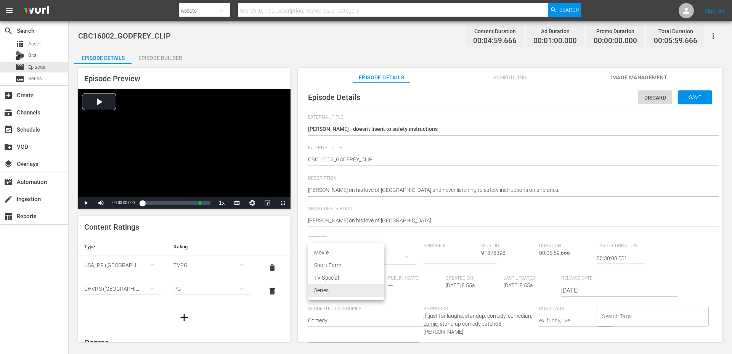
click at [329, 265] on li "Short Form" at bounding box center [346, 265] width 76 height 13
type input "SHORT_FORM_VIDEO"
click at [613, 318] on input "Search Tags" at bounding box center [646, 316] width 93 height 14
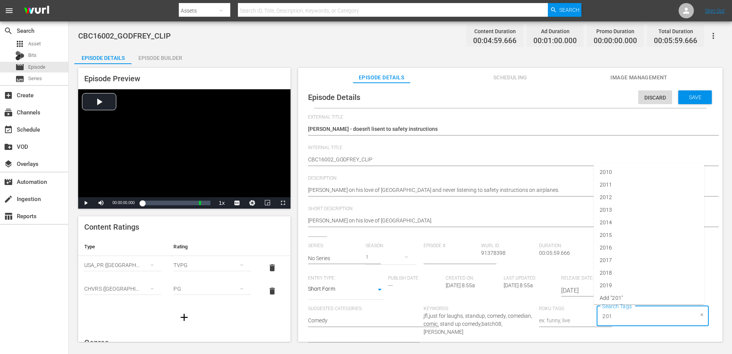
type input "2016"
type input "[PERSON_NAME]"
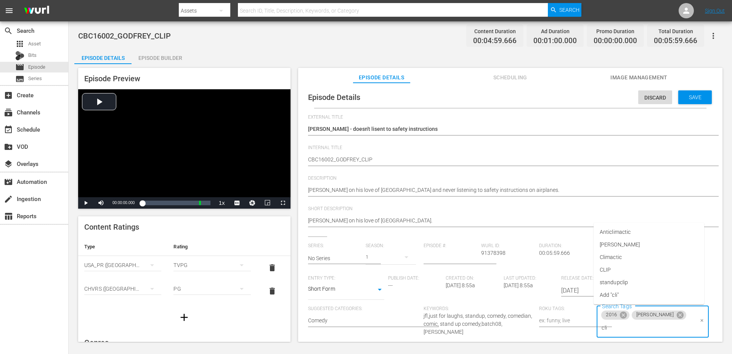
type input "clip"
type input "bat"
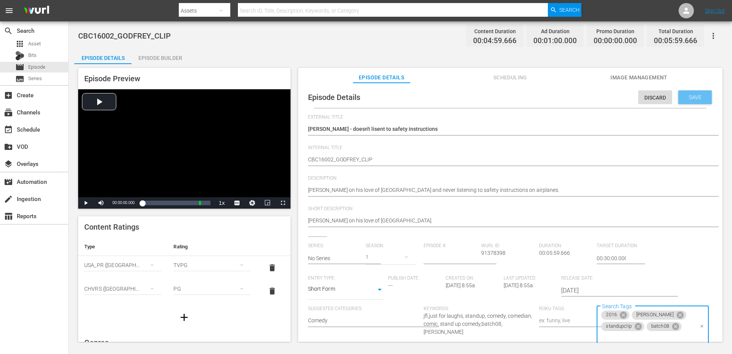
click at [689, 97] on span "Save" at bounding box center [695, 97] width 25 height 6
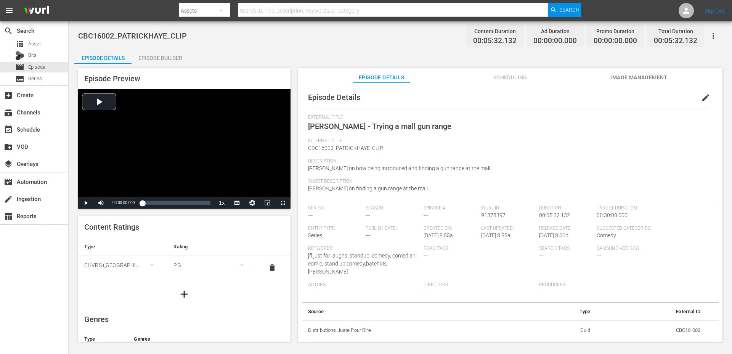
click at [160, 55] on div "Episode Builder" at bounding box center [160, 58] width 57 height 18
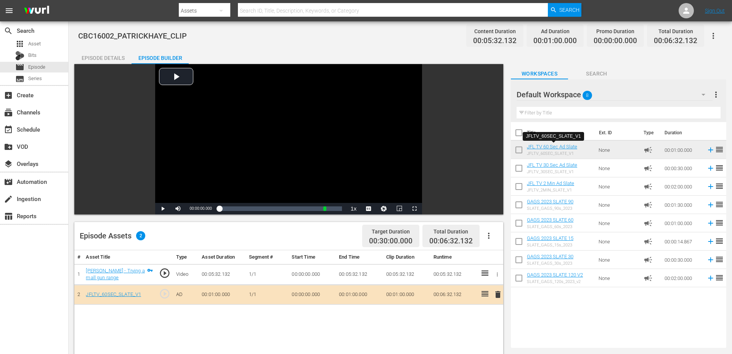
click at [109, 55] on div "Episode Details" at bounding box center [102, 58] width 57 height 18
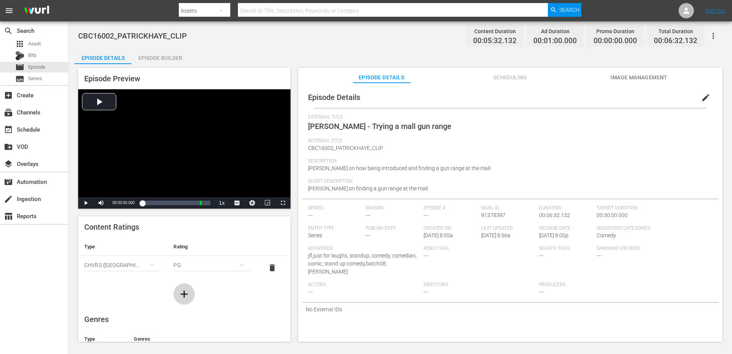
click at [182, 292] on icon "button" at bounding box center [184, 294] width 12 height 12
click at [142, 294] on hr "simple table" at bounding box center [122, 294] width 77 height 0
click at [142, 291] on div "simple table" at bounding box center [122, 288] width 77 height 21
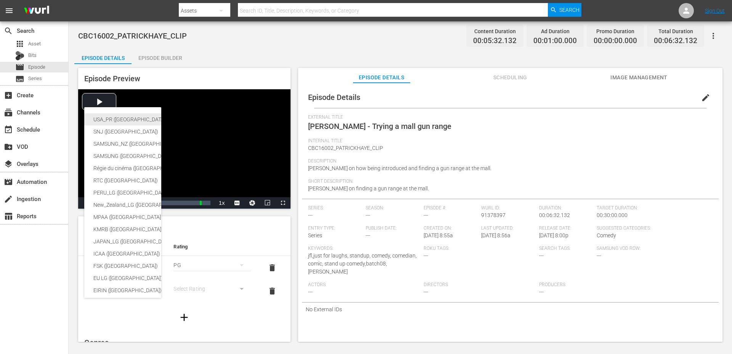
click at [128, 119] on div "USA_PR ([GEOGRAPHIC_DATA] ([GEOGRAPHIC_DATA]))" at bounding box center [186, 119] width 187 height 12
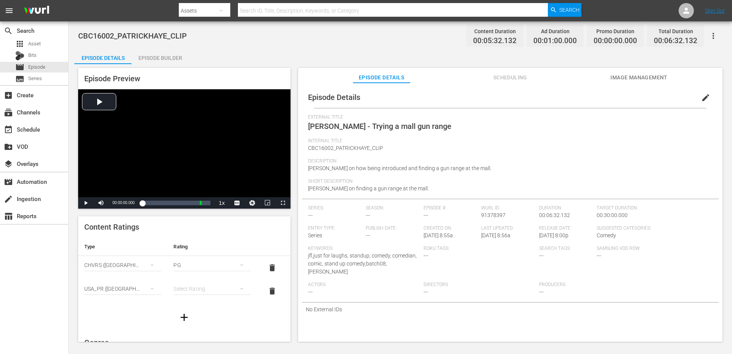
click at [208, 290] on div "simple table" at bounding box center [211, 288] width 77 height 21
click at [199, 261] on div "TVPG" at bounding box center [212, 261] width 59 height 12
click at [701, 94] on span "edit" at bounding box center [705, 97] width 9 height 9
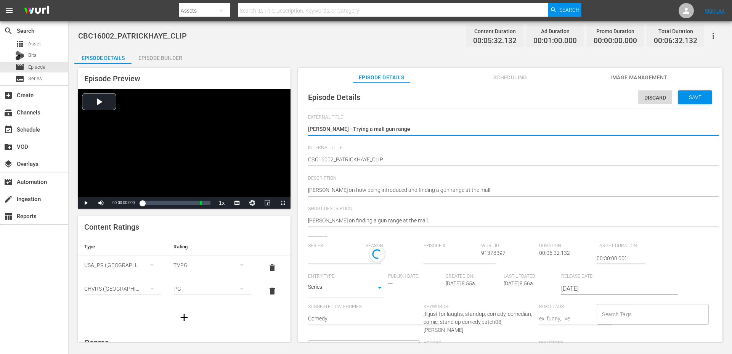
type input "No Series"
click at [328, 289] on body "menu Search By Assets Search ID, Title, Description, Keywords, or Category Sear…" at bounding box center [366, 177] width 732 height 354
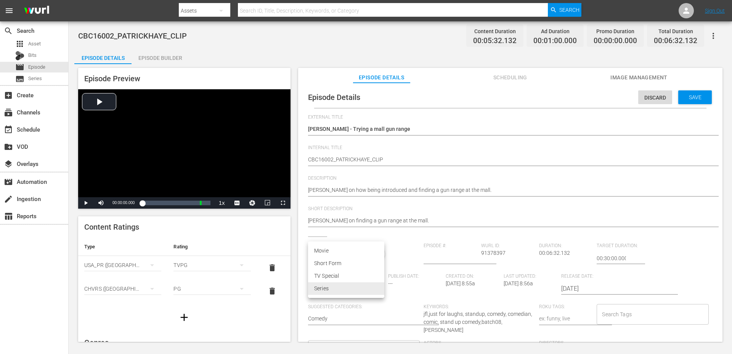
click at [326, 265] on li "Short Form" at bounding box center [346, 263] width 76 height 13
type input "SHORT_FORM_VIDEO"
click at [611, 317] on input "Search Tags" at bounding box center [646, 316] width 93 height 14
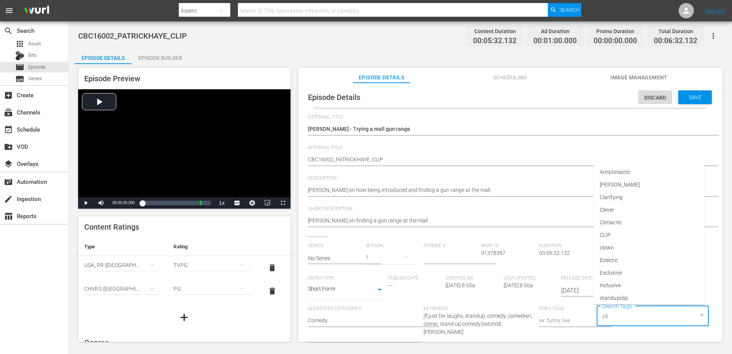
type input "clip"
type input "patrick haye"
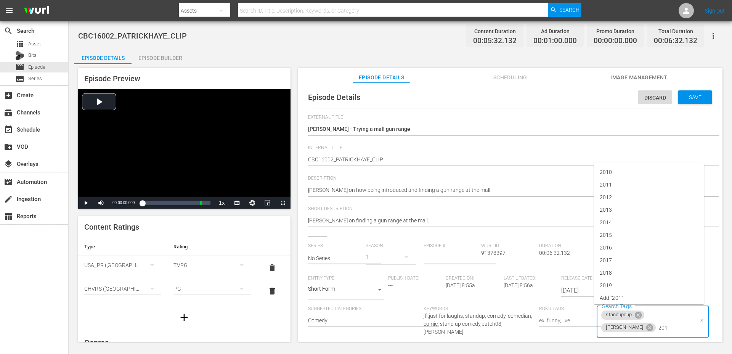
type input "2016"
type input "bat"
click at [693, 96] on span "Save" at bounding box center [695, 97] width 25 height 6
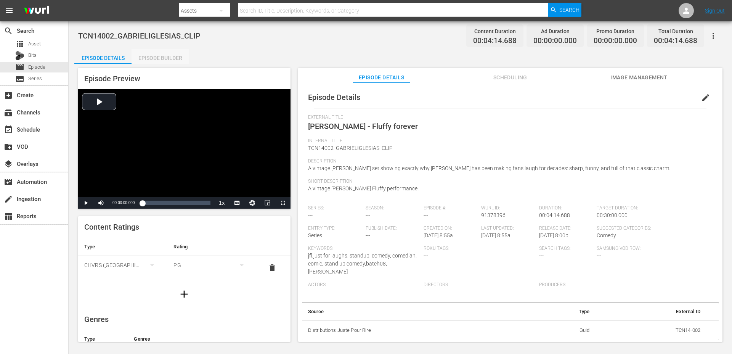
click at [172, 53] on div "Episode Builder" at bounding box center [160, 58] width 57 height 18
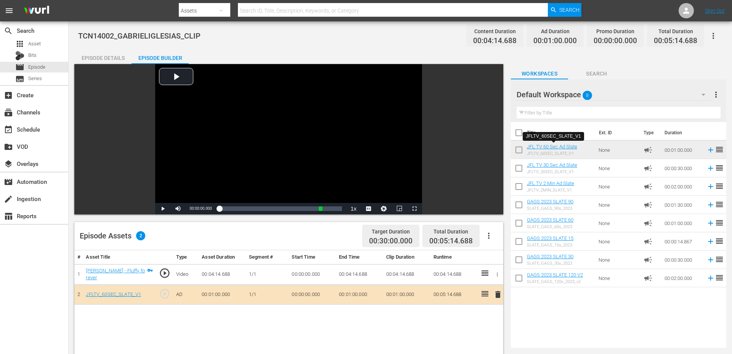
click at [120, 57] on div "Episode Details" at bounding box center [102, 58] width 57 height 18
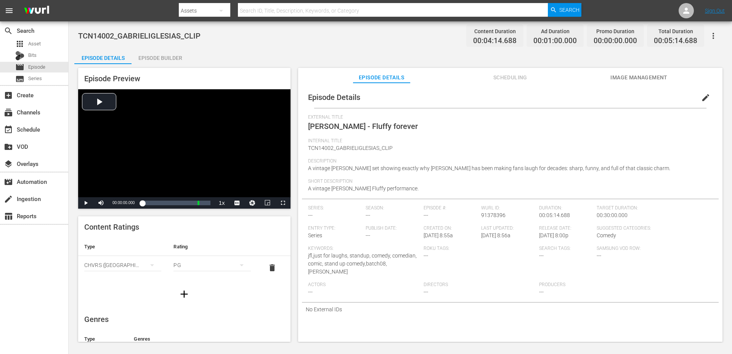
click at [178, 293] on icon "button" at bounding box center [184, 294] width 12 height 12
click at [139, 291] on div "simple table" at bounding box center [122, 288] width 77 height 21
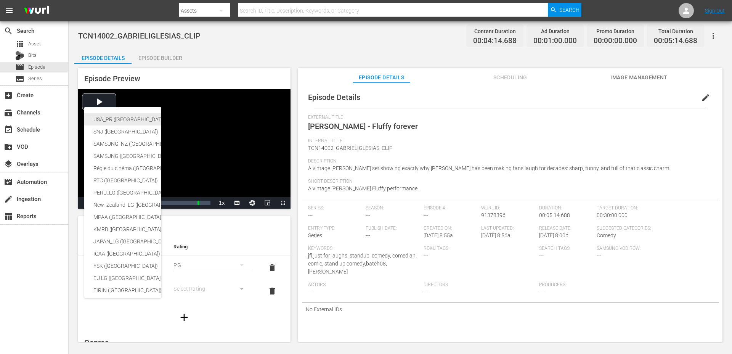
click at [134, 120] on div "USA_PR ([GEOGRAPHIC_DATA] ([GEOGRAPHIC_DATA]))" at bounding box center [186, 119] width 187 height 12
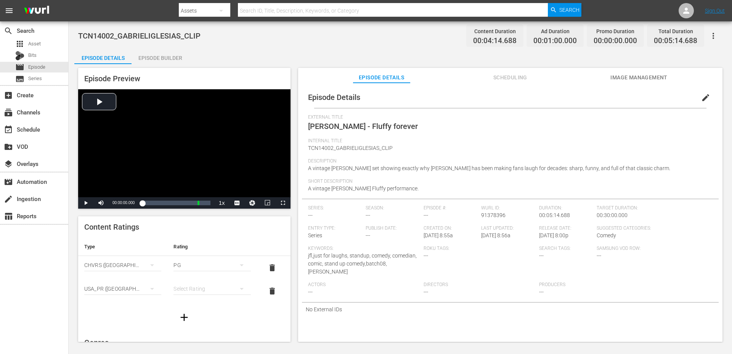
click at [179, 288] on div "simple table" at bounding box center [211, 288] width 77 height 21
click at [189, 264] on div "TVPG" at bounding box center [212, 261] width 59 height 12
click at [697, 91] on button "edit" at bounding box center [706, 97] width 18 height 18
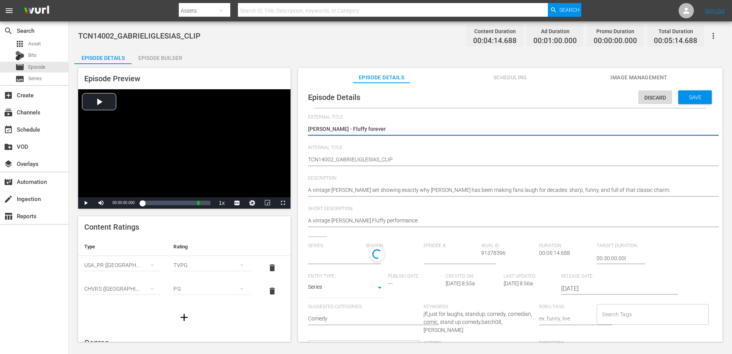
type input "No Series"
click at [330, 290] on body "menu Search By Assets Search ID, Title, Description, Keywords, or Category Sear…" at bounding box center [366, 177] width 732 height 354
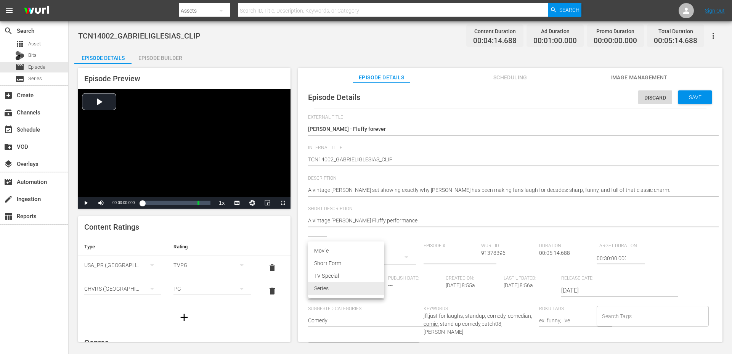
click at [332, 263] on li "Short Form" at bounding box center [346, 263] width 76 height 13
type input "SHORT_FORM_VIDEO"
click at [617, 312] on input "Search Tags" at bounding box center [646, 316] width 93 height 14
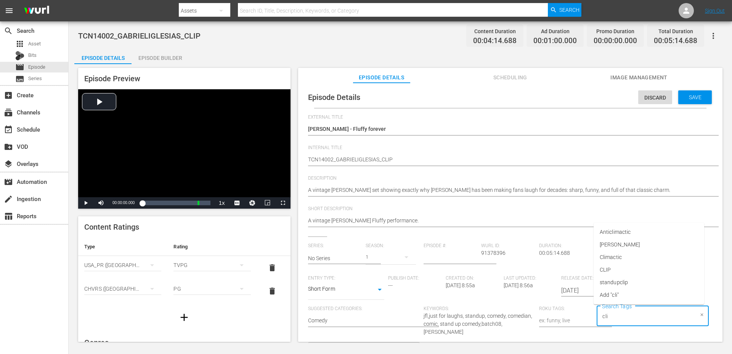
type input "clip"
type input "[PERSON_NAME]"
type input "clip"
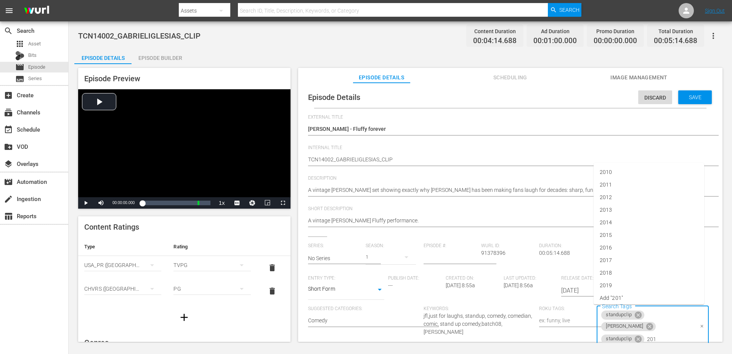
type input "2014"
click at [694, 96] on span "Save" at bounding box center [695, 97] width 25 height 6
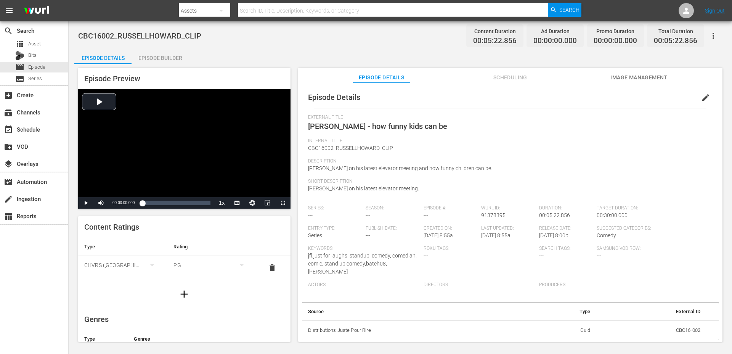
click at [159, 60] on div "Episode Builder" at bounding box center [160, 58] width 57 height 18
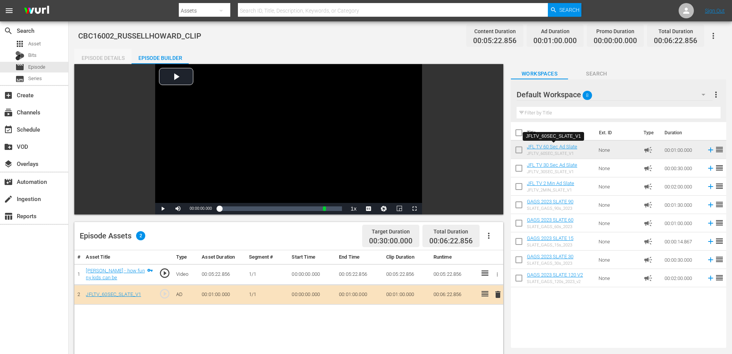
click at [112, 55] on div "Episode Details" at bounding box center [102, 58] width 57 height 18
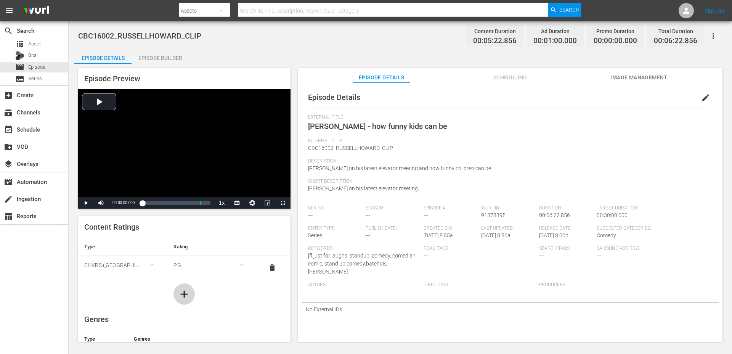
click at [182, 290] on icon "button" at bounding box center [184, 294] width 12 height 12
click at [148, 290] on icon "simple table" at bounding box center [152, 288] width 9 height 9
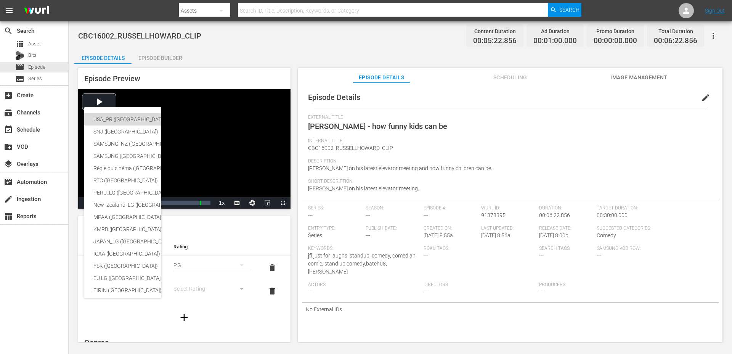
click at [137, 120] on div "USA_PR ([GEOGRAPHIC_DATA] ([GEOGRAPHIC_DATA]))" at bounding box center [186, 119] width 187 height 12
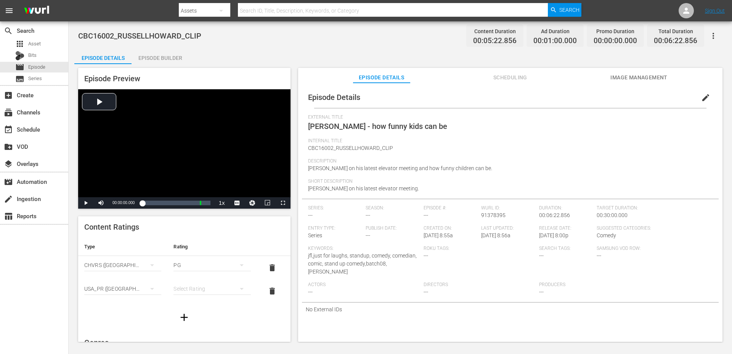
click at [198, 289] on div "simple table" at bounding box center [211, 288] width 77 height 21
click at [195, 260] on div "TVPG" at bounding box center [212, 261] width 59 height 12
click at [705, 98] on span "edit" at bounding box center [705, 97] width 9 height 9
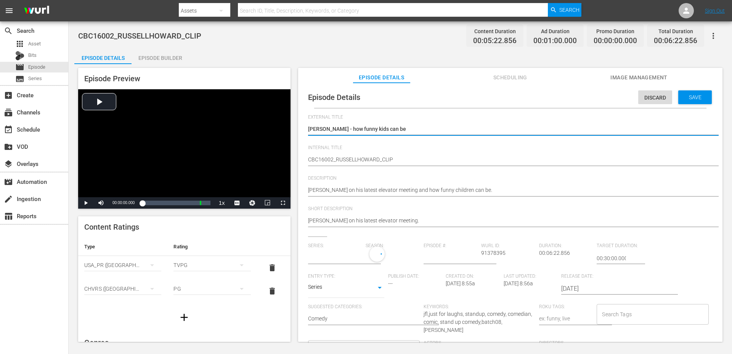
click at [325, 285] on body "menu Search By Assets Search ID, Title, Description, Keywords, or Category Sear…" at bounding box center [366, 177] width 732 height 354
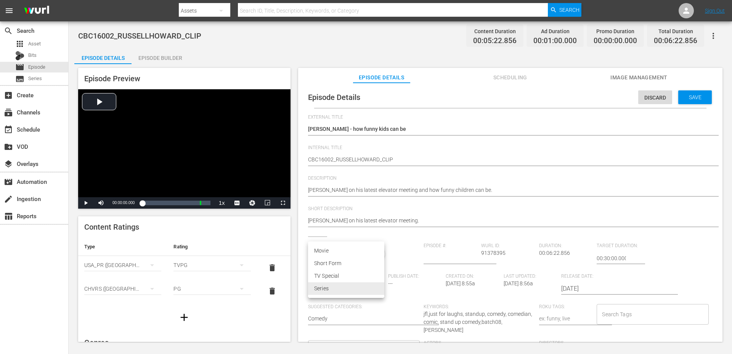
type input "No Series"
click at [331, 262] on li "Short Form" at bounding box center [346, 263] width 76 height 13
type input "SHORT_FORM_VIDEO"
click at [619, 318] on input "Search Tags" at bounding box center [646, 316] width 93 height 14
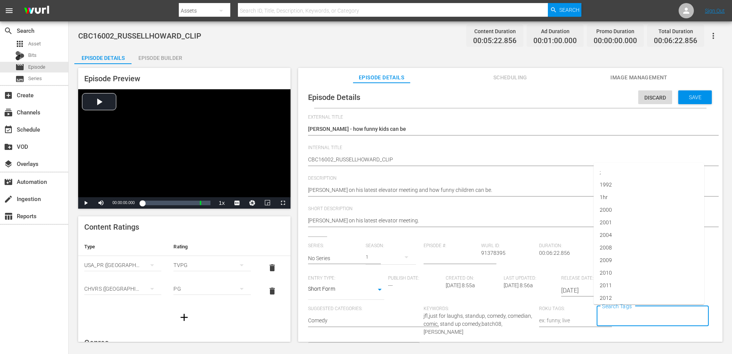
type input "s"
type input "2016"
type input "russell howard"
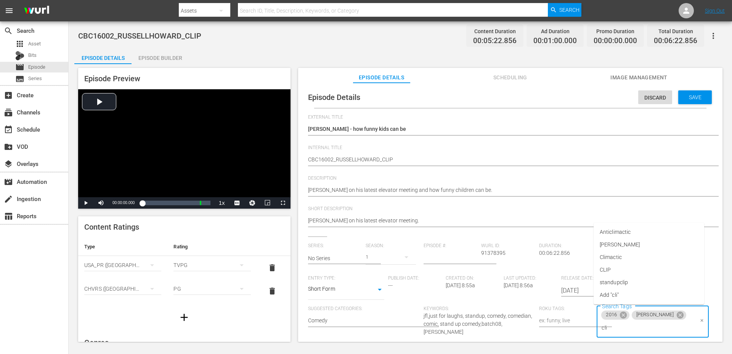
type input "clip"
type input "c"
type input "bat"
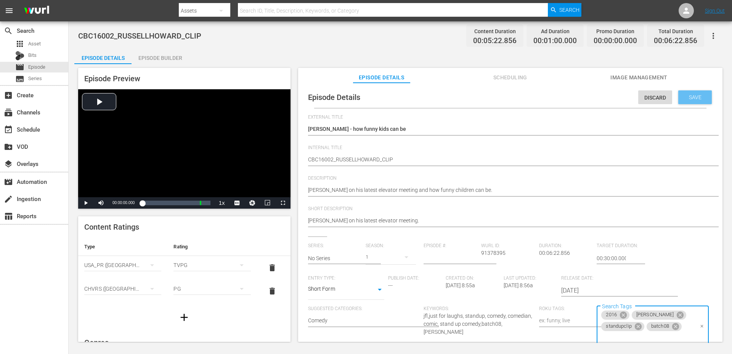
click at [695, 95] on span "Save" at bounding box center [695, 97] width 25 height 6
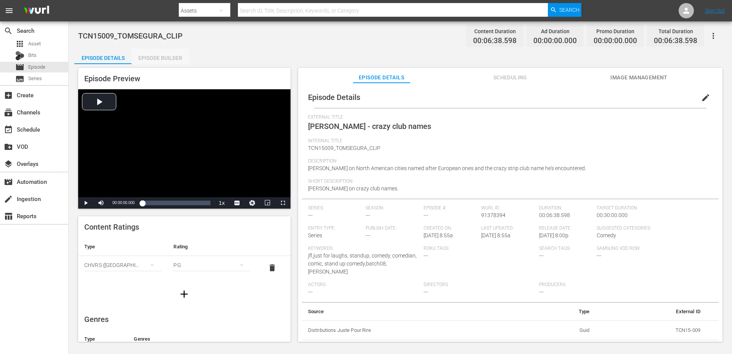
click at [149, 56] on div "Episode Builder" at bounding box center [160, 58] width 57 height 18
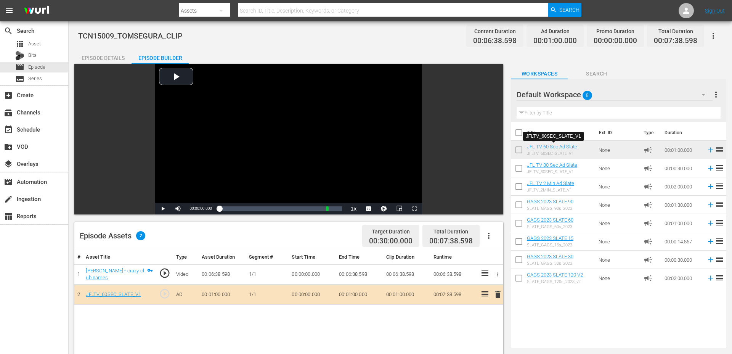
click at [109, 63] on div "Episode Details" at bounding box center [102, 58] width 57 height 18
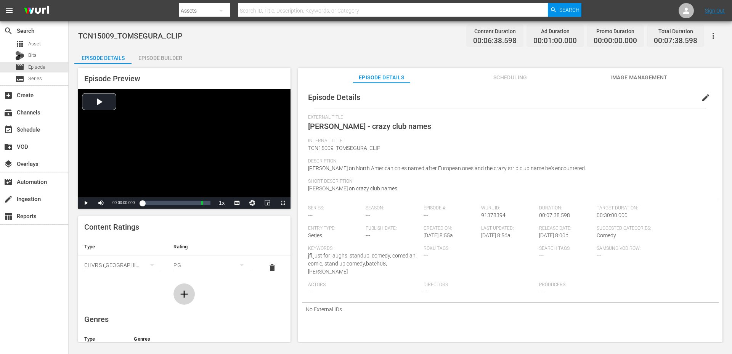
click at [189, 299] on icon "button" at bounding box center [184, 294] width 12 height 12
click at [148, 286] on icon "simple table" at bounding box center [152, 288] width 9 height 9
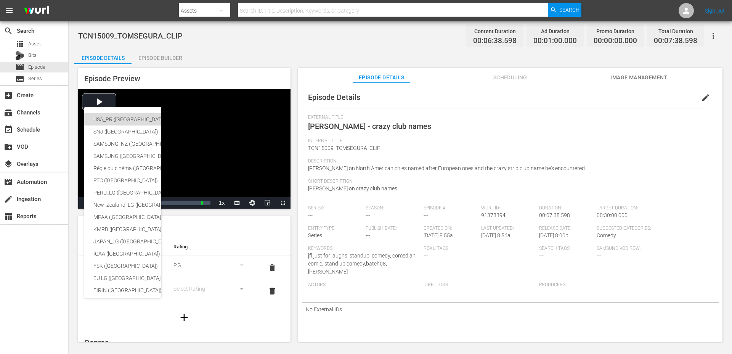
click at [136, 118] on div "USA_PR ([GEOGRAPHIC_DATA] ([GEOGRAPHIC_DATA]))" at bounding box center [186, 119] width 187 height 12
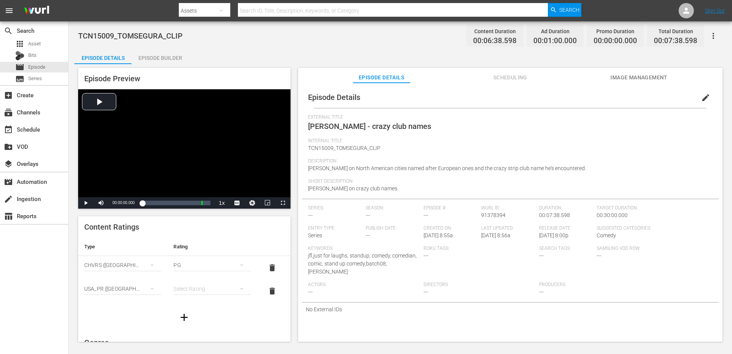
click at [188, 285] on div "simple table" at bounding box center [211, 288] width 77 height 21
click at [195, 261] on div "TVPG" at bounding box center [212, 261] width 59 height 12
click at [702, 99] on span "edit" at bounding box center [705, 97] width 9 height 9
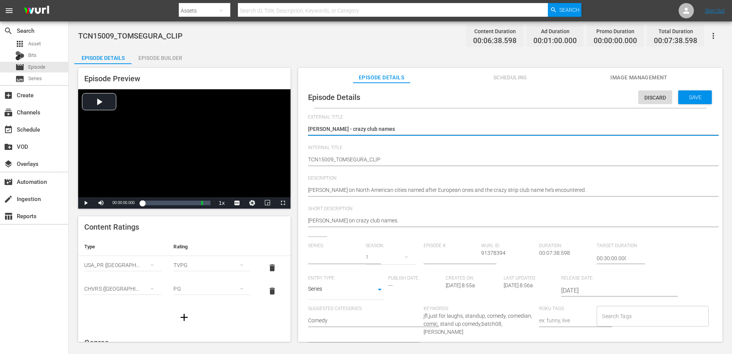
type input "No Series"
click at [336, 294] on body "menu Search By Assets Search ID, Title, Description, Keywords, or Category Sear…" at bounding box center [366, 177] width 732 height 354
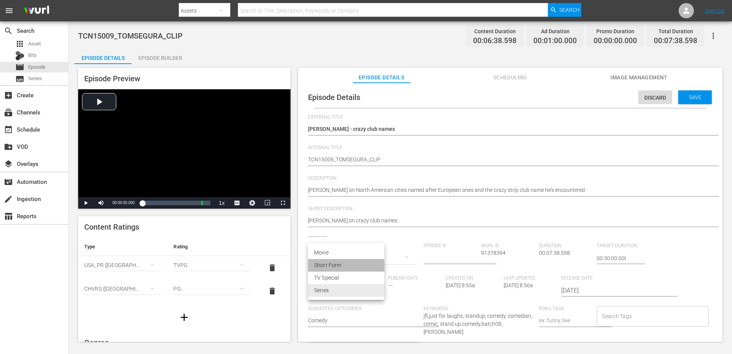
click at [337, 265] on li "Short Form" at bounding box center [346, 265] width 76 height 13
type input "SHORT_FORM_VIDEO"
click at [604, 319] on input "Search Tags" at bounding box center [646, 316] width 93 height 14
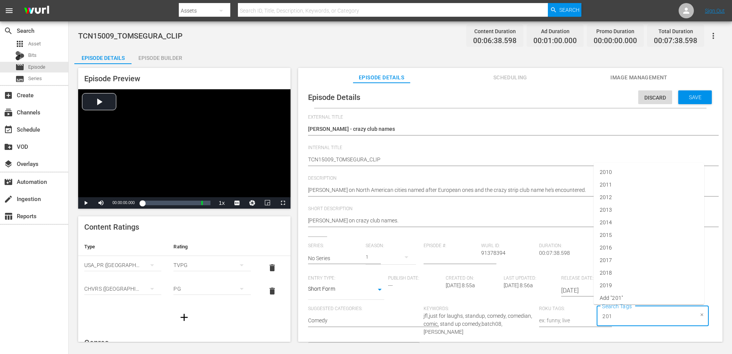
type input "2015"
type input "[PERSON_NAME]"
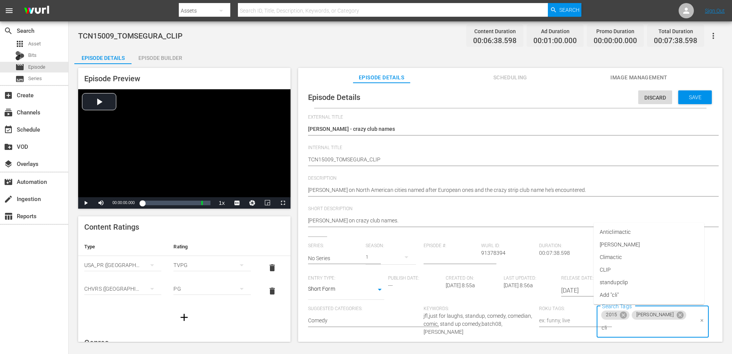
type input "clip"
type input "batch"
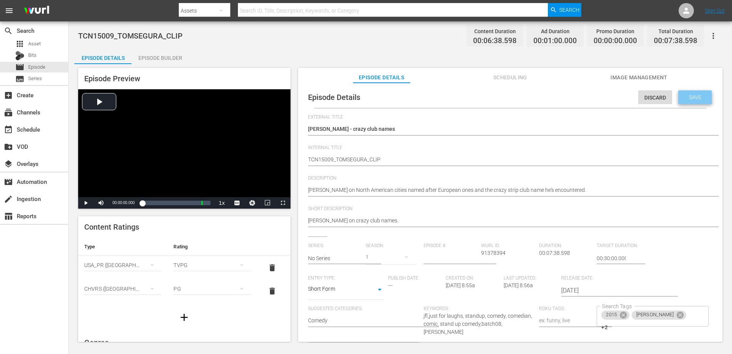
click at [687, 96] on span "Save" at bounding box center [695, 97] width 25 height 6
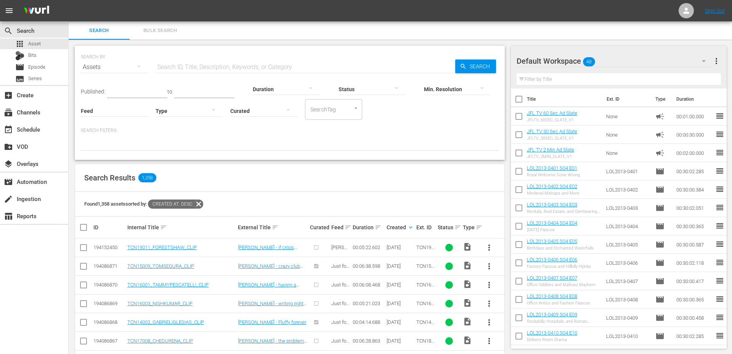
click at [236, 69] on input "text" at bounding box center [306, 67] width 300 height 18
type input "[PERSON_NAME]"
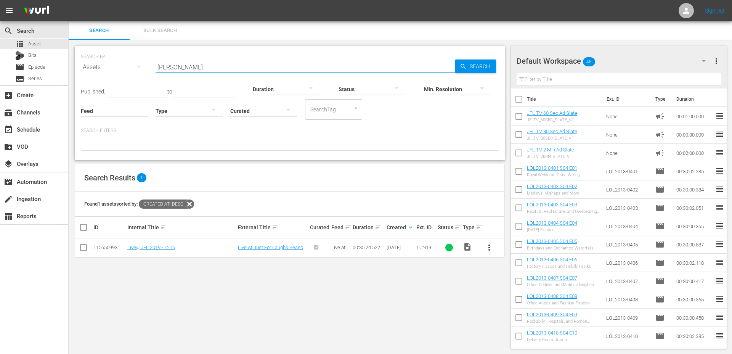
click at [230, 64] on input "[PERSON_NAME]" at bounding box center [306, 67] width 300 height 18
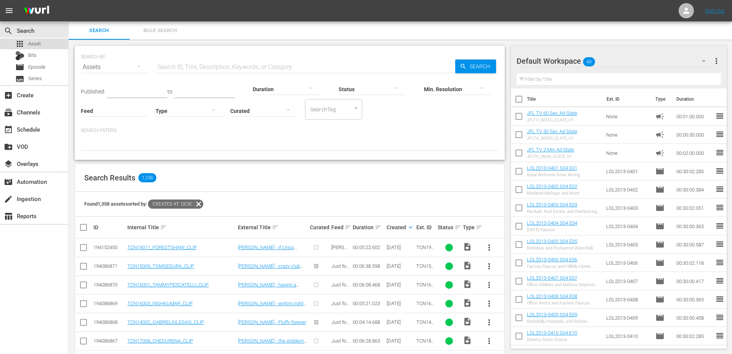
click at [40, 42] on span "Asset" at bounding box center [34, 44] width 13 height 8
